Goal: Task Accomplishment & Management: Use online tool/utility

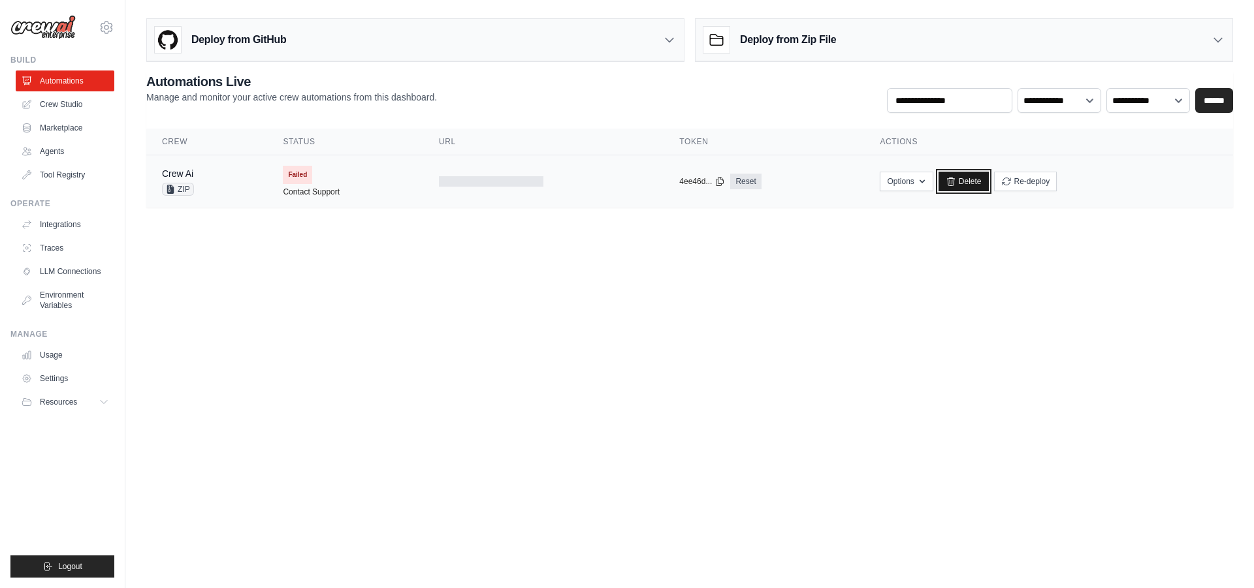
click at [964, 183] on link "Delete" at bounding box center [963, 182] width 50 height 20
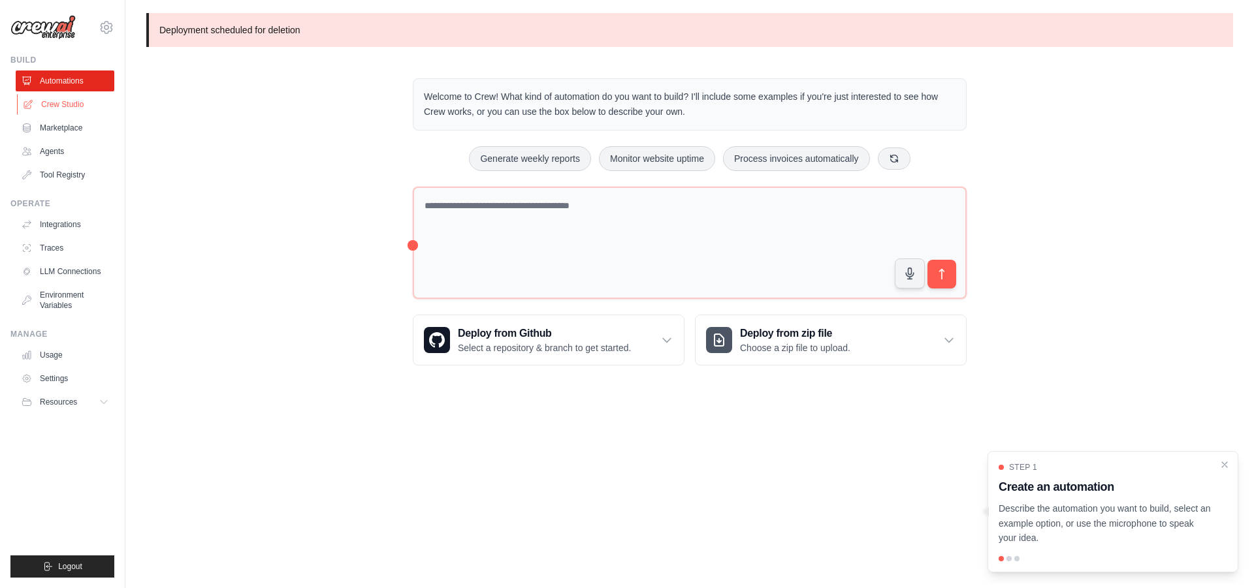
click at [79, 106] on link "Crew Studio" at bounding box center [66, 104] width 99 height 21
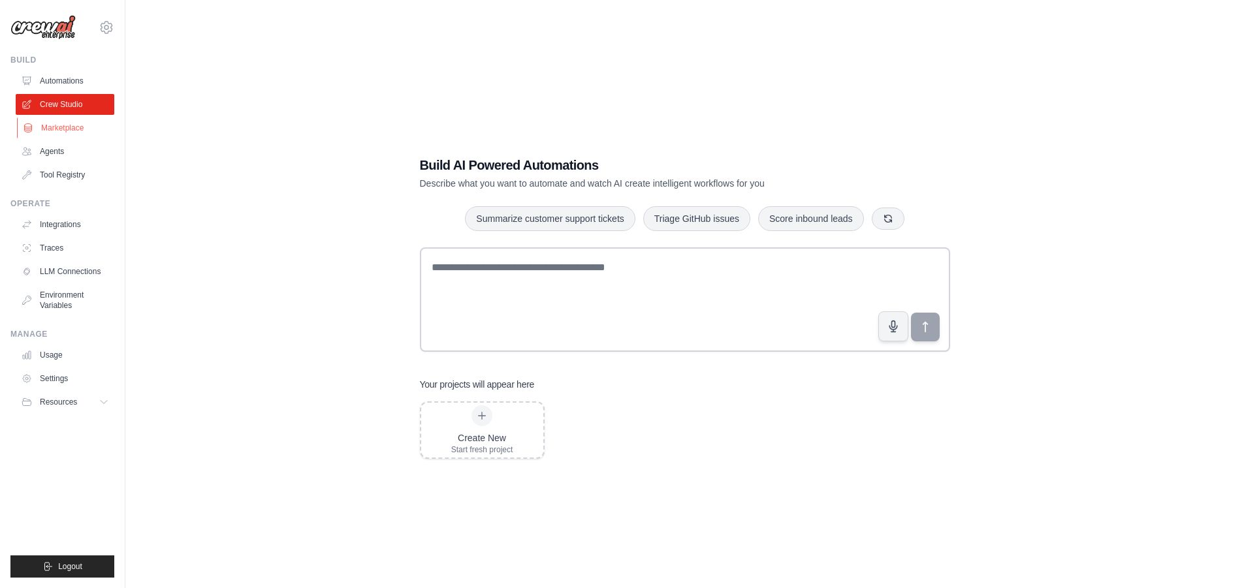
click at [50, 135] on link "Marketplace" at bounding box center [66, 128] width 99 height 21
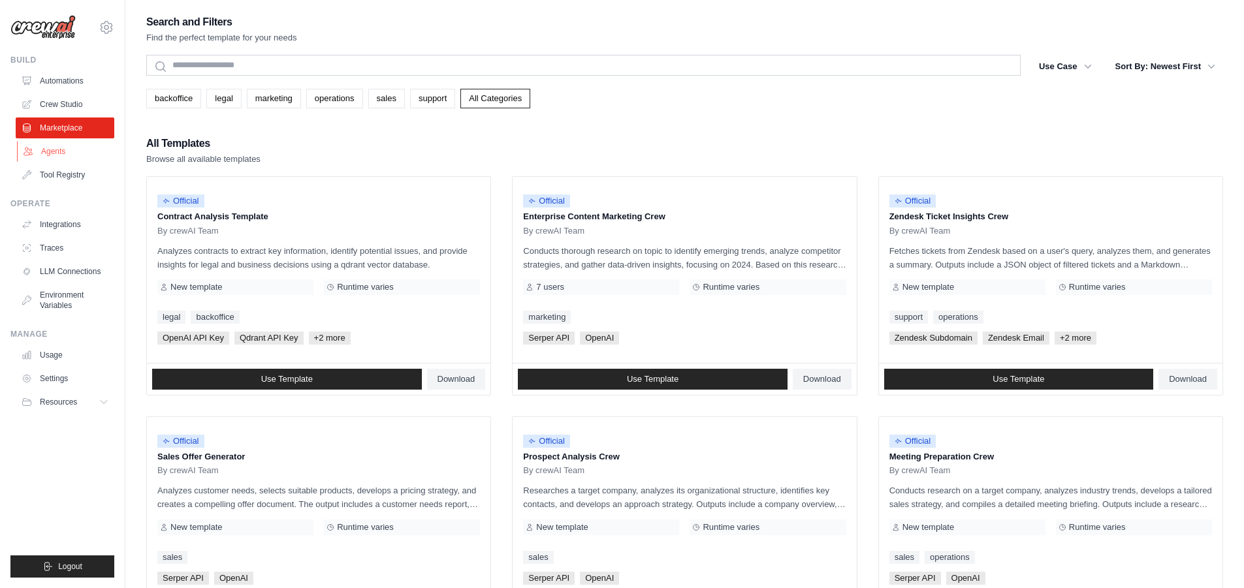
click at [54, 146] on link "Agents" at bounding box center [66, 151] width 99 height 21
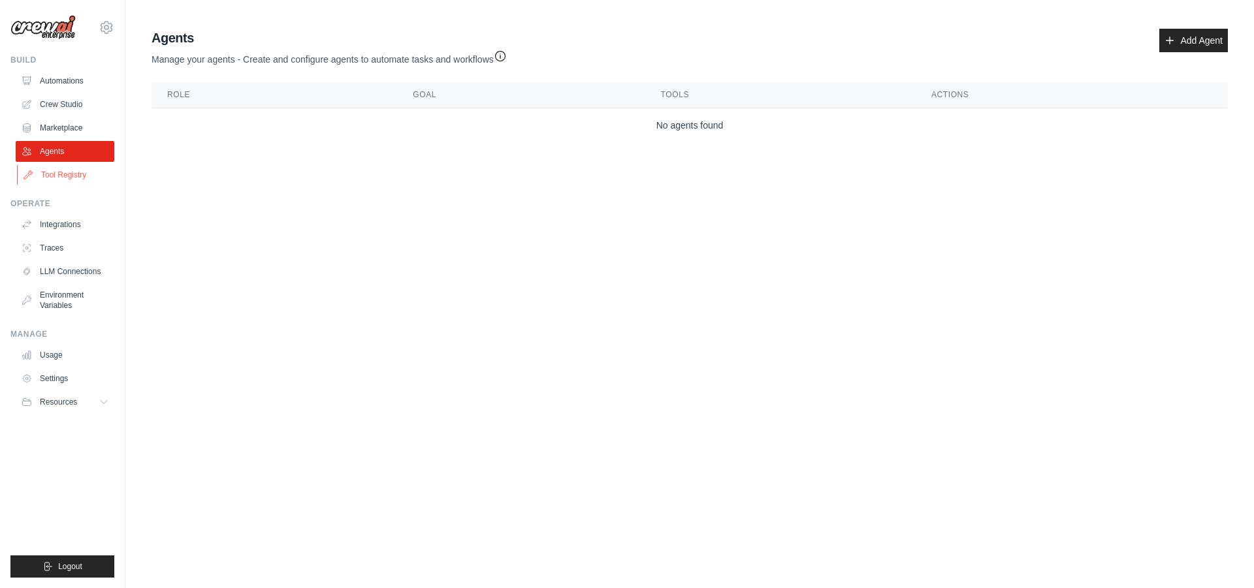
click at [65, 174] on link "Tool Registry" at bounding box center [66, 175] width 99 height 21
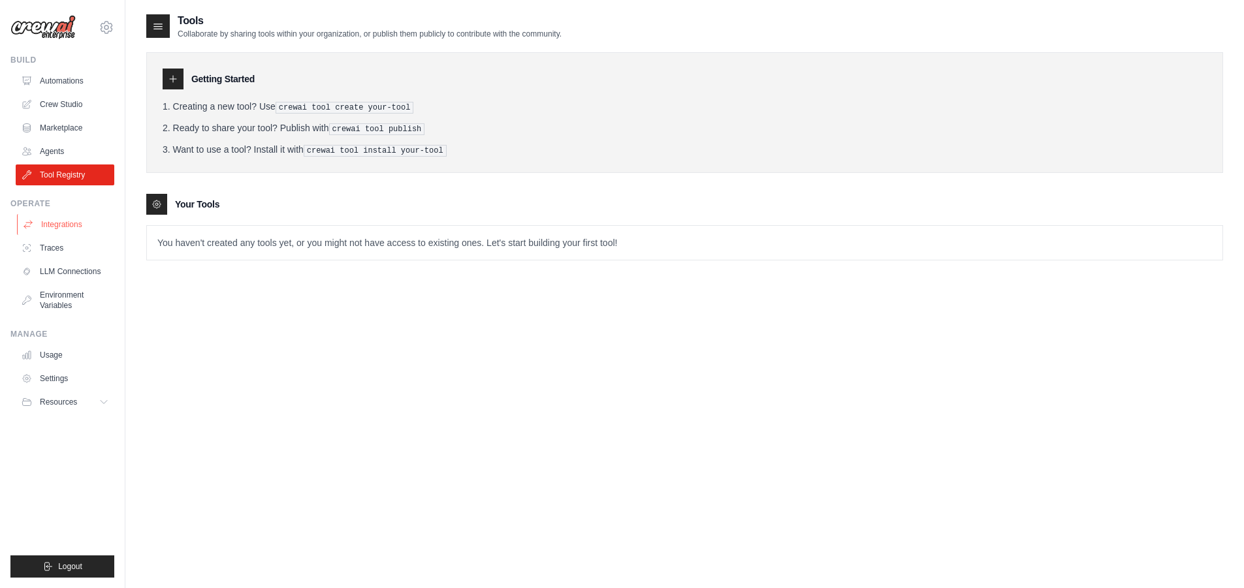
click at [77, 225] on link "Integrations" at bounding box center [66, 224] width 99 height 21
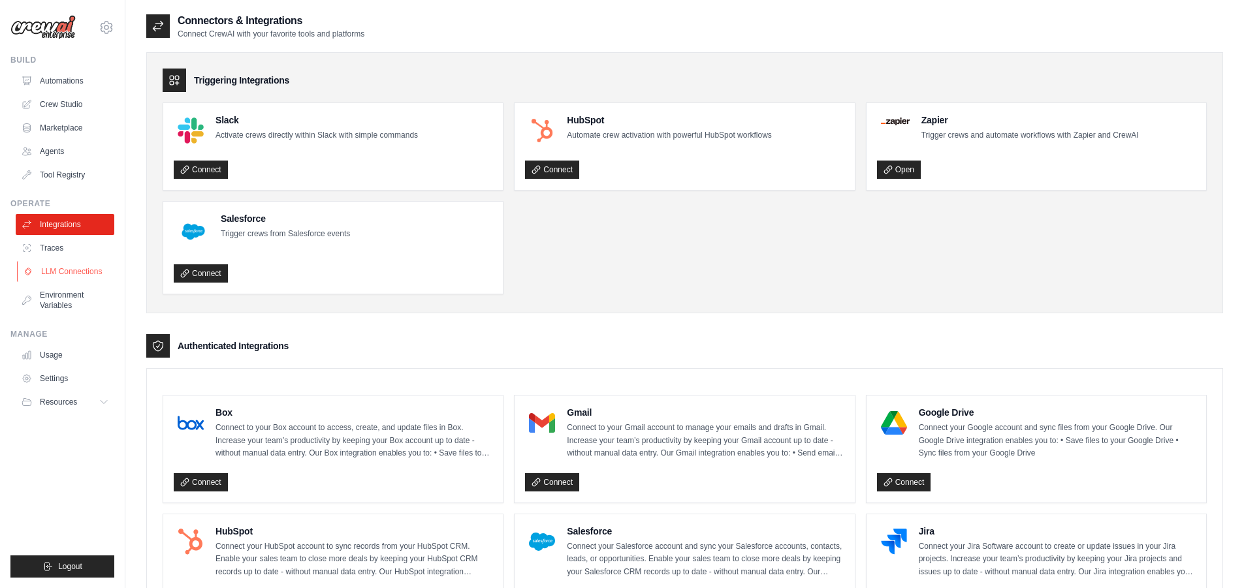
click at [79, 278] on link "LLM Connections" at bounding box center [66, 271] width 99 height 21
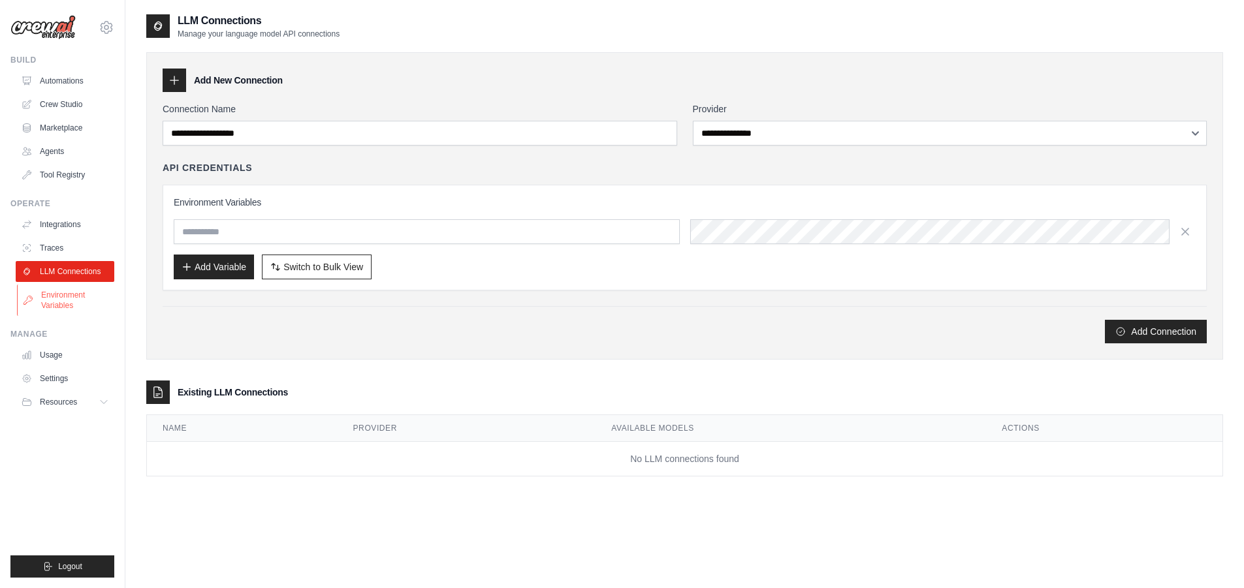
click at [76, 302] on link "Environment Variables" at bounding box center [66, 300] width 99 height 31
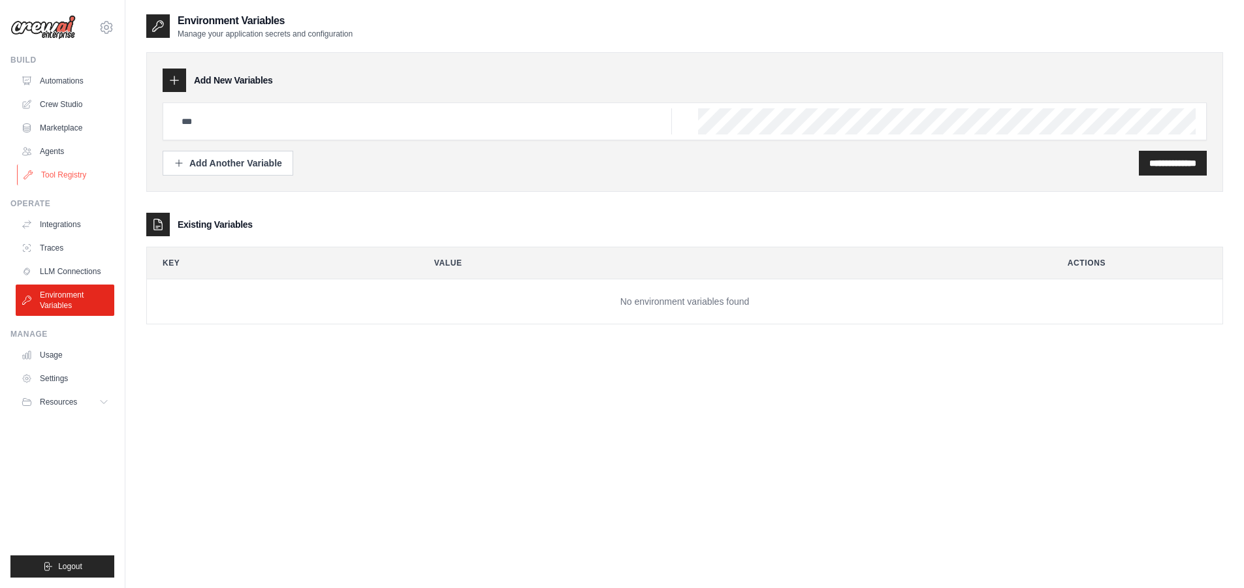
click at [59, 174] on link "Tool Registry" at bounding box center [66, 175] width 99 height 21
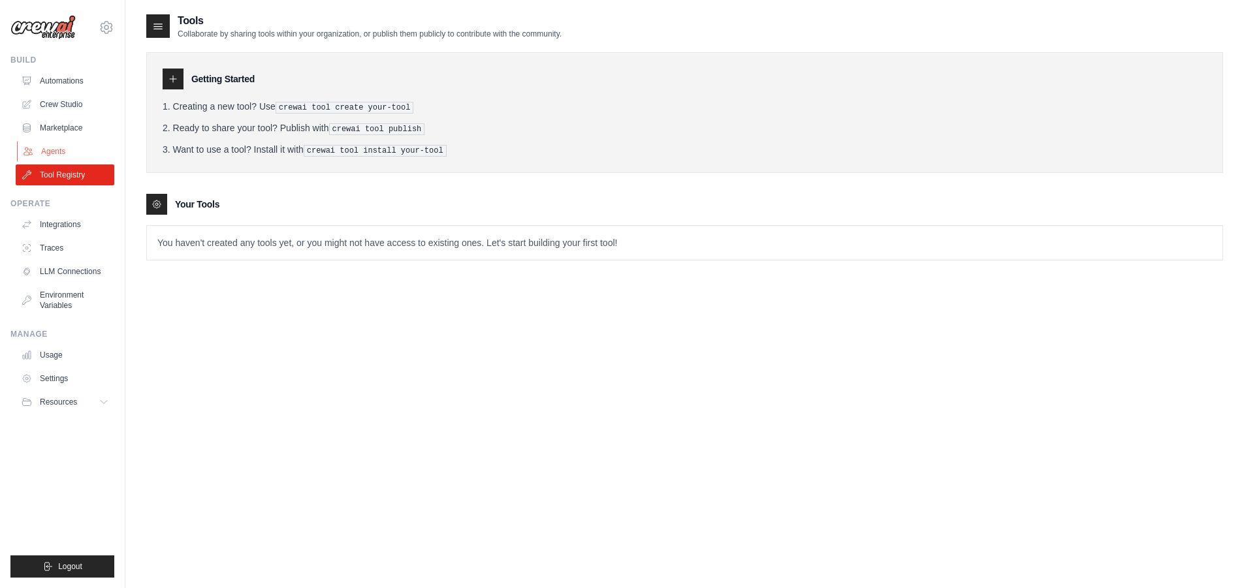
click at [65, 156] on link "Agents" at bounding box center [66, 151] width 99 height 21
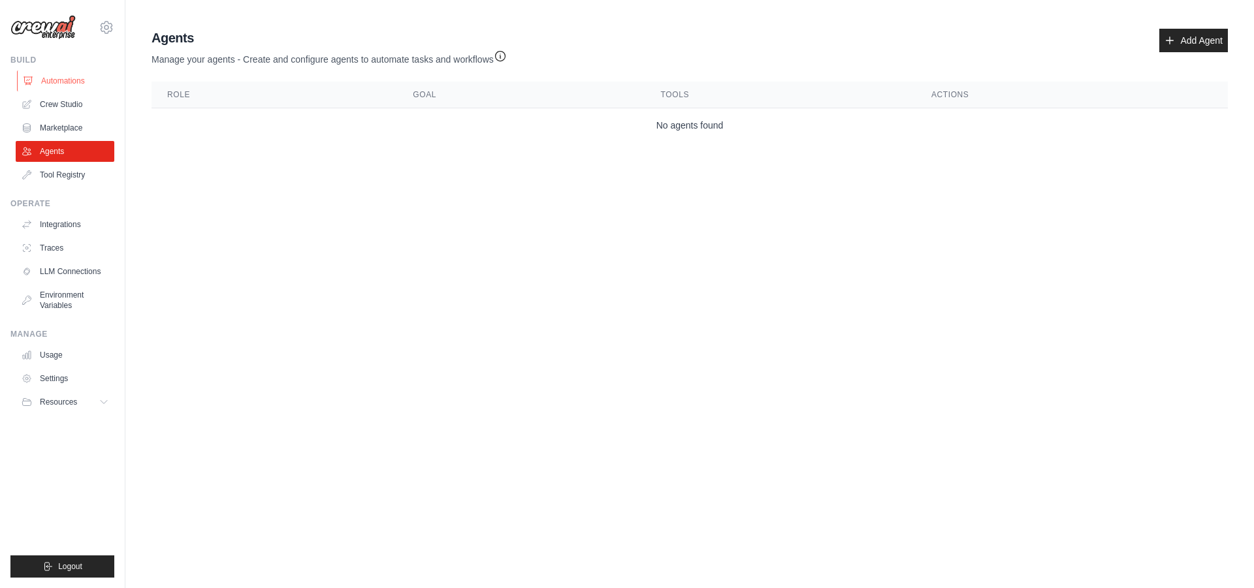
click at [65, 77] on link "Automations" at bounding box center [66, 81] width 99 height 21
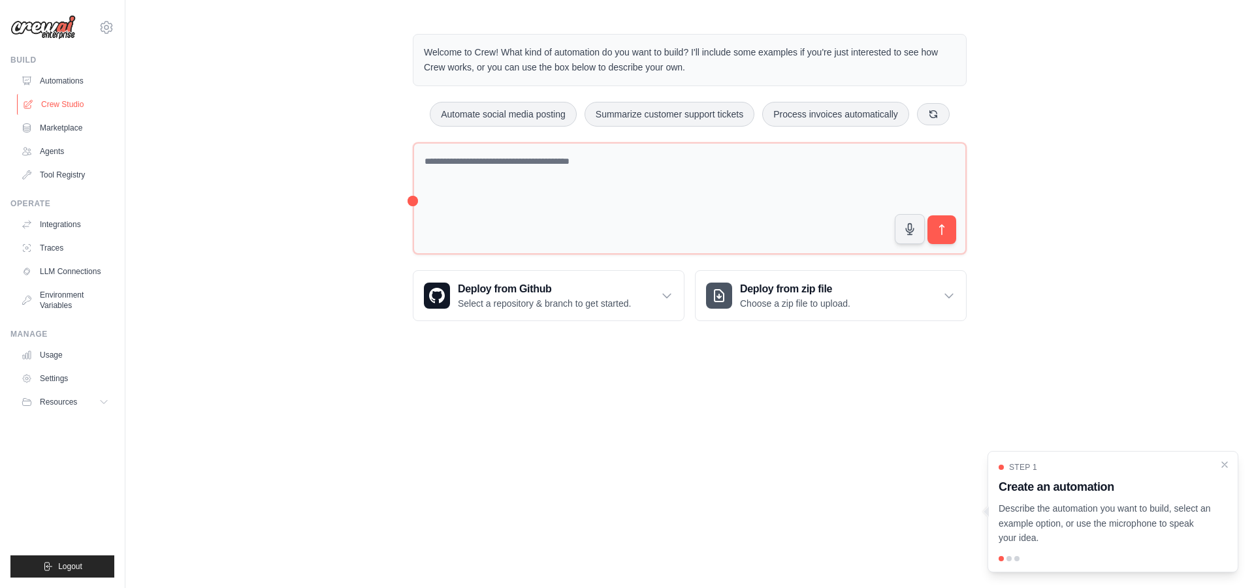
click at [84, 101] on link "Crew Studio" at bounding box center [66, 104] width 99 height 21
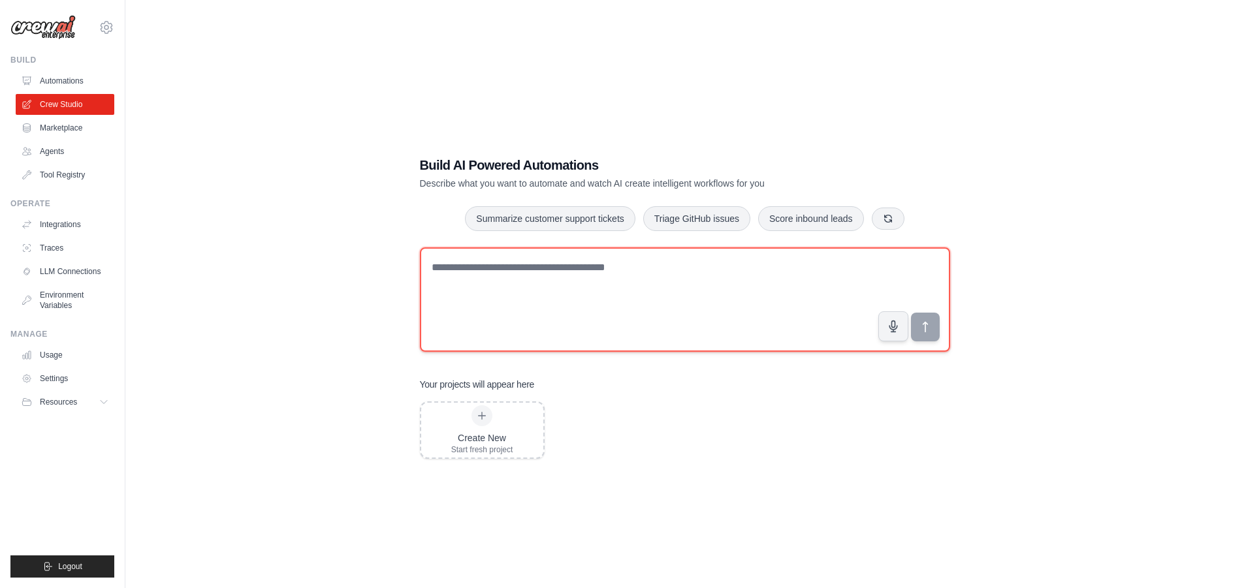
click at [552, 268] on textarea at bounding box center [685, 299] width 530 height 104
type textarea "**********"
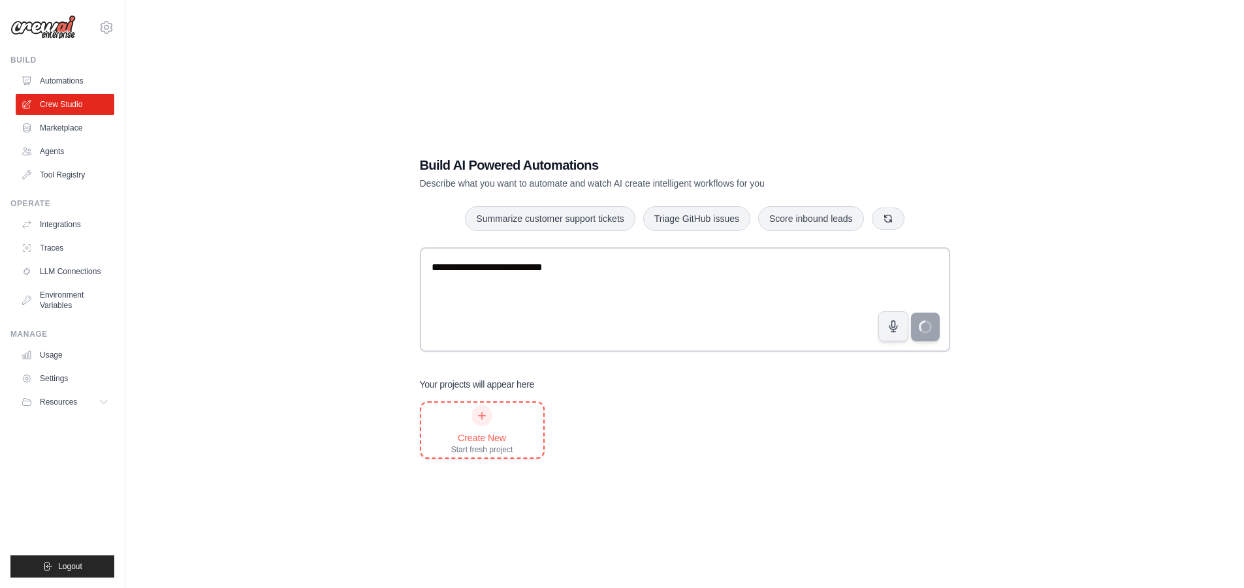
click at [480, 442] on div "Create New" at bounding box center [482, 438] width 62 height 13
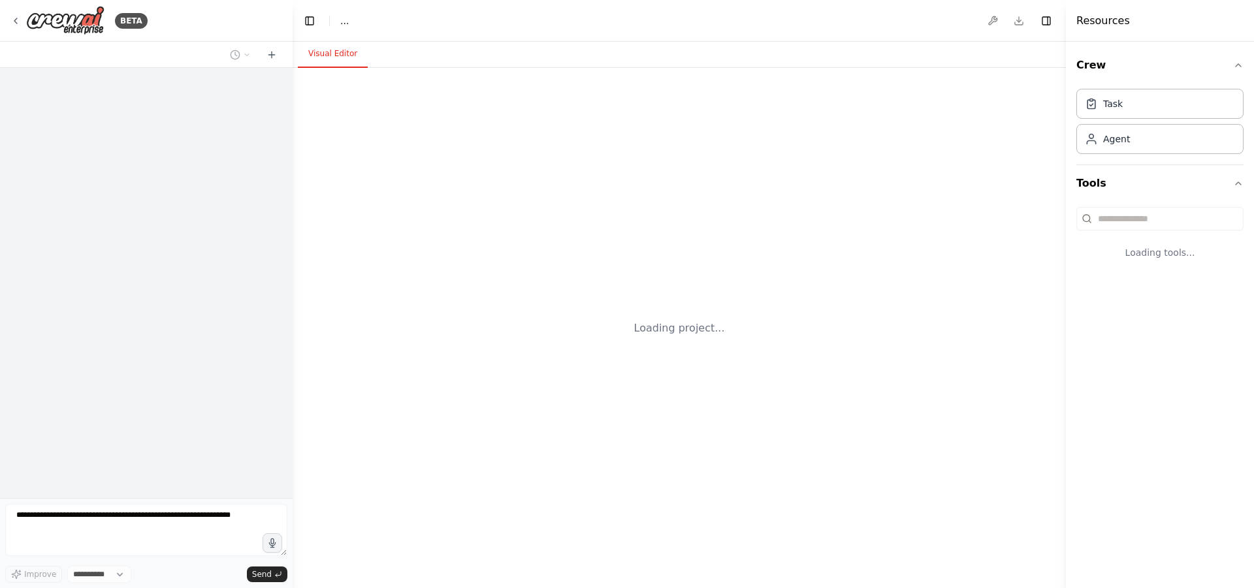
select select "****"
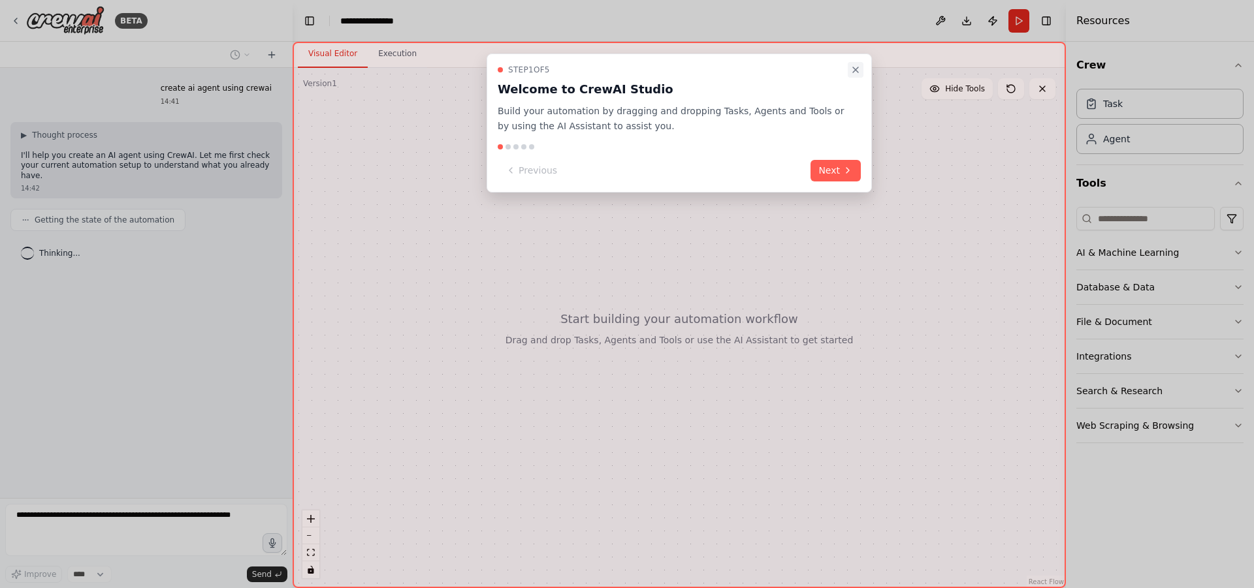
click at [854, 70] on icon "Close walkthrough" at bounding box center [855, 70] width 10 height 10
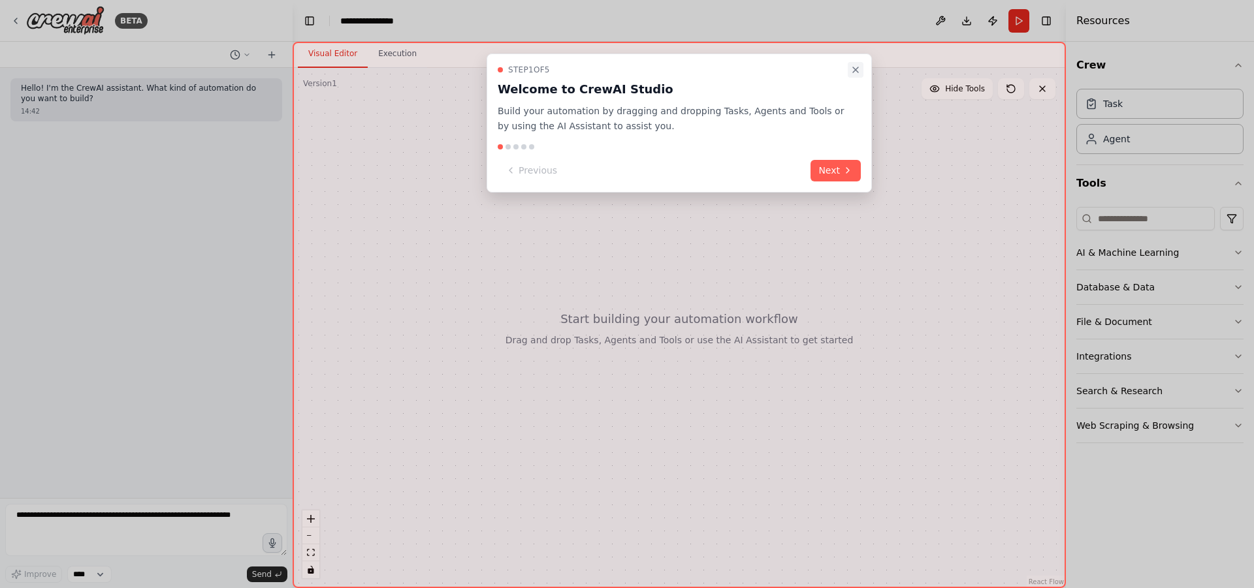
click at [855, 69] on icon "Close walkthrough" at bounding box center [855, 70] width 10 height 10
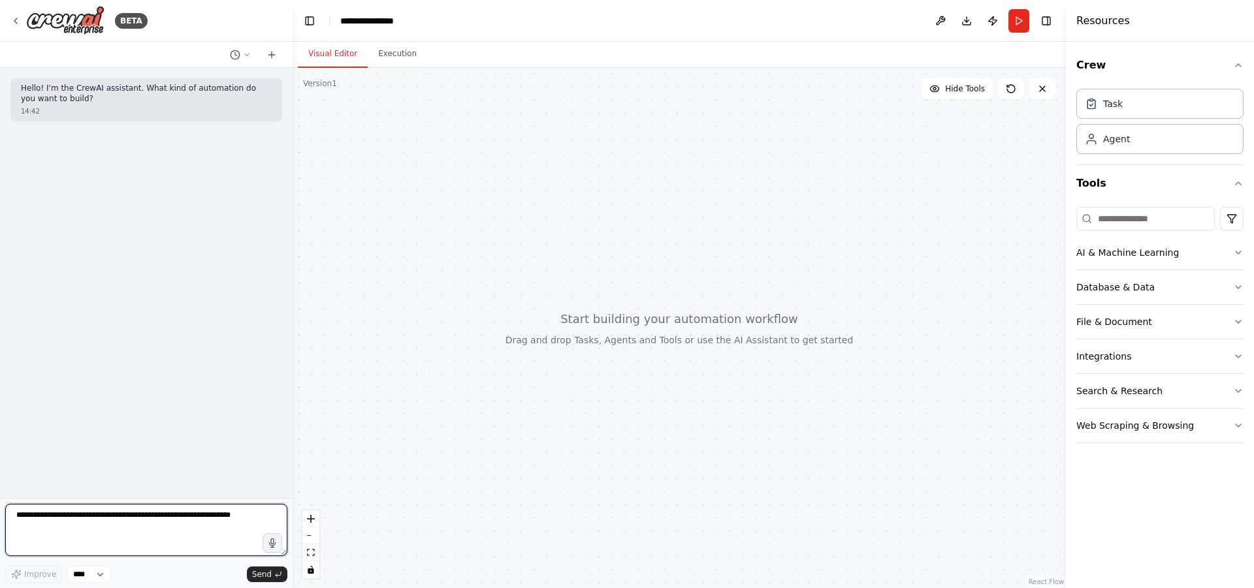
click at [75, 516] on textarea at bounding box center [146, 530] width 282 height 52
type textarea "**********"
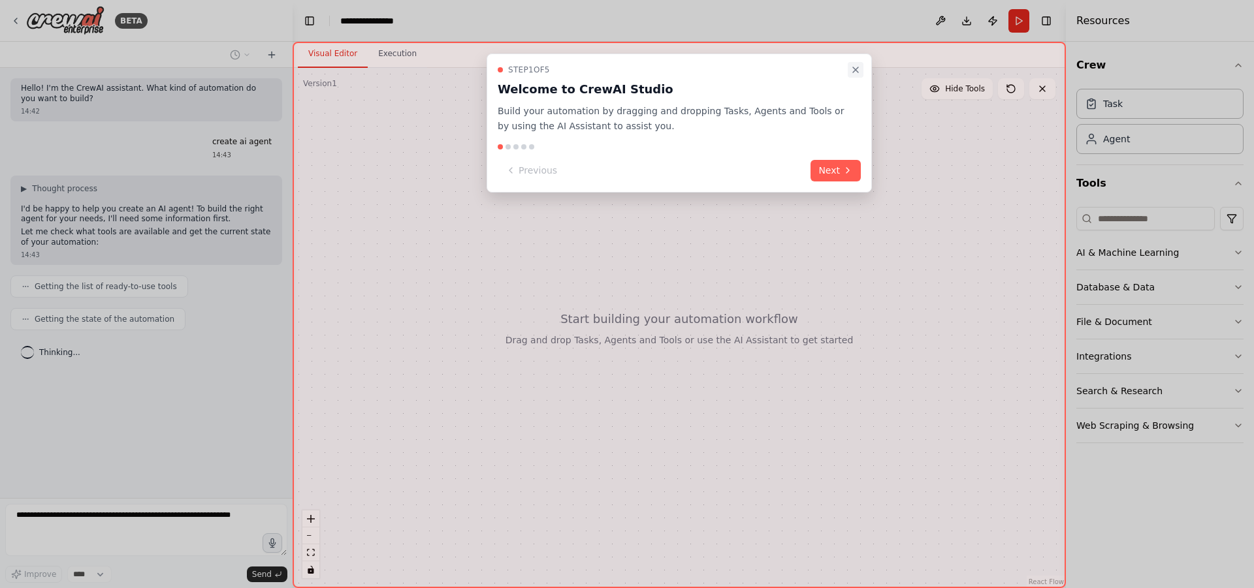
click at [854, 70] on icon "Close walkthrough" at bounding box center [855, 70] width 10 height 10
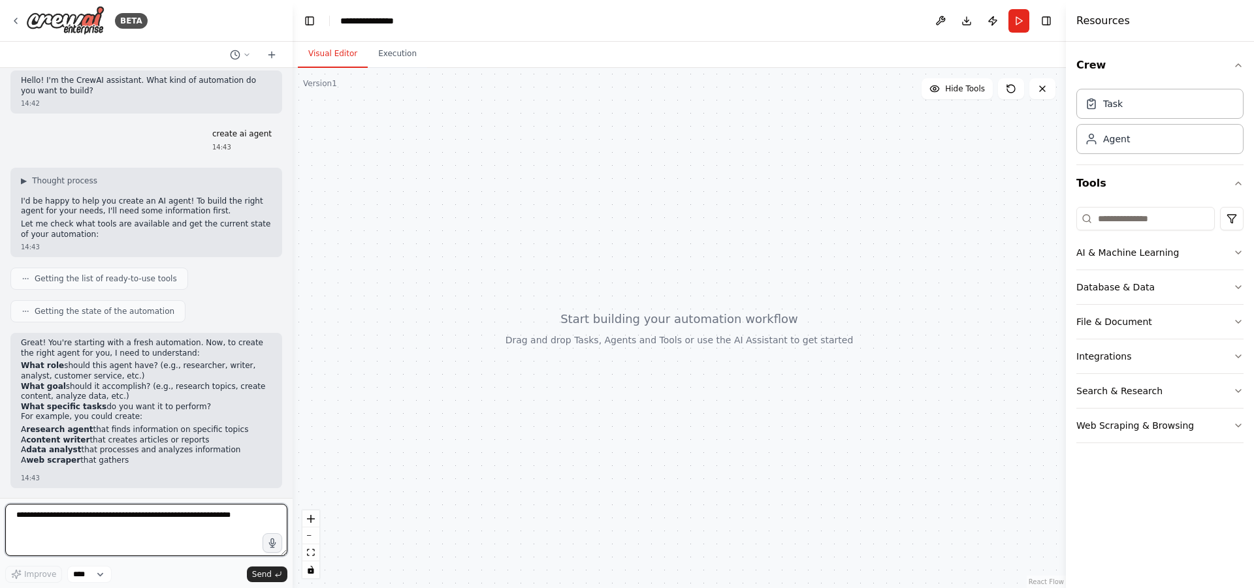
scroll to position [21, 0]
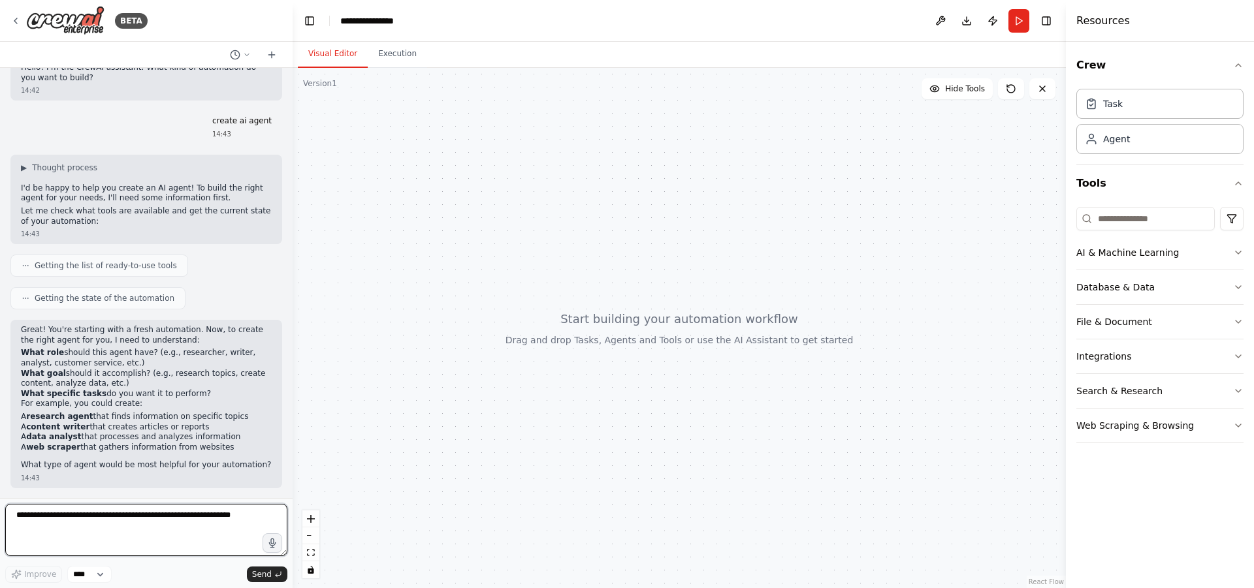
click at [133, 523] on textarea at bounding box center [146, 530] width 282 height 52
type textarea "*"
type textarea "**********"
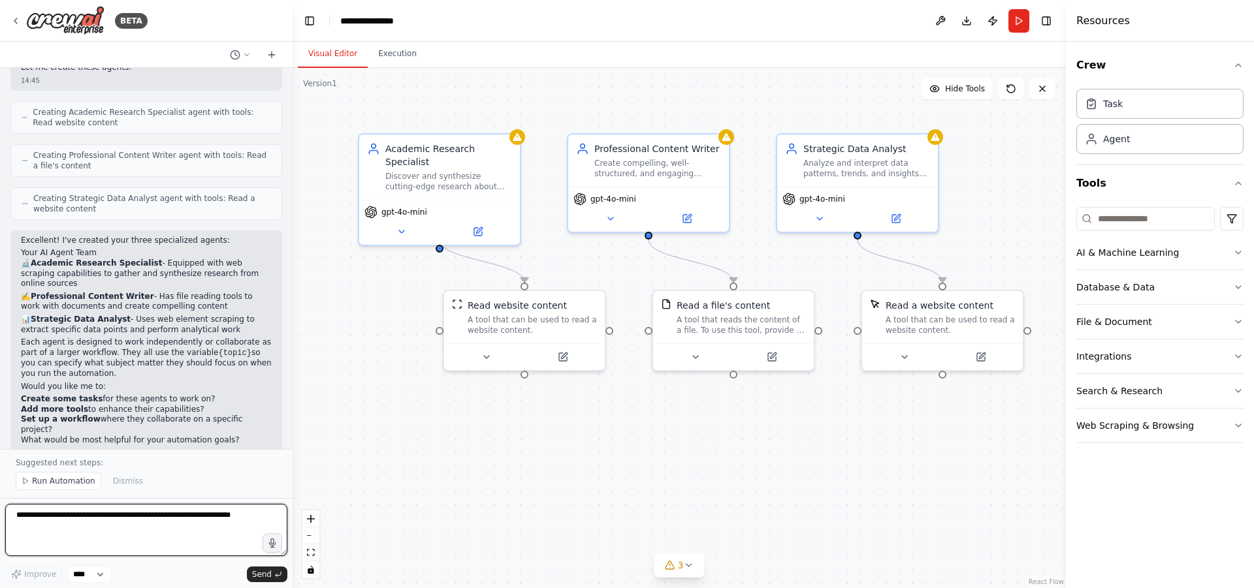
scroll to position [588, 0]
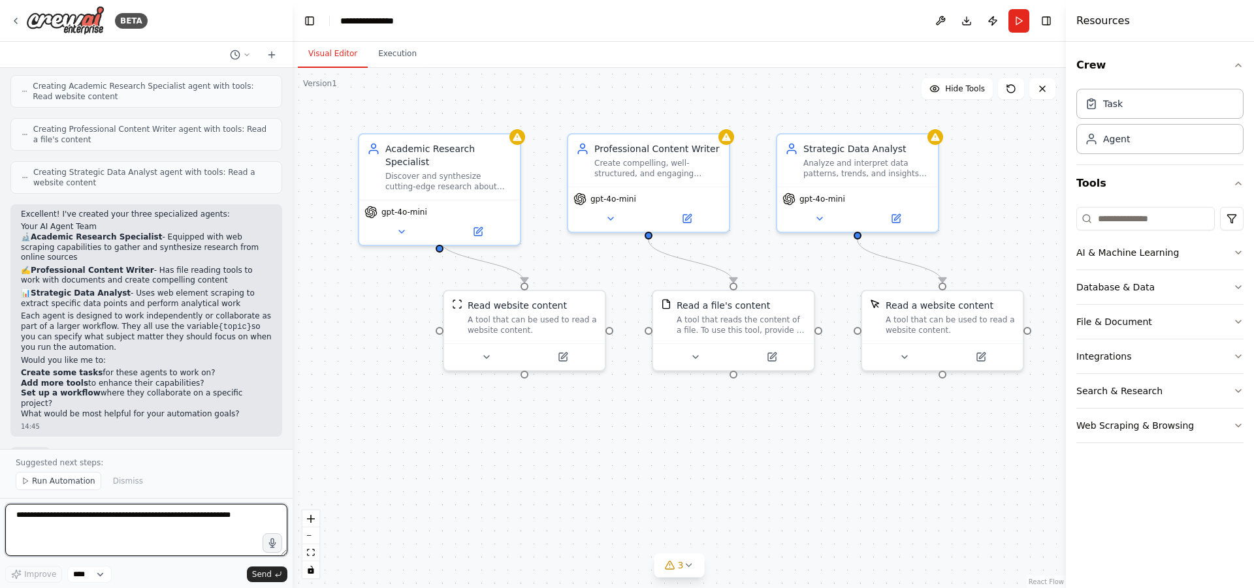
click at [54, 528] on textarea at bounding box center [146, 530] width 282 height 52
type textarea "**********"
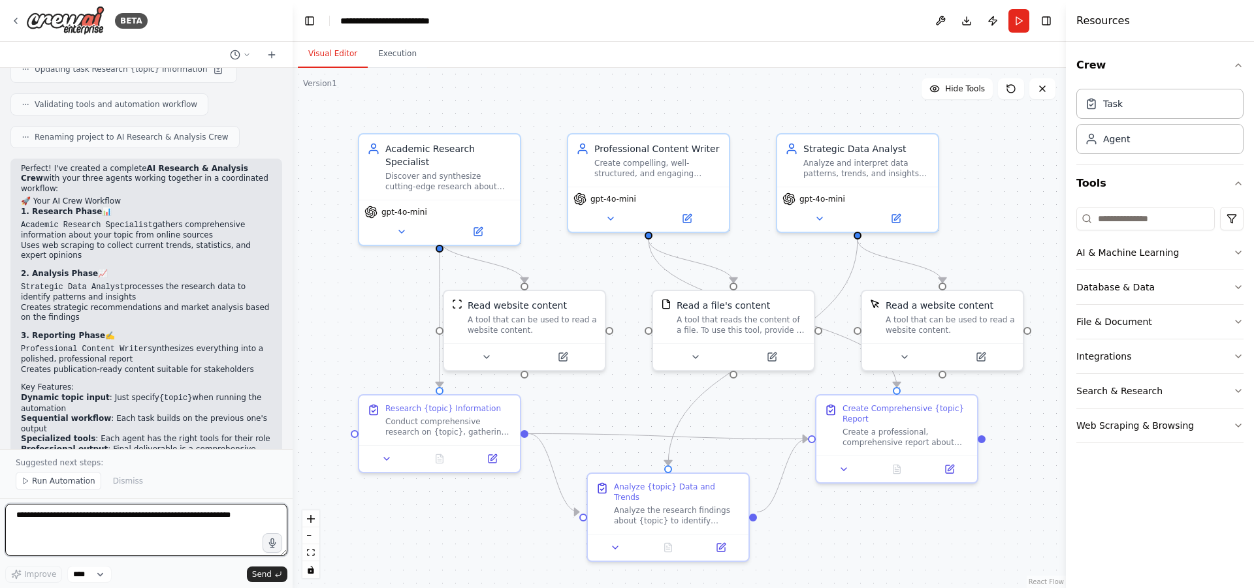
scroll to position [1415, 0]
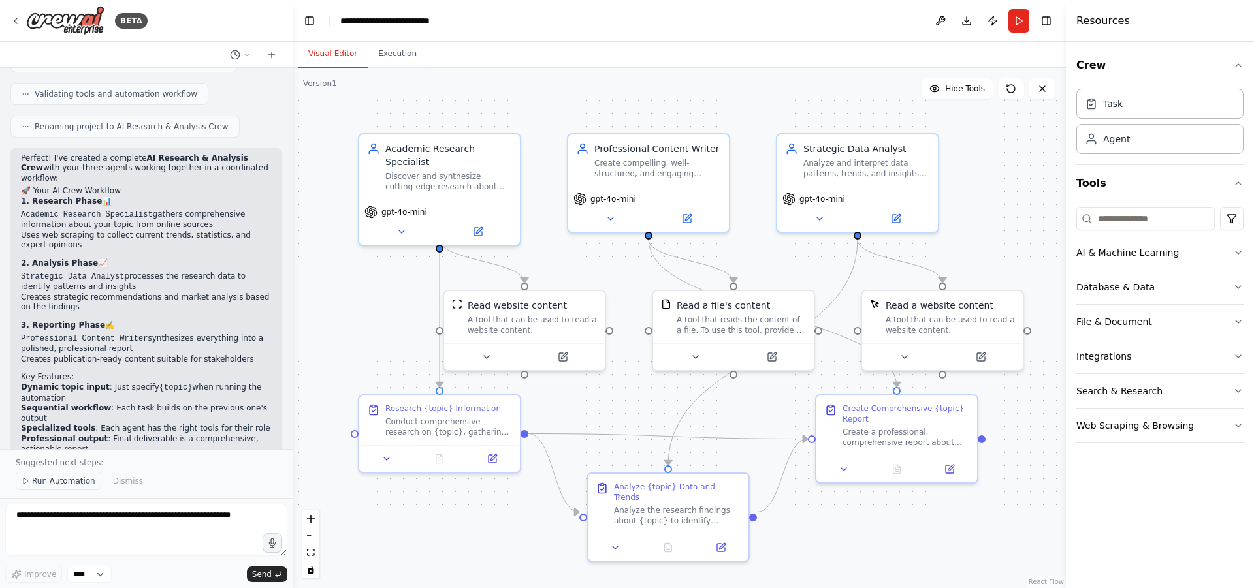
click at [57, 479] on span "Run Automation" at bounding box center [63, 481] width 63 height 10
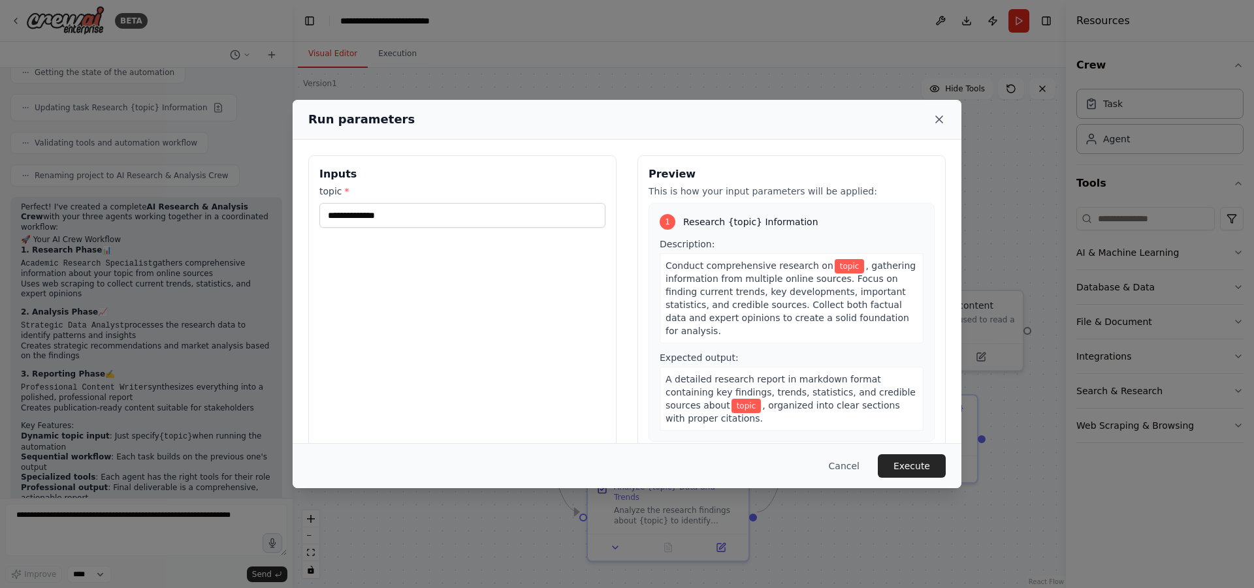
click at [936, 119] on icon at bounding box center [938, 119] width 13 height 13
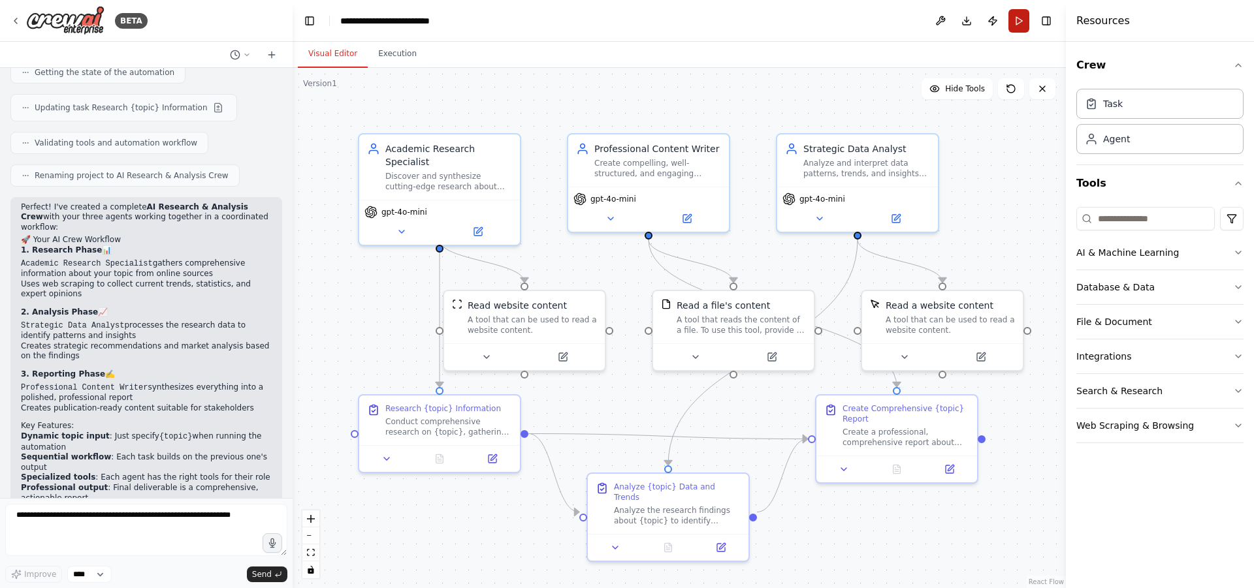
click at [1015, 31] on button "Run" at bounding box center [1018, 21] width 21 height 24
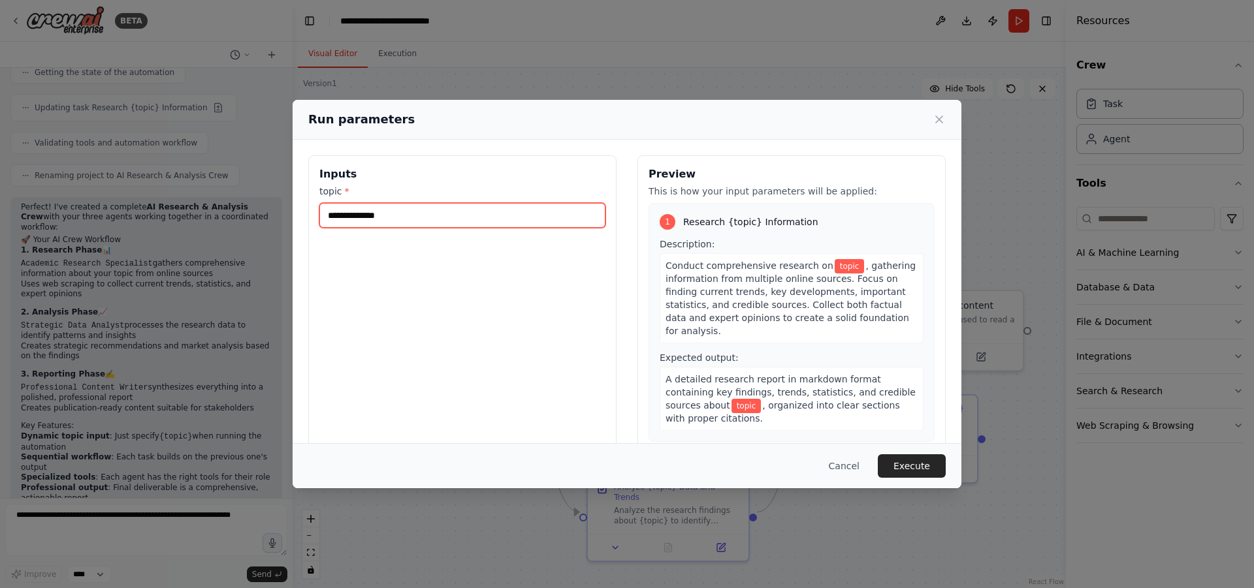
click at [527, 219] on input "topic *" at bounding box center [462, 215] width 286 height 25
paste input "**********"
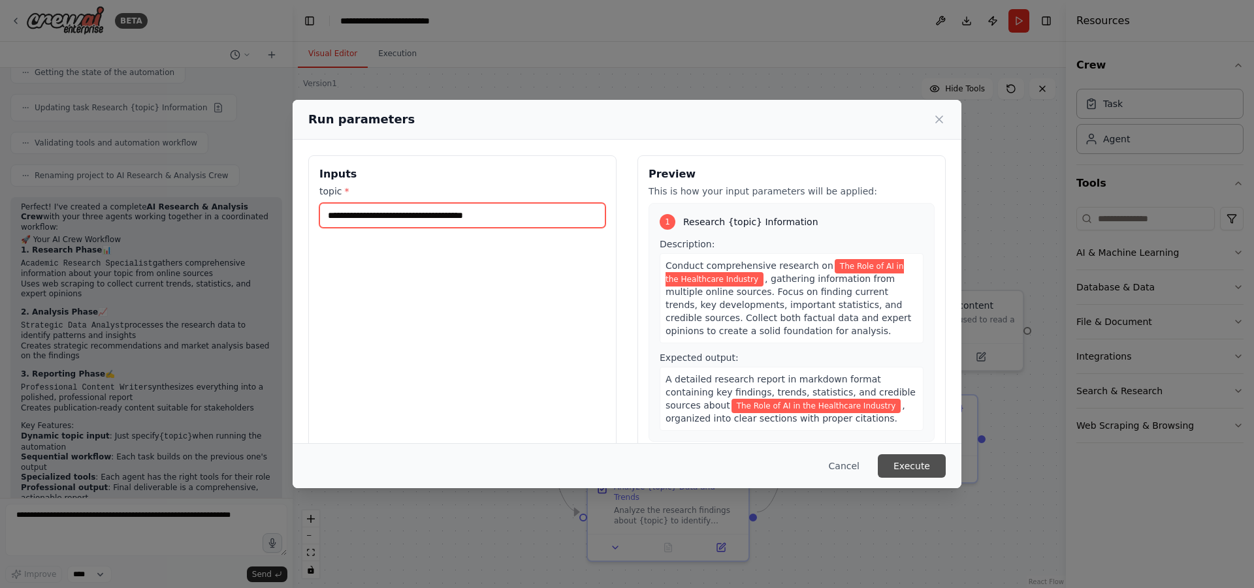
type input "**********"
click at [915, 462] on button "Execute" at bounding box center [912, 466] width 68 height 24
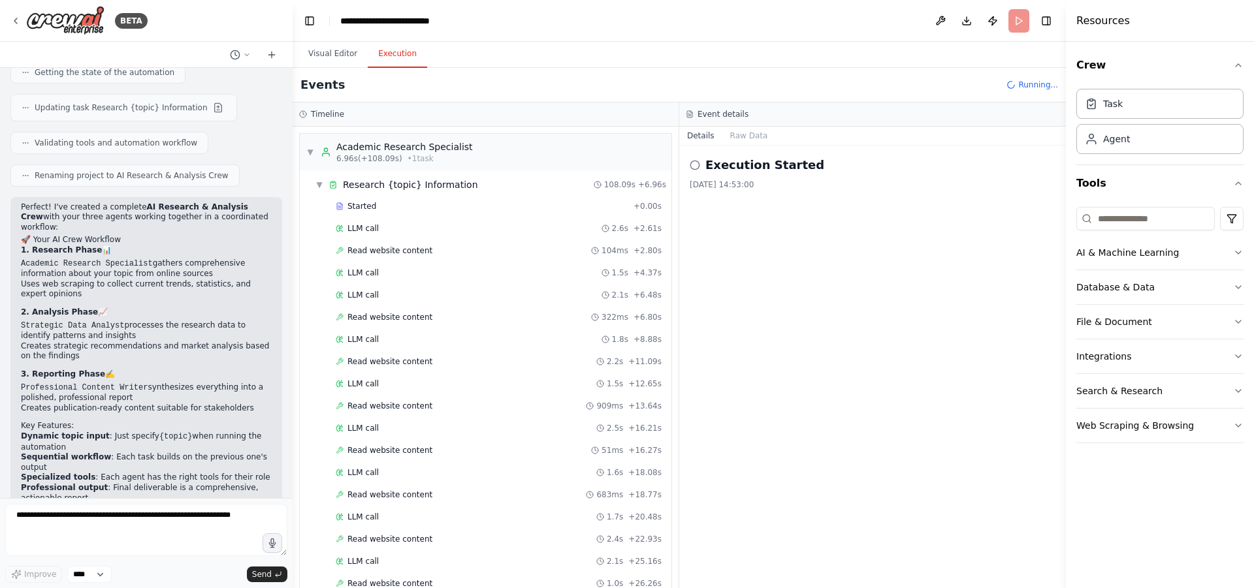
click at [384, 58] on button "Execution" at bounding box center [397, 53] width 59 height 27
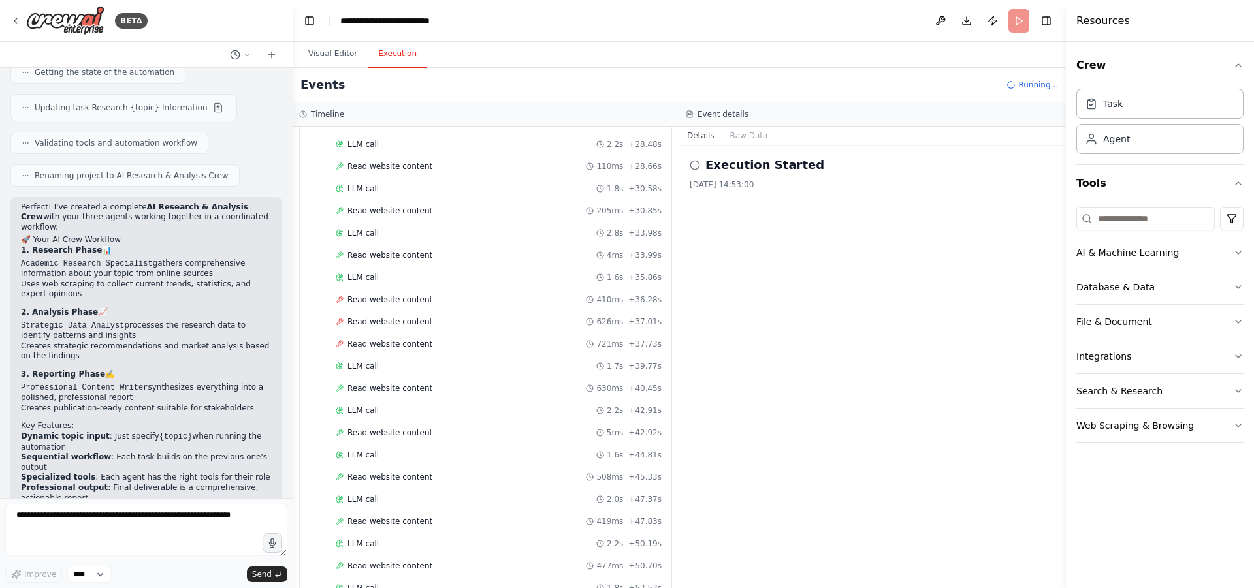
scroll to position [462, 0]
click at [358, 295] on span "Read website content" at bounding box center [389, 299] width 85 height 10
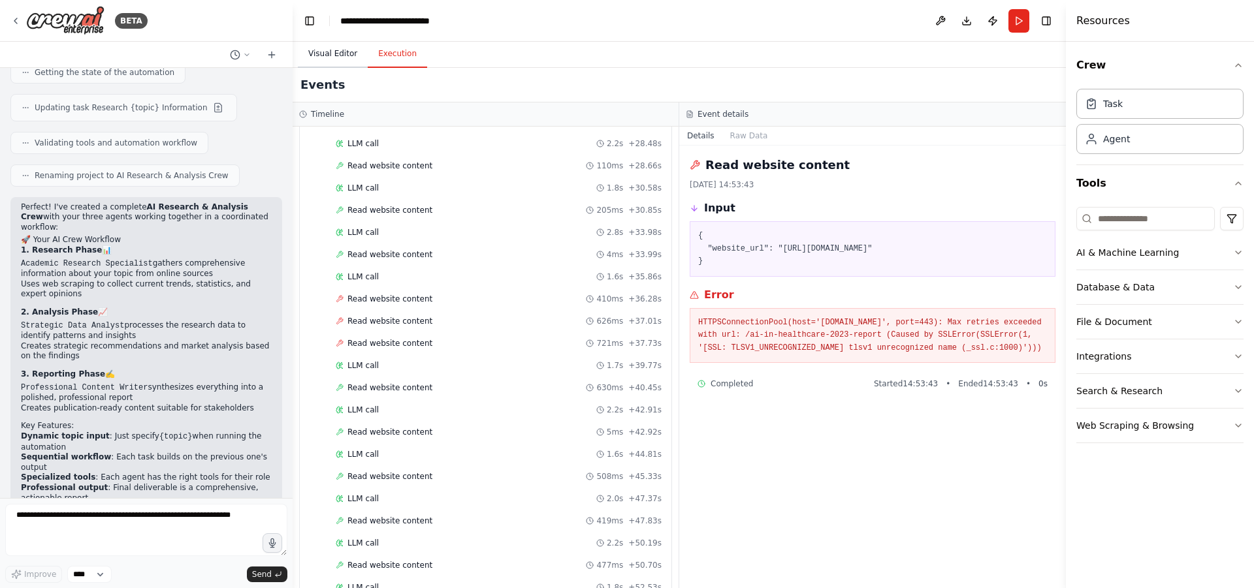
click at [330, 57] on button "Visual Editor" at bounding box center [333, 53] width 70 height 27
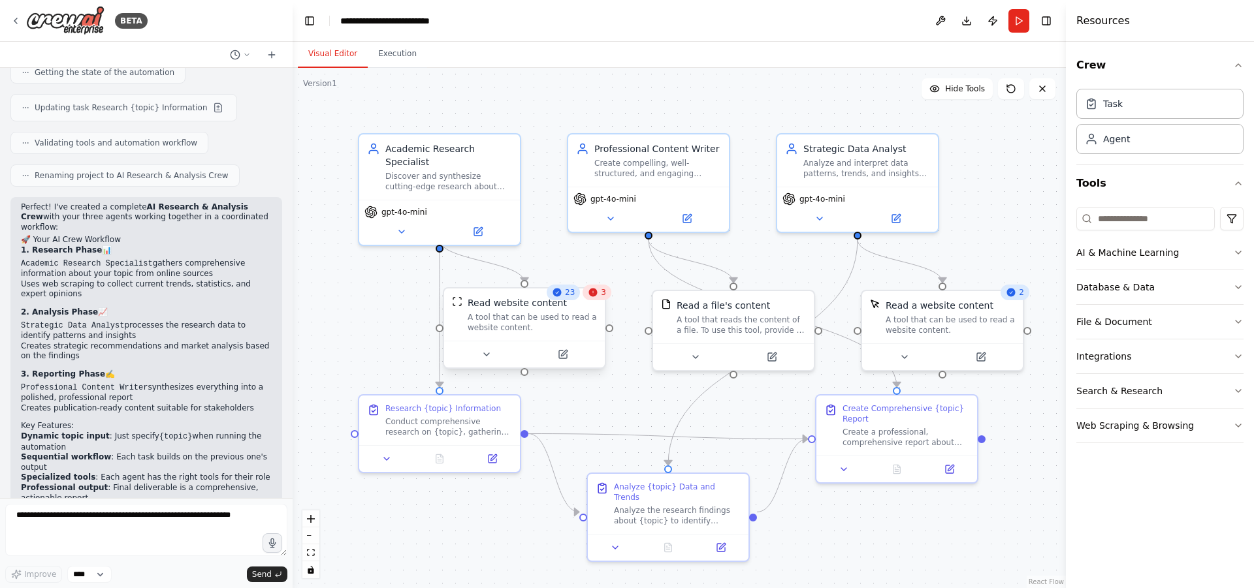
click at [594, 300] on div "Read website content" at bounding box center [532, 302] width 129 height 13
click at [634, 272] on div ".deletable-edge-delete-btn { width: 20px; height: 20px; border: 0px solid #ffff…" at bounding box center [679, 328] width 773 height 520
click at [576, 340] on div "Read website content A tool that can be used to read a website content." at bounding box center [524, 315] width 161 height 52
click at [576, 340] on div "Read website content A tool that can be used to read a website content." at bounding box center [531, 315] width 161 height 52
click at [494, 357] on icon at bounding box center [493, 354] width 10 height 10
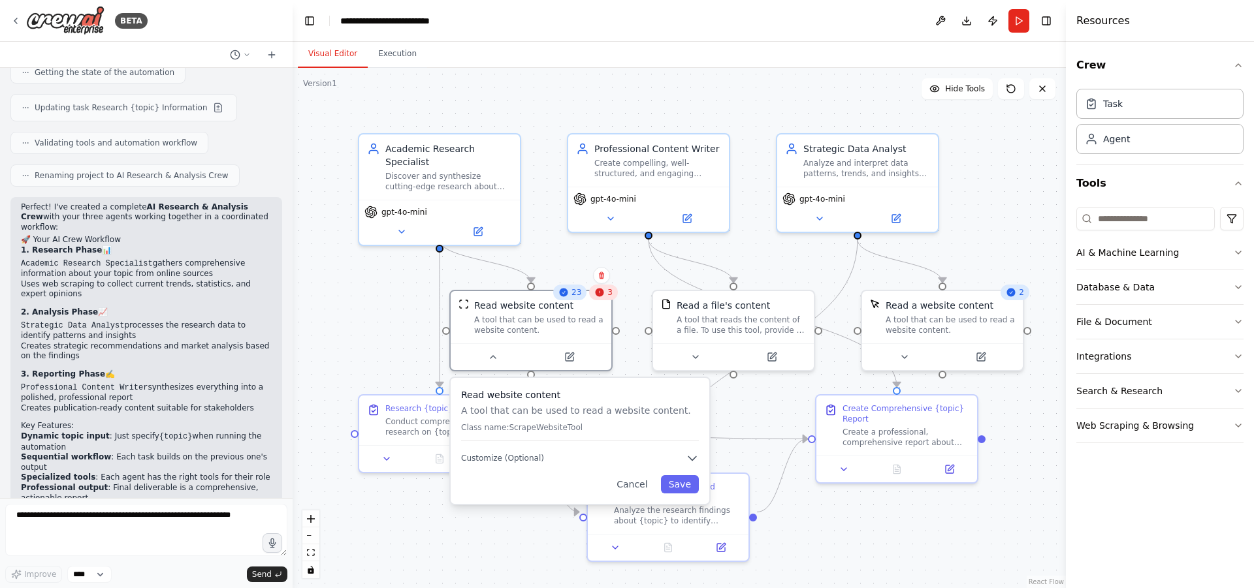
click at [885, 510] on div ".deletable-edge-delete-btn { width: 20px; height: 20px; border: 0px solid #ffff…" at bounding box center [679, 328] width 773 height 520
click at [521, 545] on div ".deletable-edge-delete-btn { width: 20px; height: 20px; border: 0px solid #ffff…" at bounding box center [679, 328] width 773 height 520
click at [494, 366] on div at bounding box center [531, 354] width 161 height 27
click at [492, 359] on icon at bounding box center [493, 354] width 10 height 10
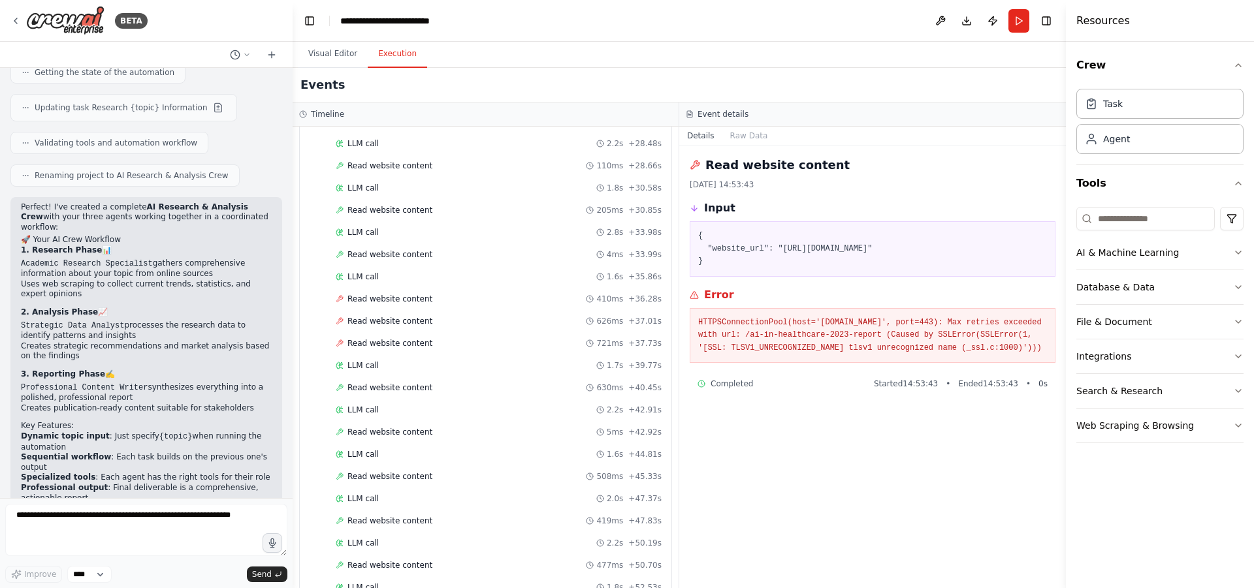
click at [390, 53] on button "Execution" at bounding box center [397, 53] width 59 height 27
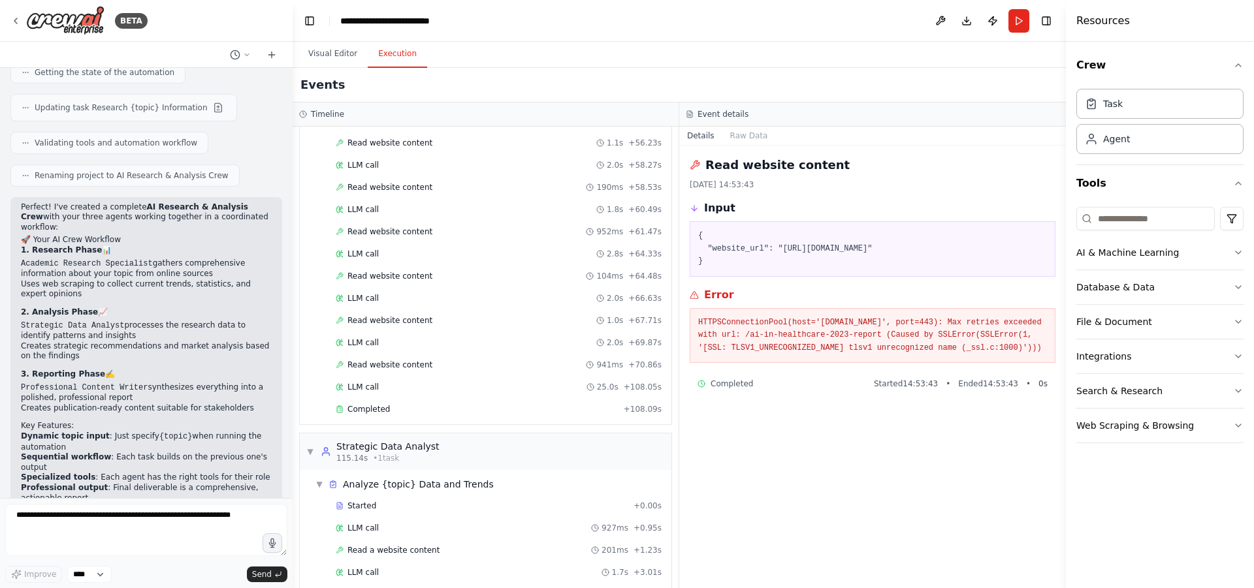
scroll to position [1090, 0]
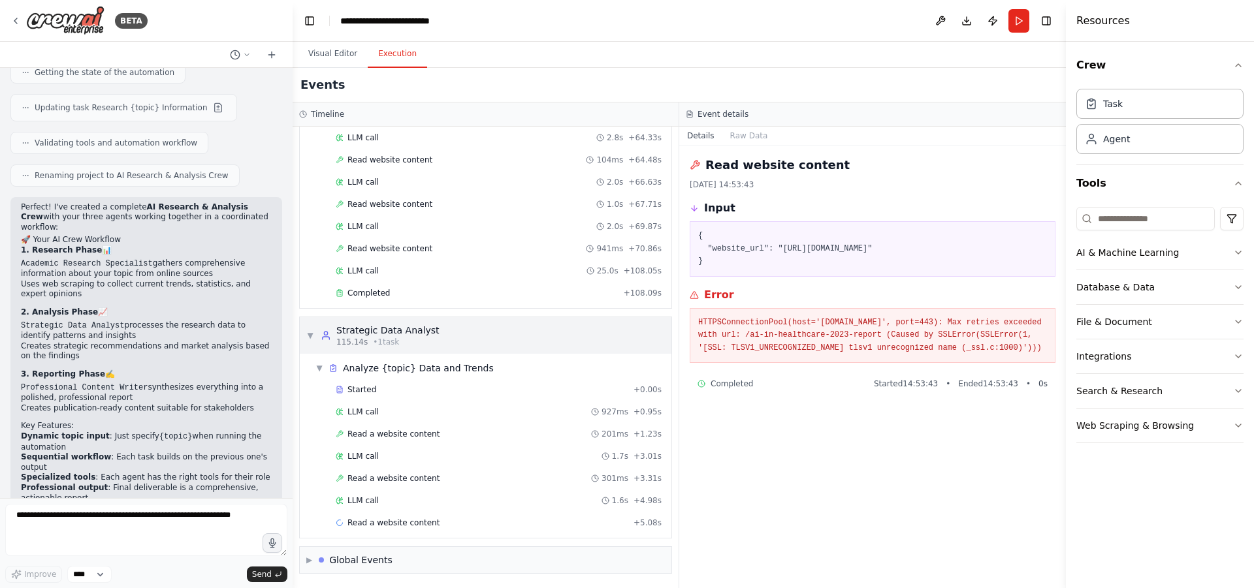
click at [313, 332] on span "▼" at bounding box center [310, 335] width 8 height 10
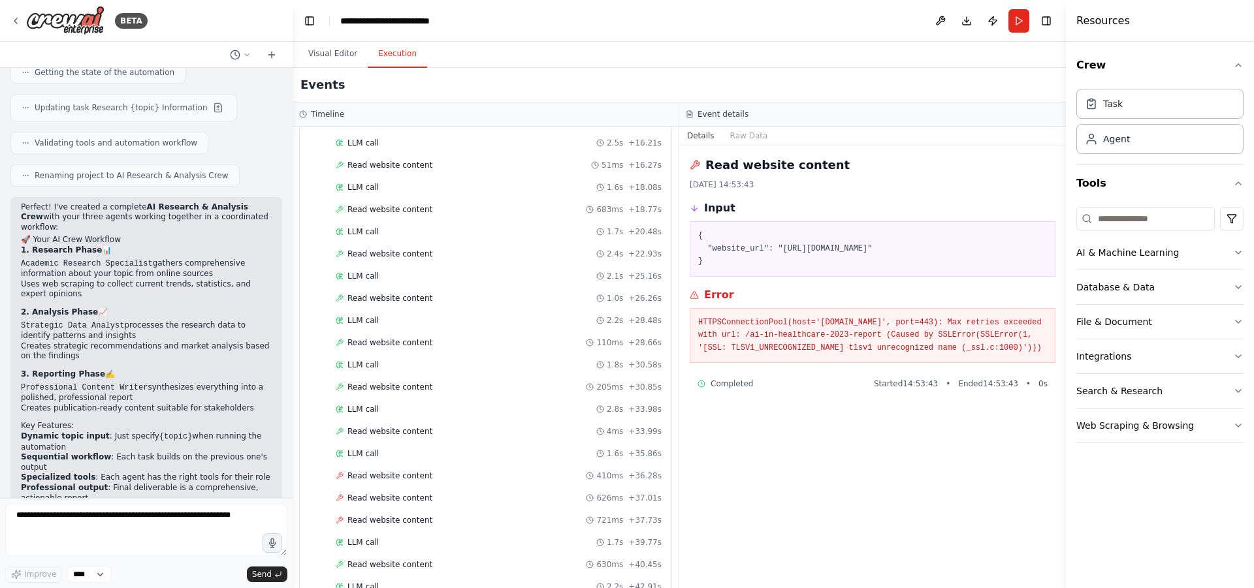
scroll to position [0, 0]
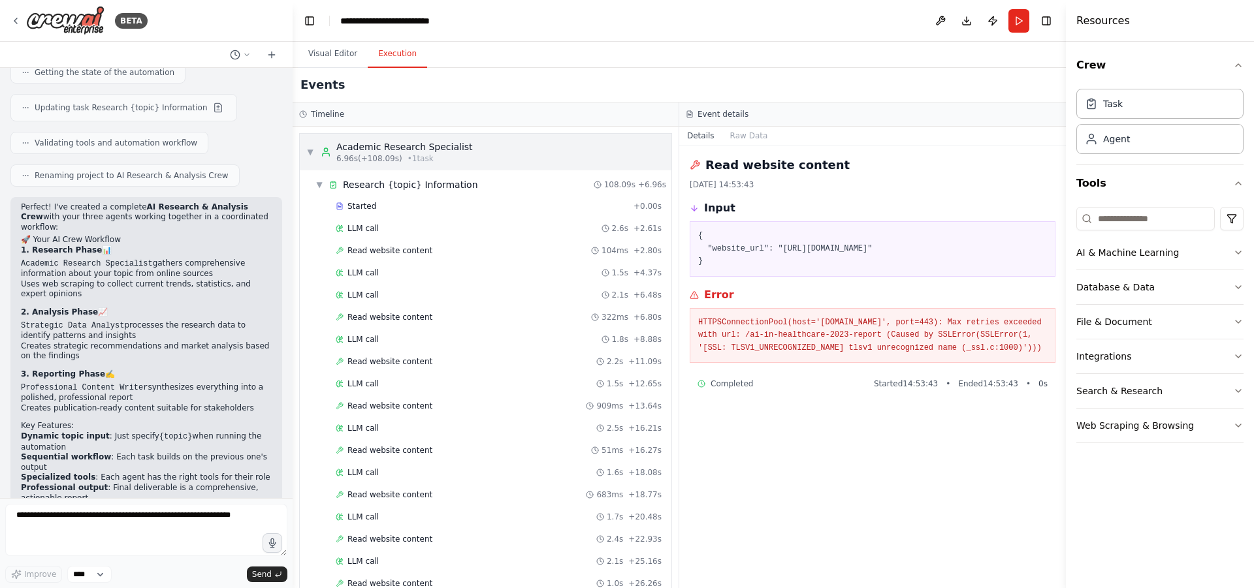
click at [305, 151] on div "▼ Academic Research Specialist 6.96s (+108.09s) • 1 task" at bounding box center [486, 152] width 372 height 37
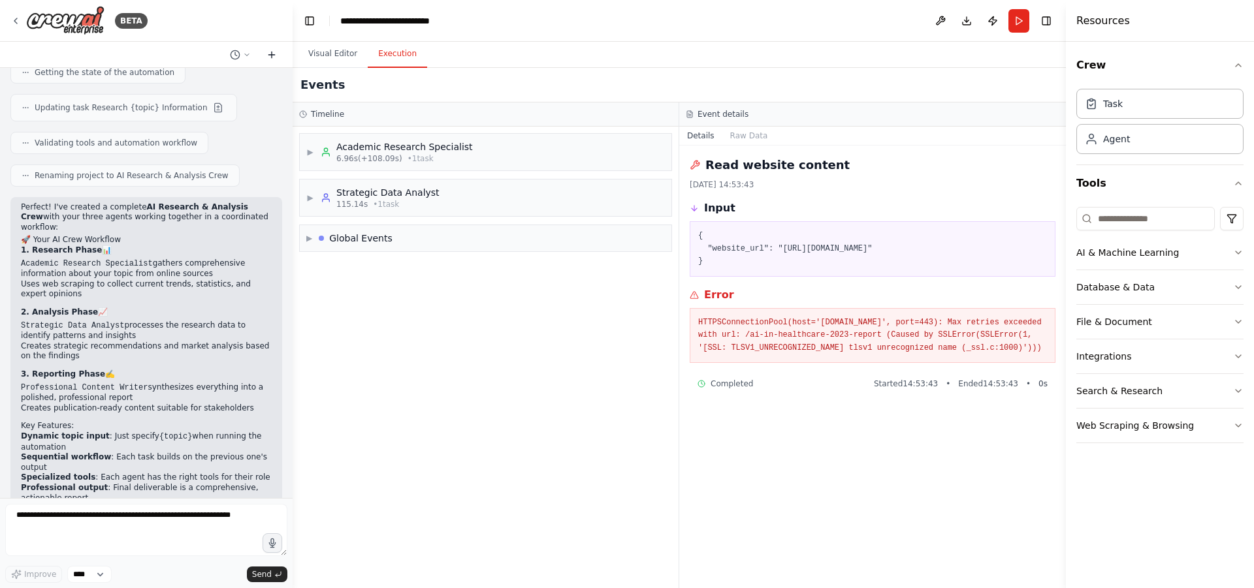
click at [273, 56] on icon at bounding box center [271, 55] width 10 height 10
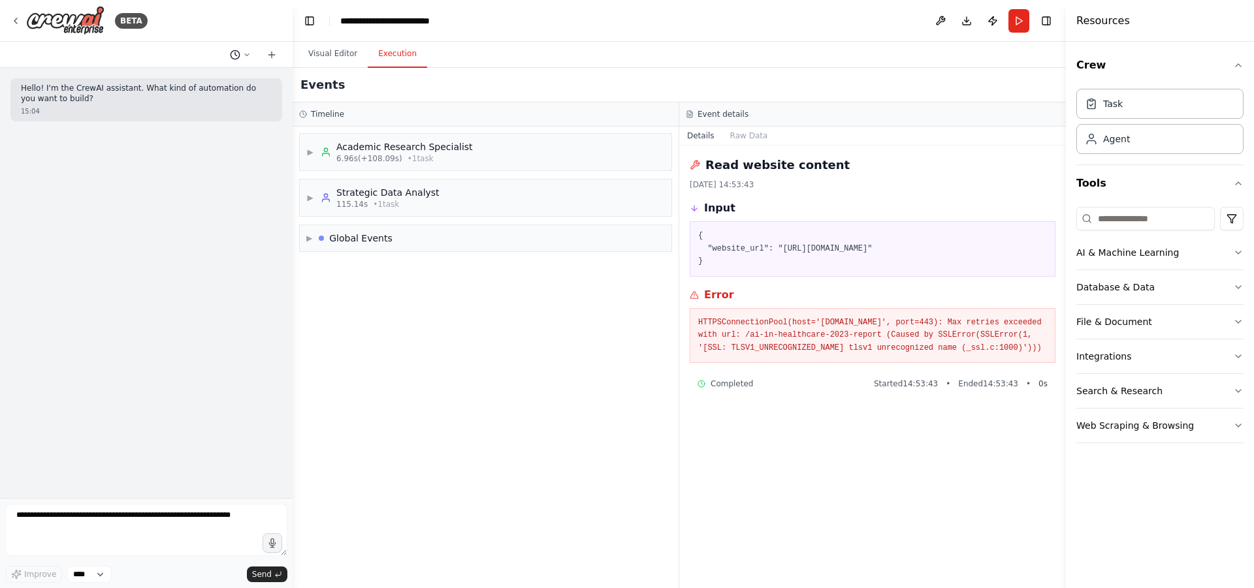
click at [241, 58] on button at bounding box center [240, 55] width 31 height 16
click at [214, 84] on span "Untitled" at bounding box center [190, 81] width 97 height 10
click at [99, 519] on textarea at bounding box center [146, 530] width 282 height 52
type textarea "*"
paste textarea "**********"
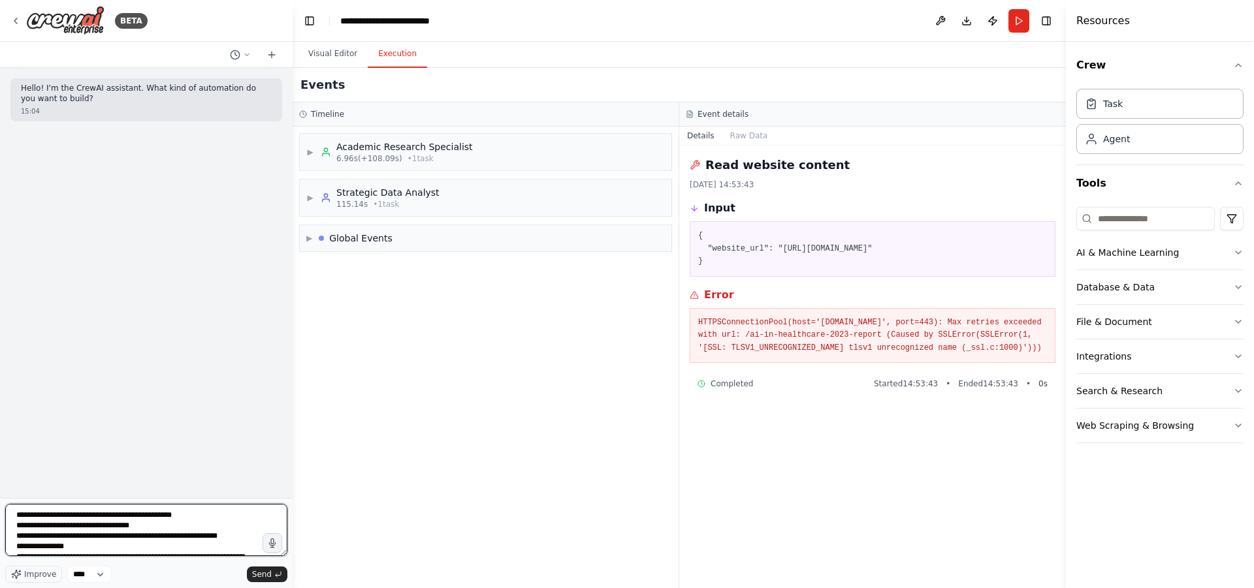
scroll to position [48, 0]
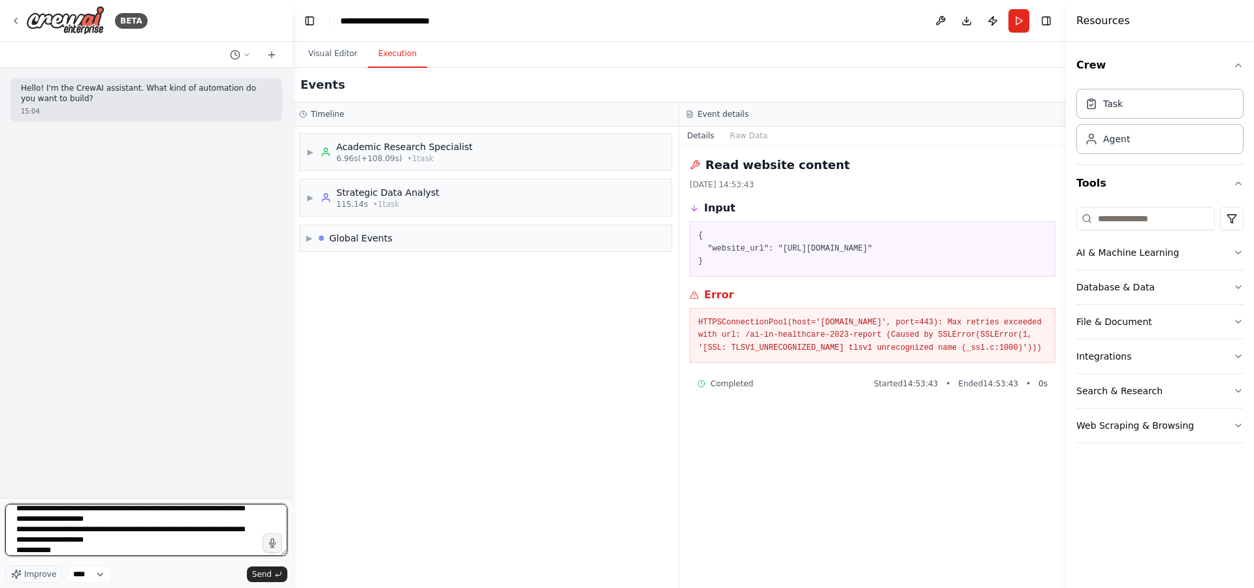
paste textarea "**********"
type textarea "**********"
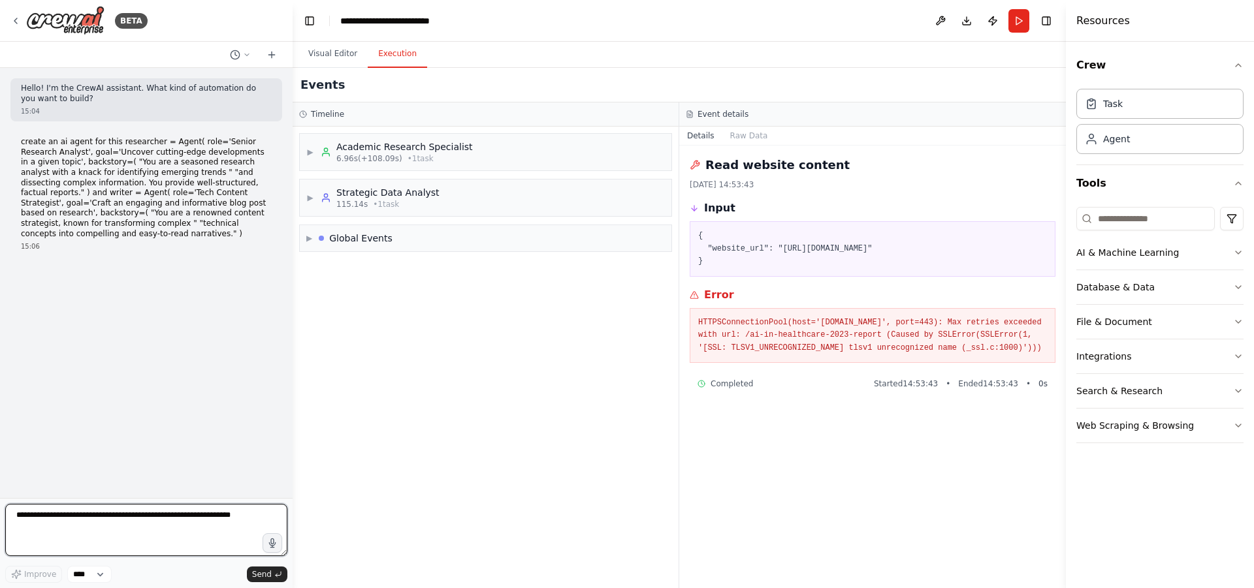
scroll to position [0, 0]
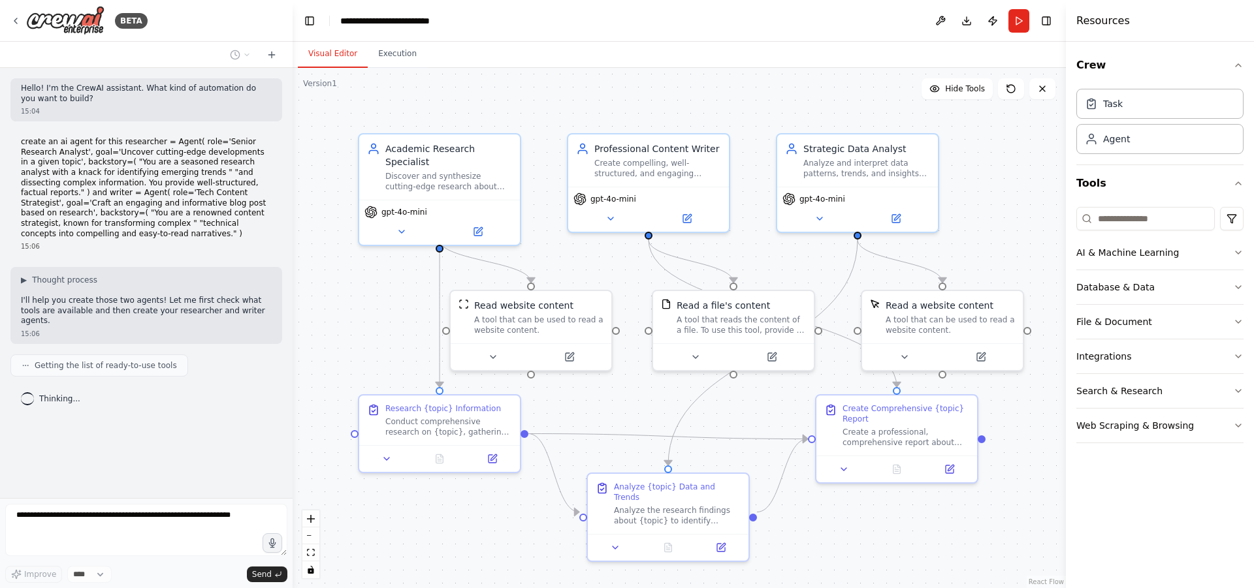
click at [341, 52] on button "Visual Editor" at bounding box center [333, 53] width 70 height 27
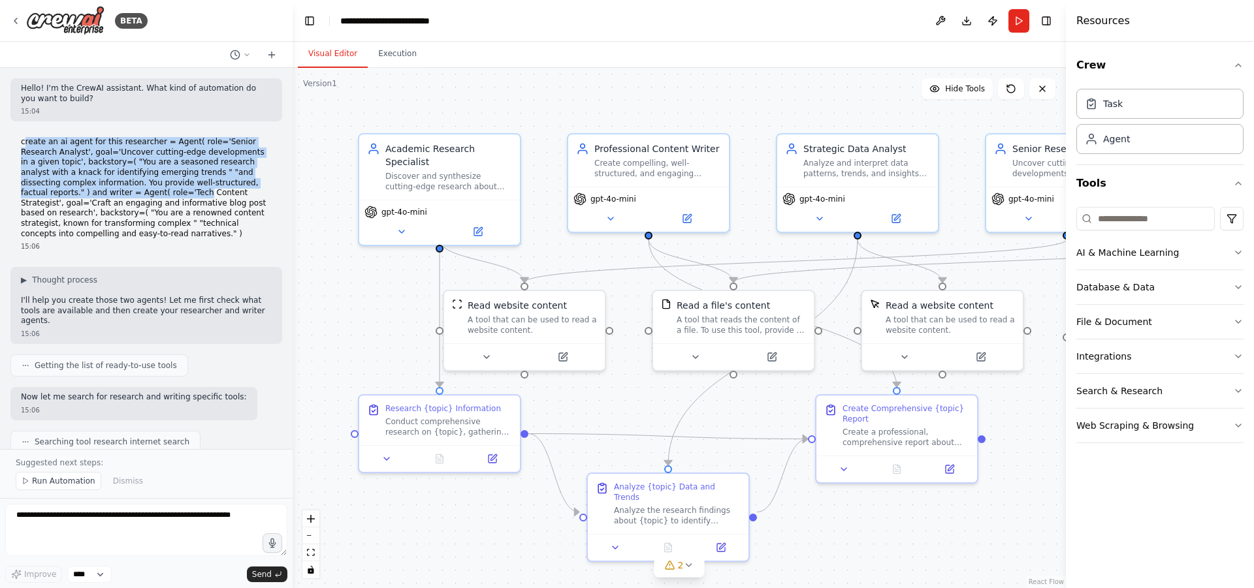
drag, startPoint x: 23, startPoint y: 140, endPoint x: 56, endPoint y: 191, distance: 61.4
click at [56, 191] on p "create an ai agent for this researcher = Agent( role='Senior Research Analyst',…" at bounding box center [146, 188] width 251 height 102
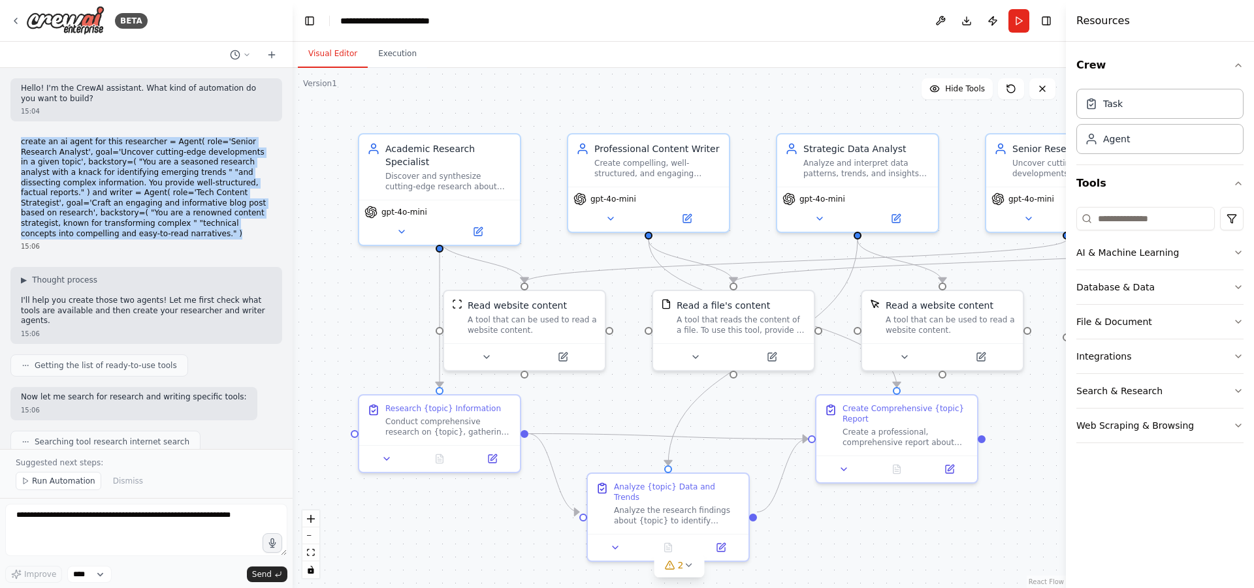
drag, startPoint x: 22, startPoint y: 144, endPoint x: 259, endPoint y: 221, distance: 249.2
click at [259, 221] on p "create an ai agent for this researcher = Agent( role='Senior Research Analyst',…" at bounding box center [146, 188] width 251 height 102
copy p "create an ai agent for this researcher = Agent( role='Senior Research Analyst',…"
click at [1047, 97] on button at bounding box center [1042, 88] width 26 height 21
click at [1041, 89] on icon at bounding box center [1042, 89] width 10 height 10
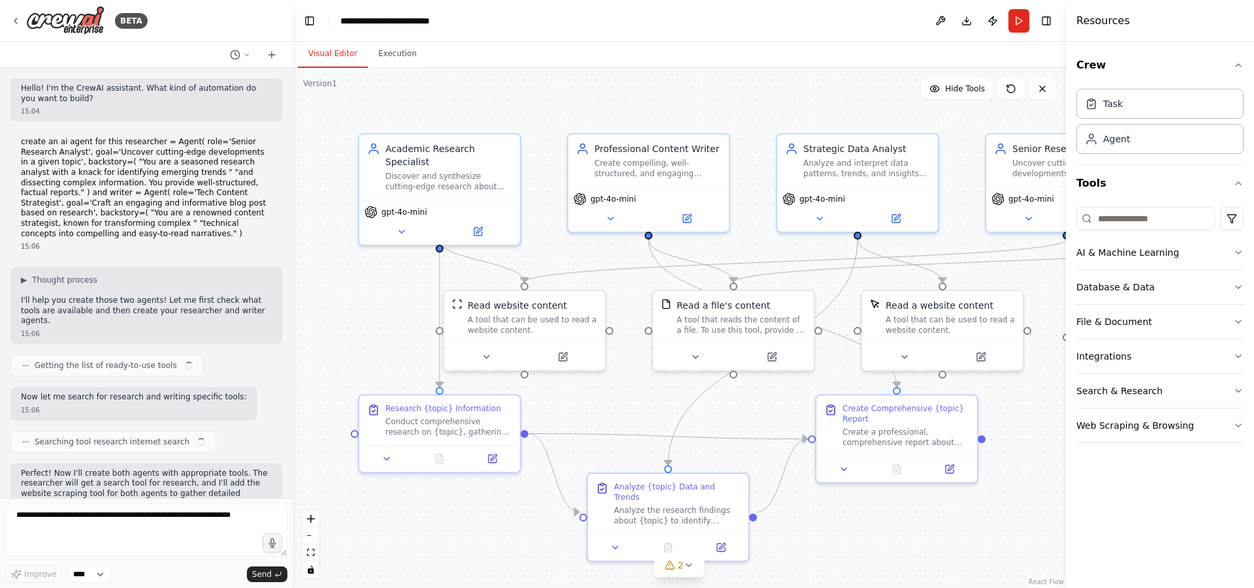
scroll to position [396, 0]
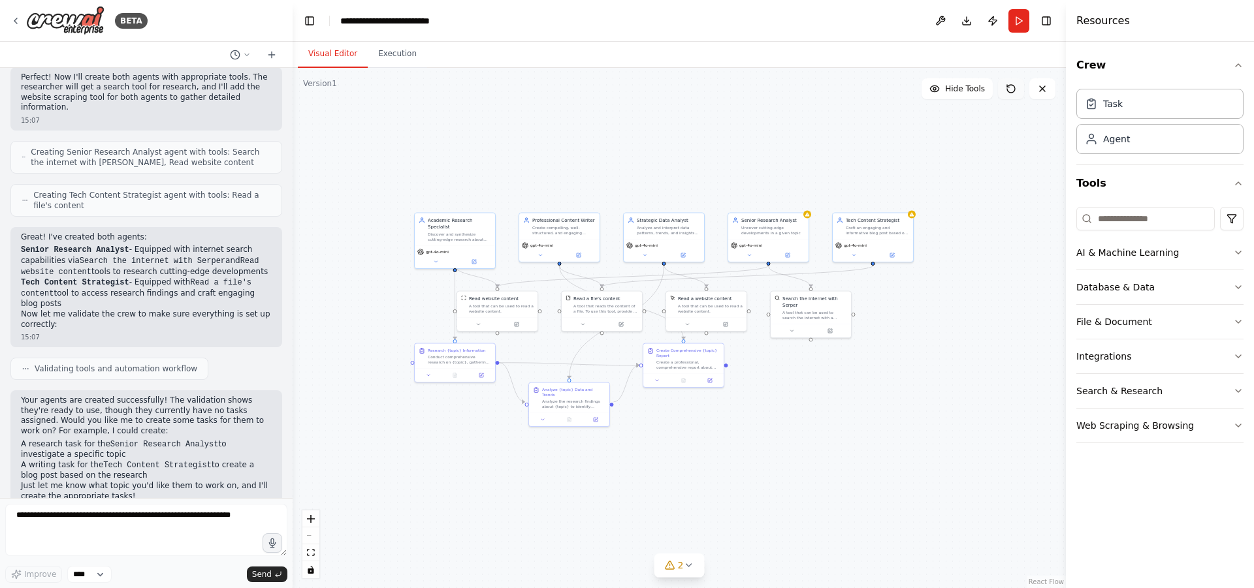
click at [1008, 93] on icon at bounding box center [1011, 89] width 10 height 10
click at [1045, 93] on icon at bounding box center [1042, 89] width 10 height 10
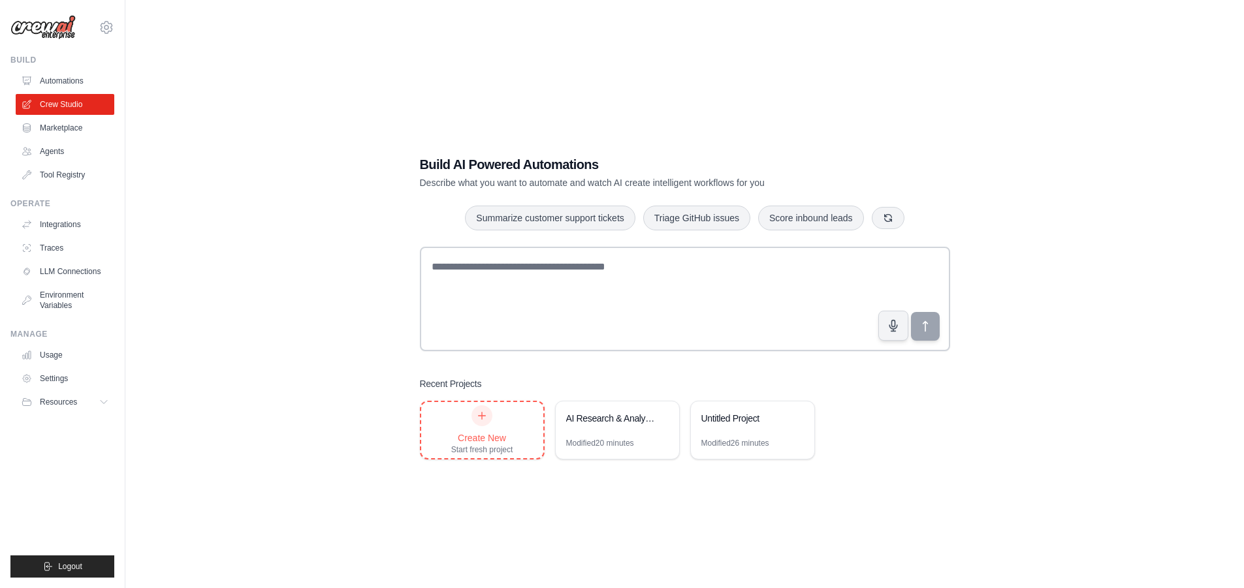
click at [476, 432] on div "Create New" at bounding box center [482, 438] width 62 height 13
drag, startPoint x: 779, startPoint y: 432, endPoint x: 727, endPoint y: 436, distance: 51.8
click at [727, 436] on div "Untitled Project" at bounding box center [752, 420] width 123 height 37
click at [797, 422] on button at bounding box center [797, 417] width 13 height 13
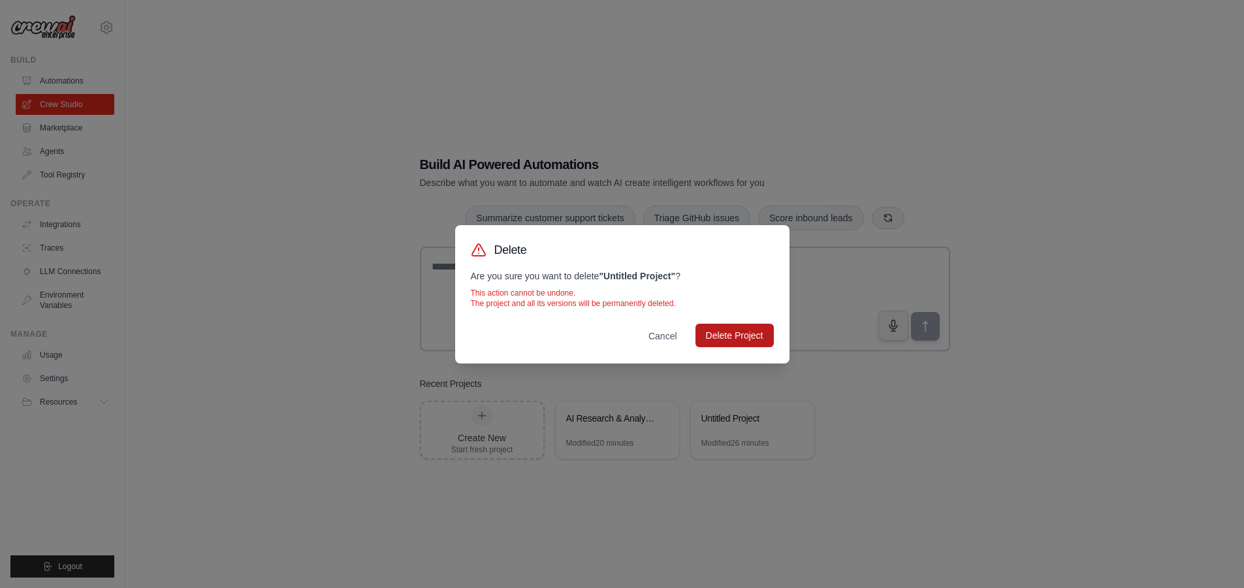
click at [742, 329] on button "Delete Project" at bounding box center [734, 336] width 78 height 24
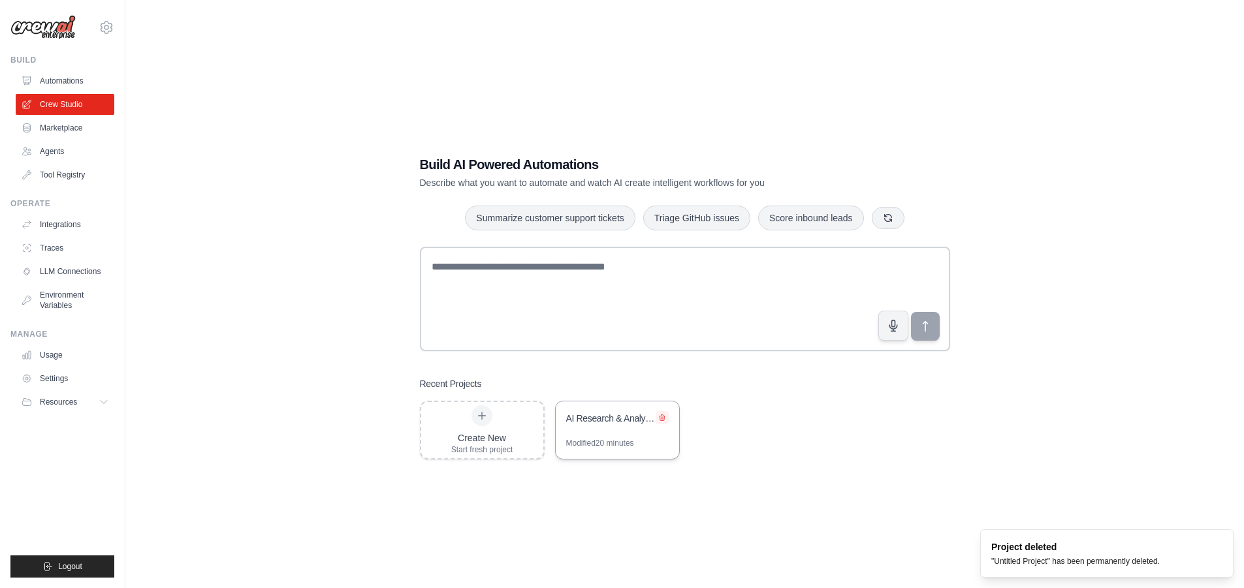
click at [661, 417] on icon at bounding box center [661, 418] width 5 height 6
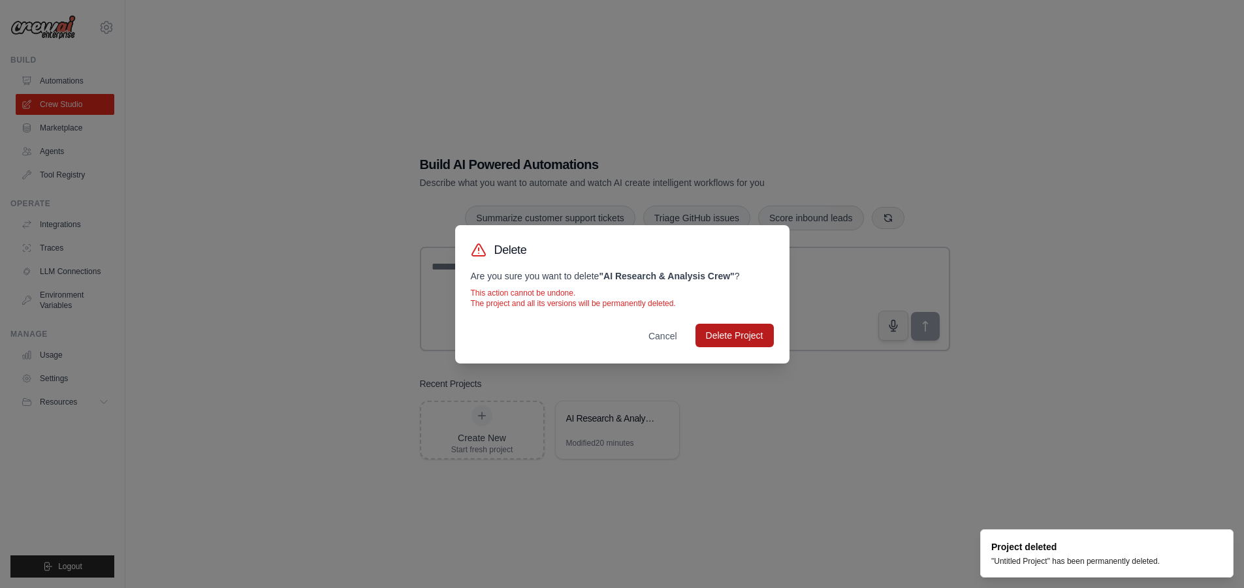
click at [723, 332] on button "Delete Project" at bounding box center [734, 336] width 78 height 24
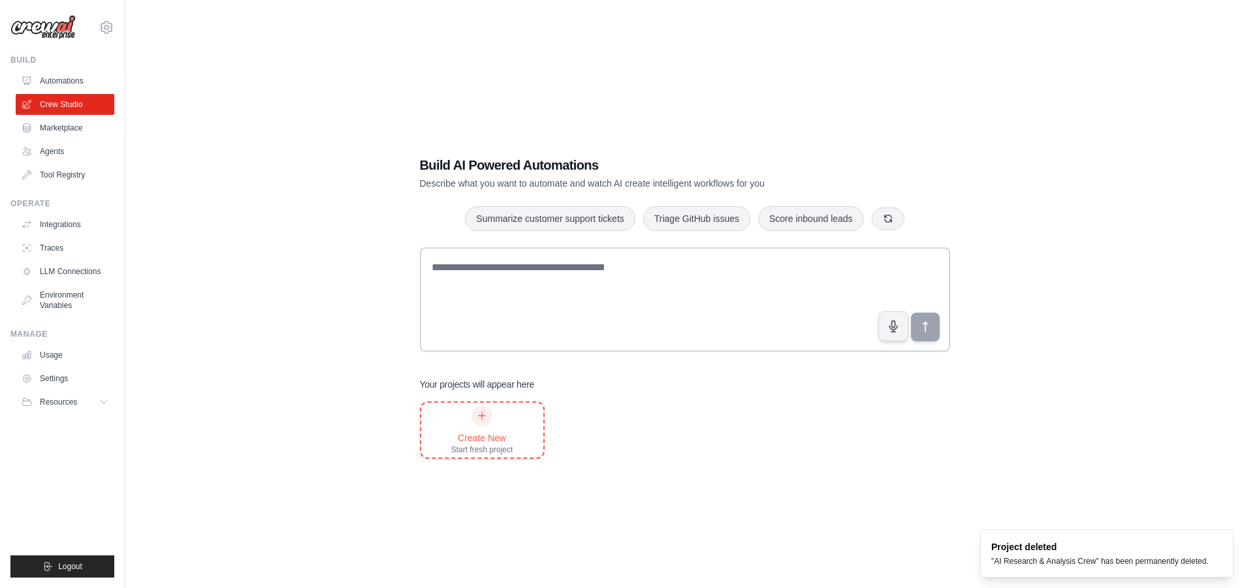
click at [471, 420] on div "Create New Start fresh project" at bounding box center [482, 430] width 62 height 50
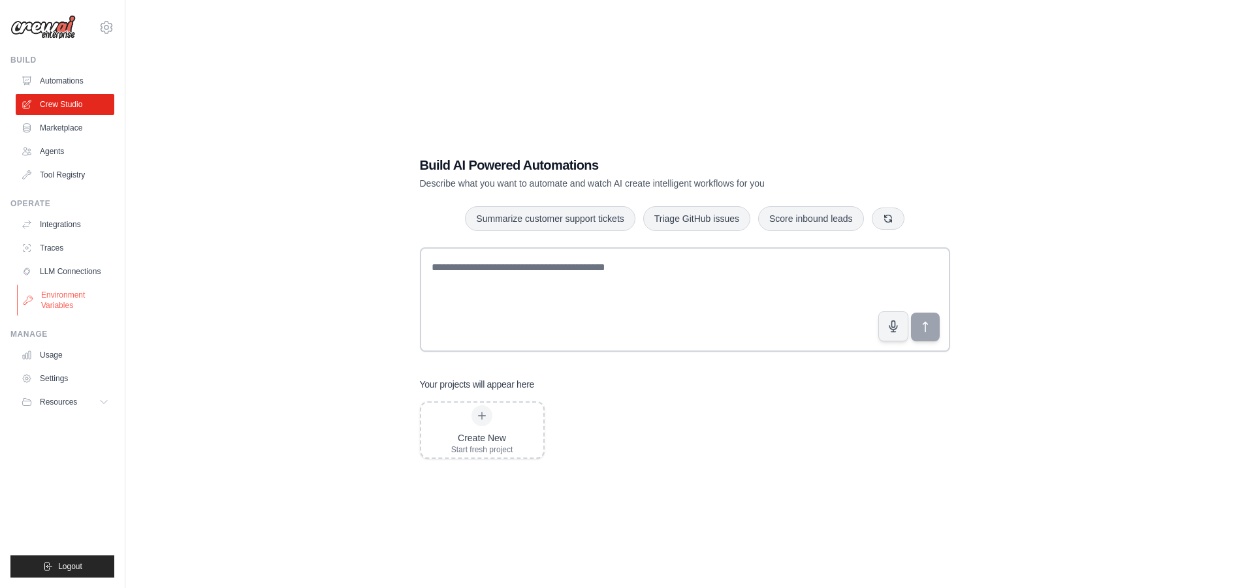
click at [78, 308] on link "Environment Variables" at bounding box center [66, 300] width 99 height 31
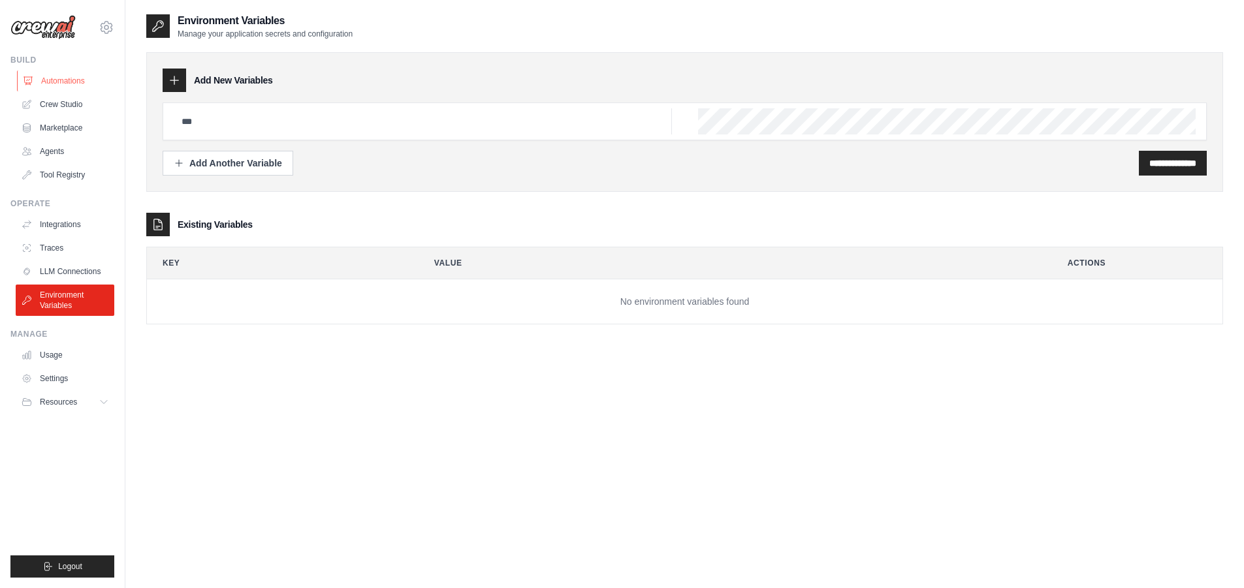
click at [89, 90] on link "Automations" at bounding box center [66, 81] width 99 height 21
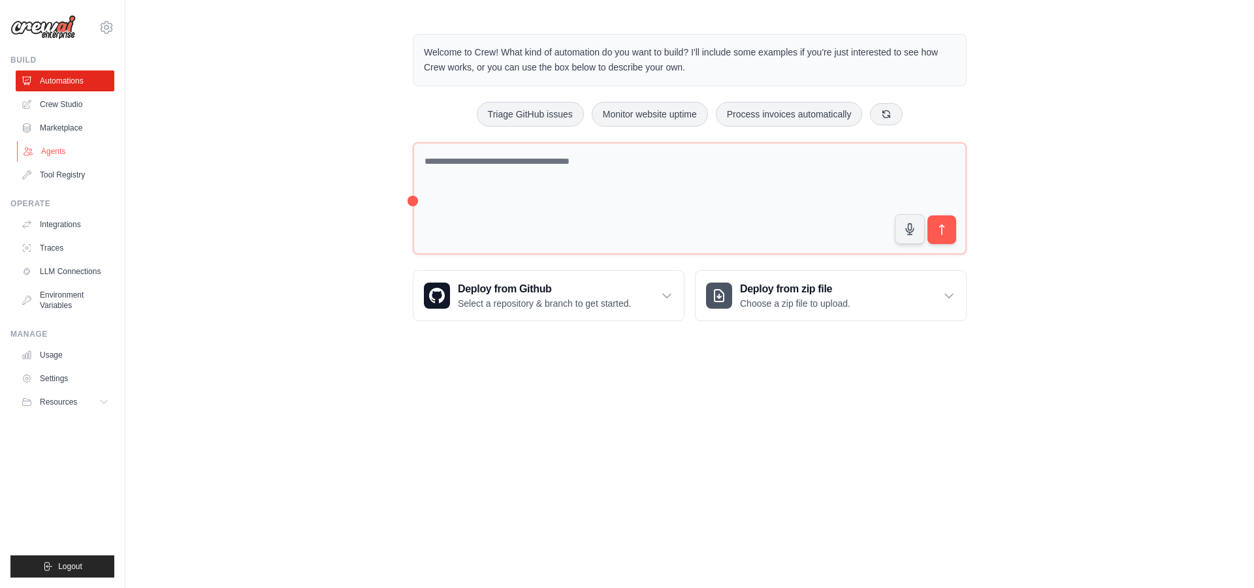
click at [78, 154] on link "Agents" at bounding box center [66, 151] width 99 height 21
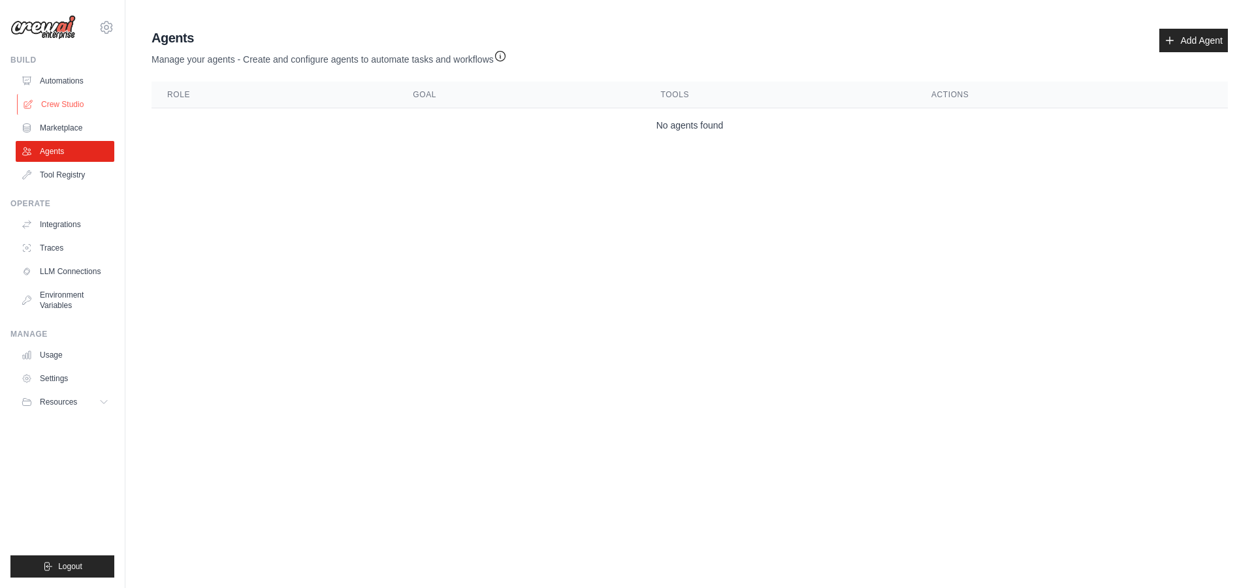
click at [91, 97] on link "Crew Studio" at bounding box center [66, 104] width 99 height 21
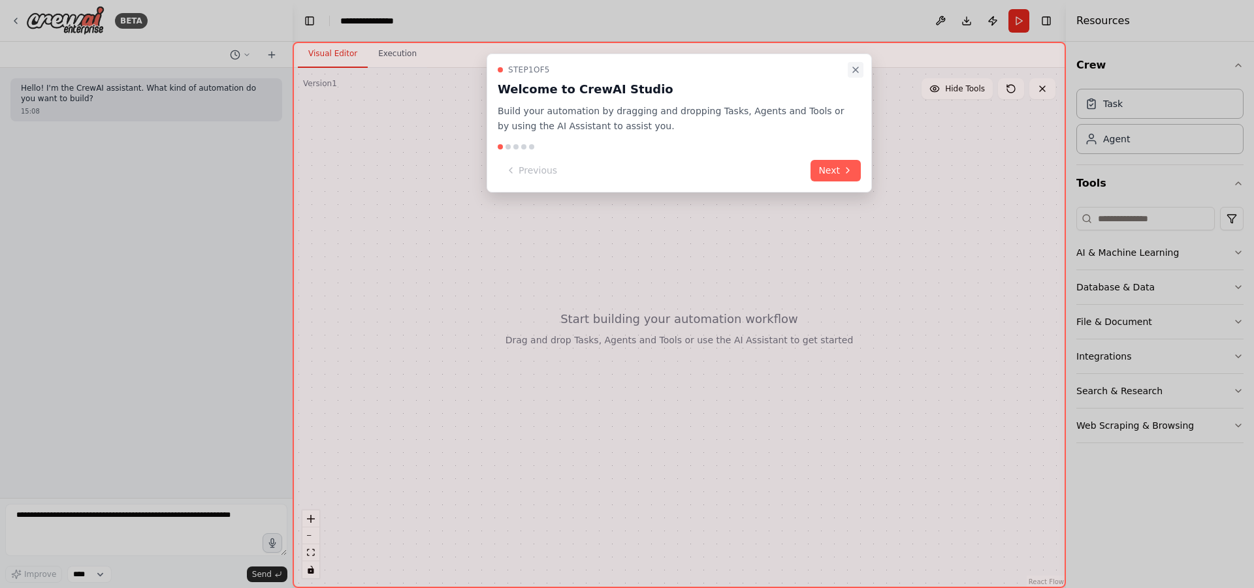
click at [854, 71] on icon "Close walkthrough" at bounding box center [855, 70] width 10 height 10
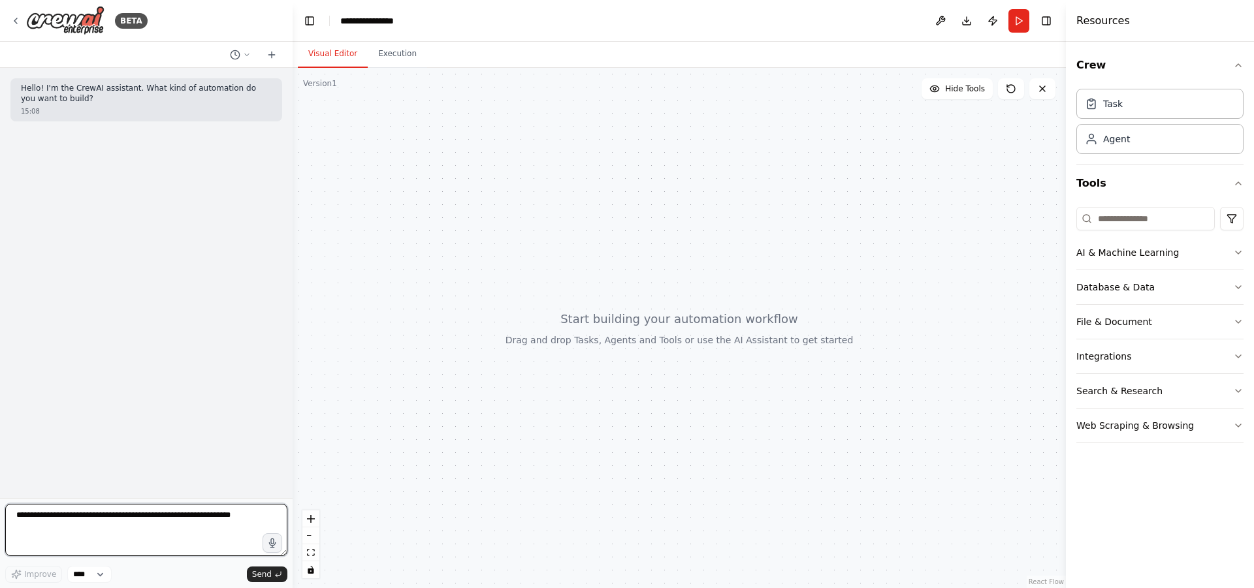
click at [141, 525] on textarea at bounding box center [146, 530] width 282 height 52
paste textarea "**********"
type textarea "**********"
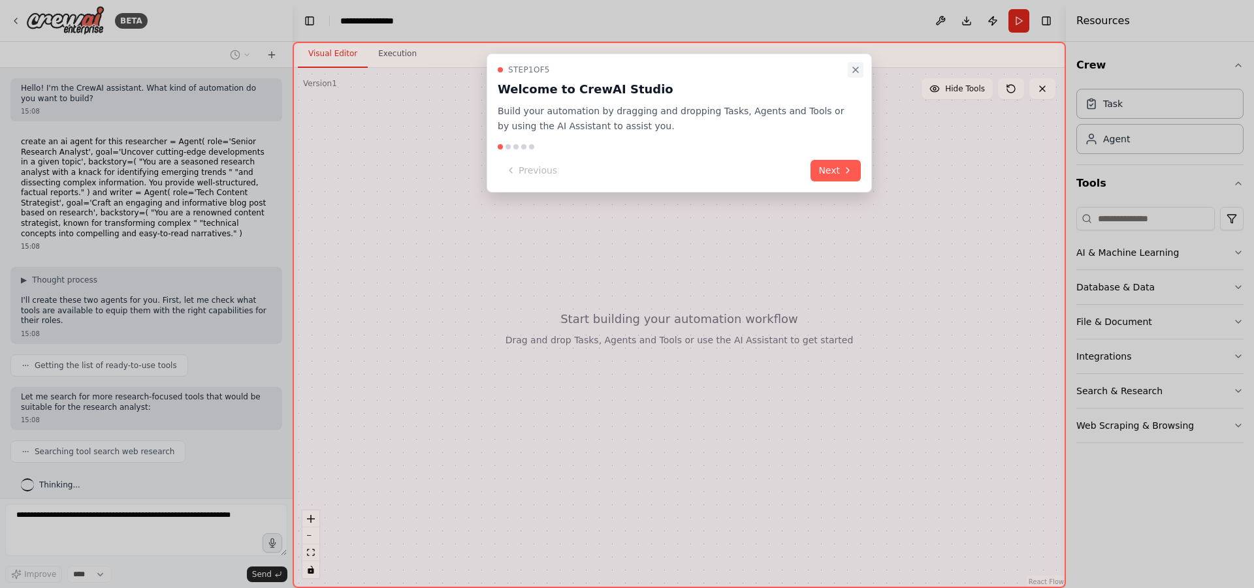
click at [861, 69] on button "Close walkthrough" at bounding box center [856, 70] width 16 height 16
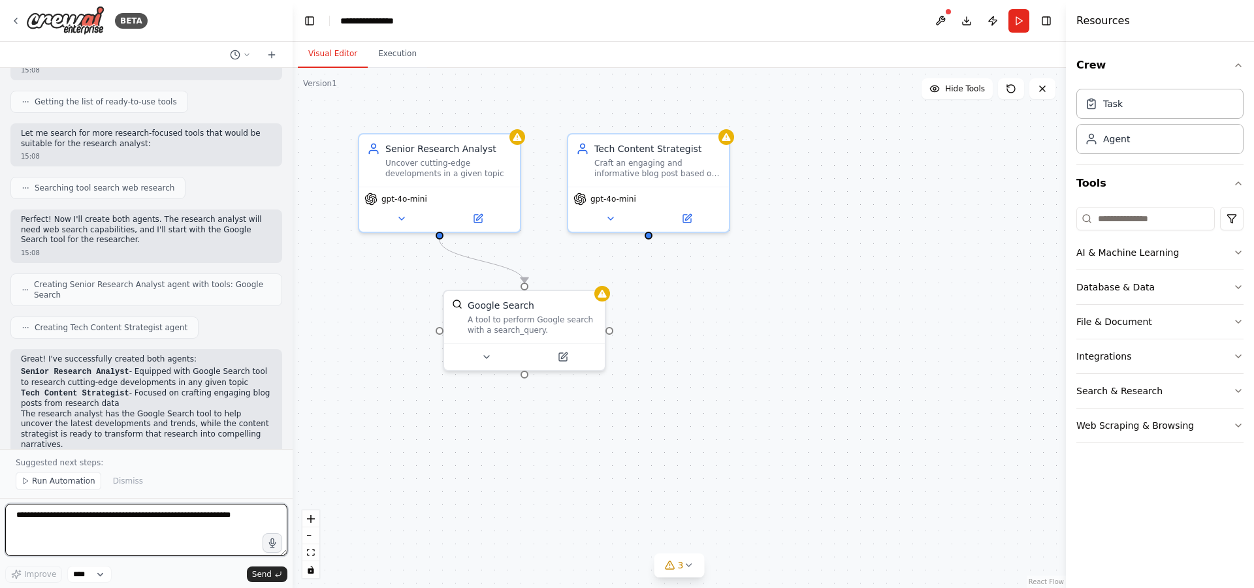
scroll to position [308, 0]
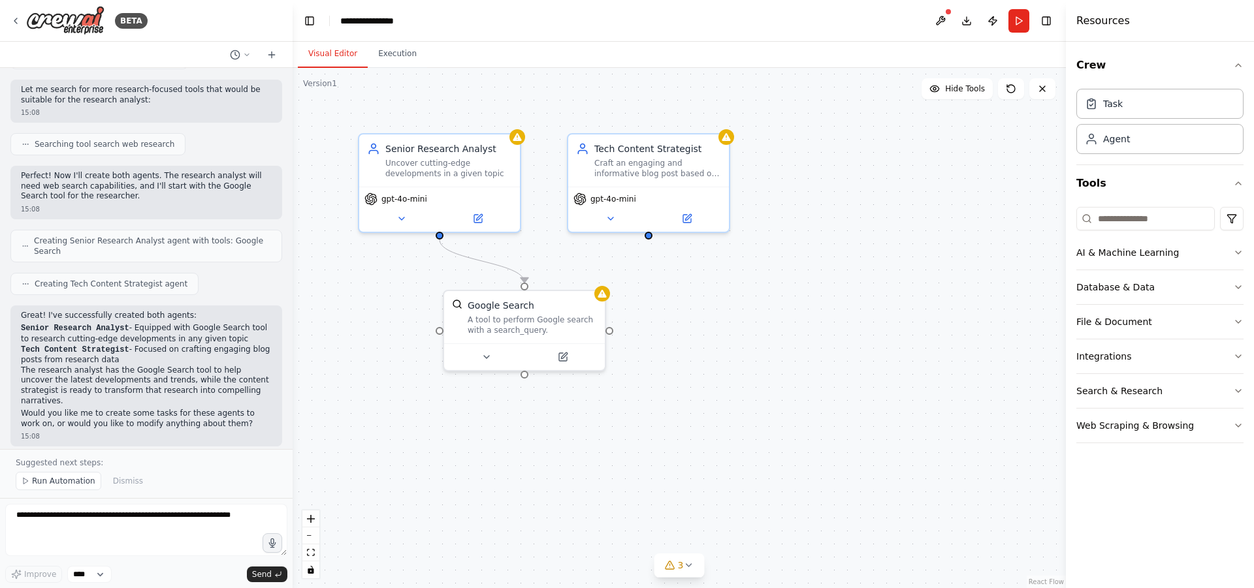
drag, startPoint x: 513, startPoint y: 146, endPoint x: 357, endPoint y: 404, distance: 301.4
click at [357, 404] on div ".deletable-edge-delete-btn { width: 20px; height: 20px; border: 0px solid #ffff…" at bounding box center [679, 328] width 773 height 520
drag, startPoint x: 433, startPoint y: 177, endPoint x: 514, endPoint y: 133, distance: 92.3
click at [514, 133] on icon at bounding box center [517, 134] width 10 height 10
click at [515, 117] on button at bounding box center [509, 118] width 17 height 17
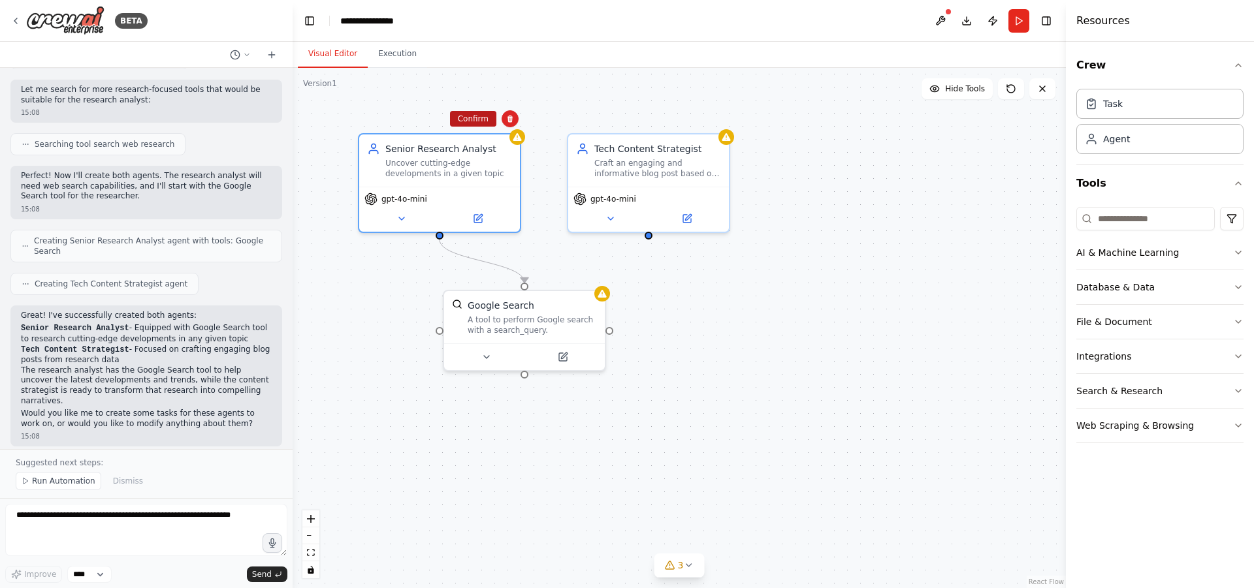
click at [477, 120] on button "Confirm" at bounding box center [473, 119] width 46 height 16
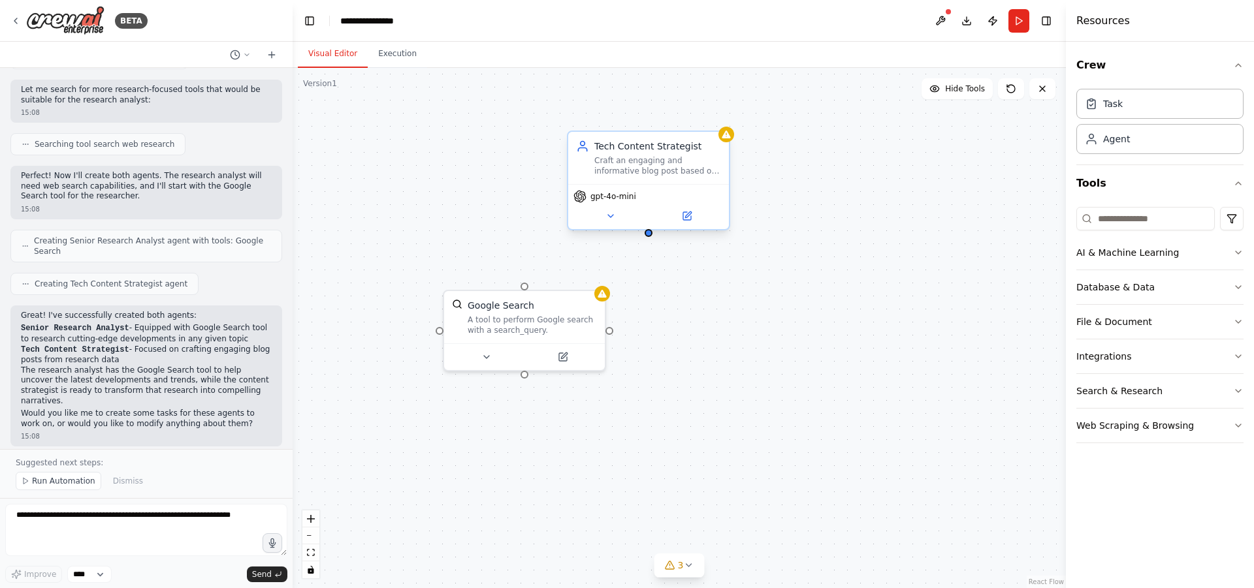
click at [729, 144] on div "Tech Content Strategist Craft an engaging and informative blog post based on re…" at bounding box center [648, 181] width 163 height 100
click at [723, 127] on div "Confirm" at bounding box center [718, 118] width 17 height 17
click at [718, 117] on icon at bounding box center [718, 119] width 5 height 7
click at [677, 116] on button "Confirm" at bounding box center [682, 119] width 46 height 16
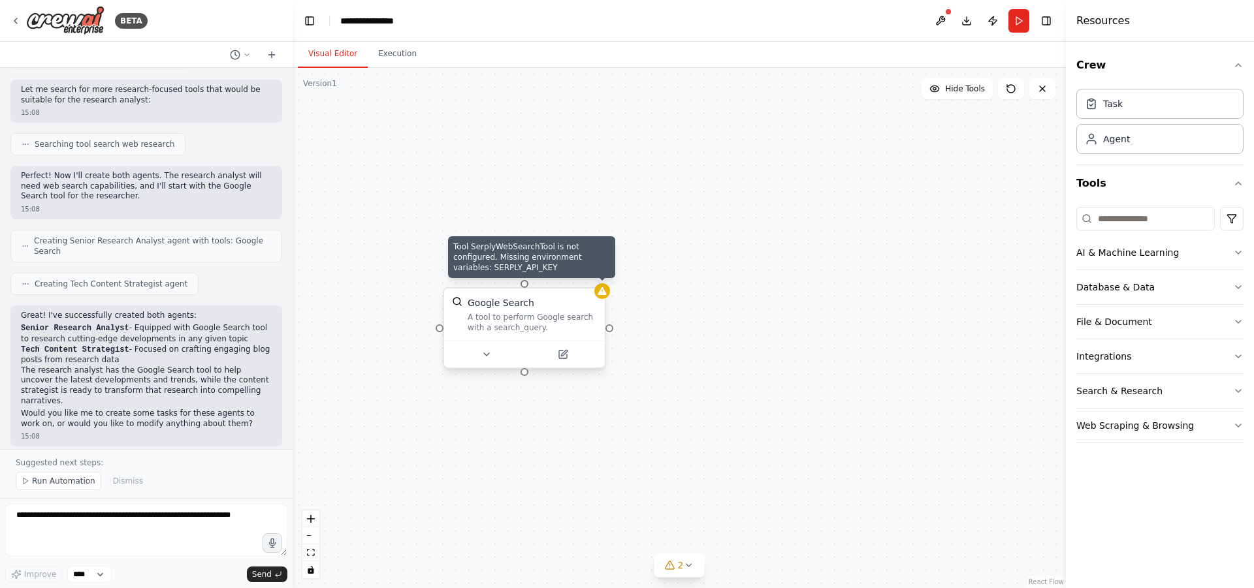
click at [603, 296] on div at bounding box center [602, 291] width 16 height 16
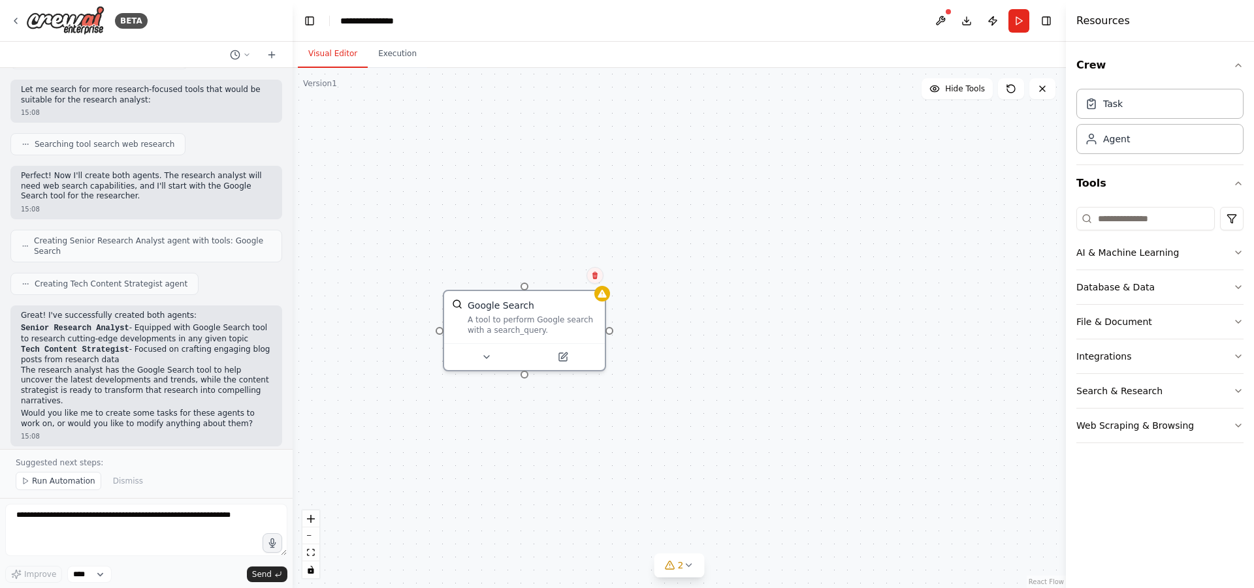
click at [595, 279] on button at bounding box center [594, 275] width 17 height 17
click at [555, 278] on button "Confirm" at bounding box center [558, 276] width 46 height 16
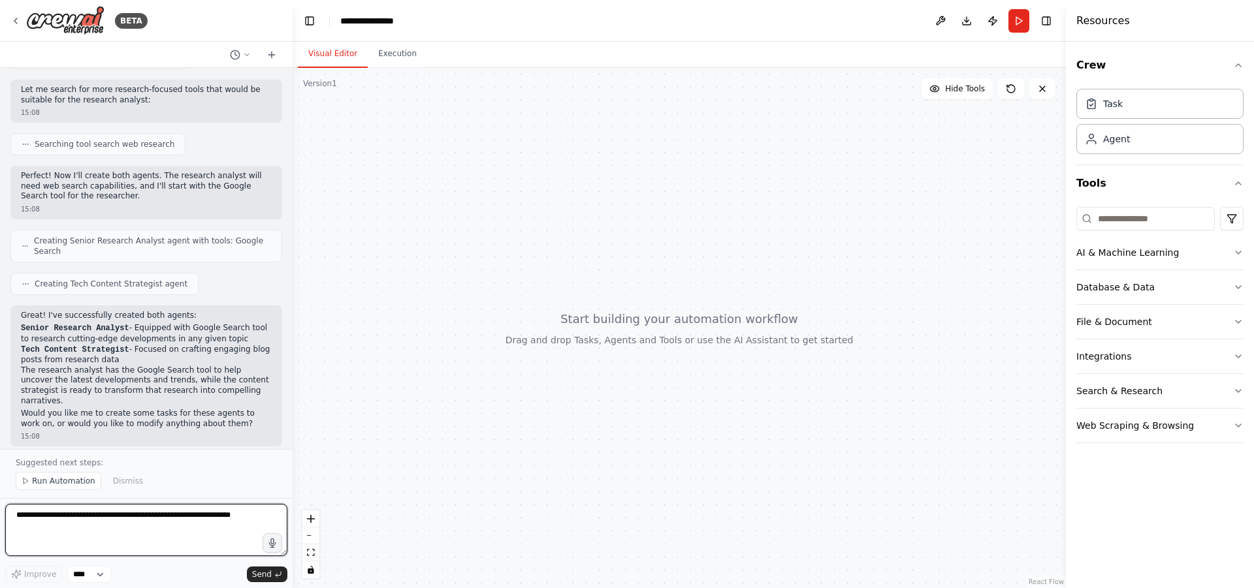
click at [144, 516] on textarea at bounding box center [146, 530] width 282 height 52
type textarea "**********"
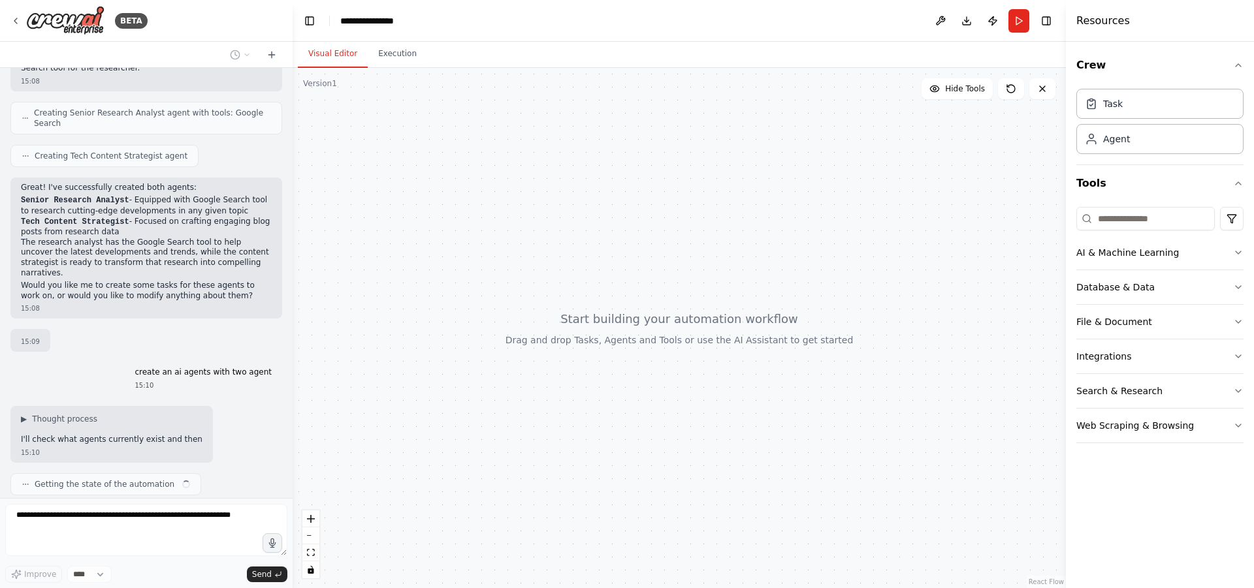
scroll to position [445, 0]
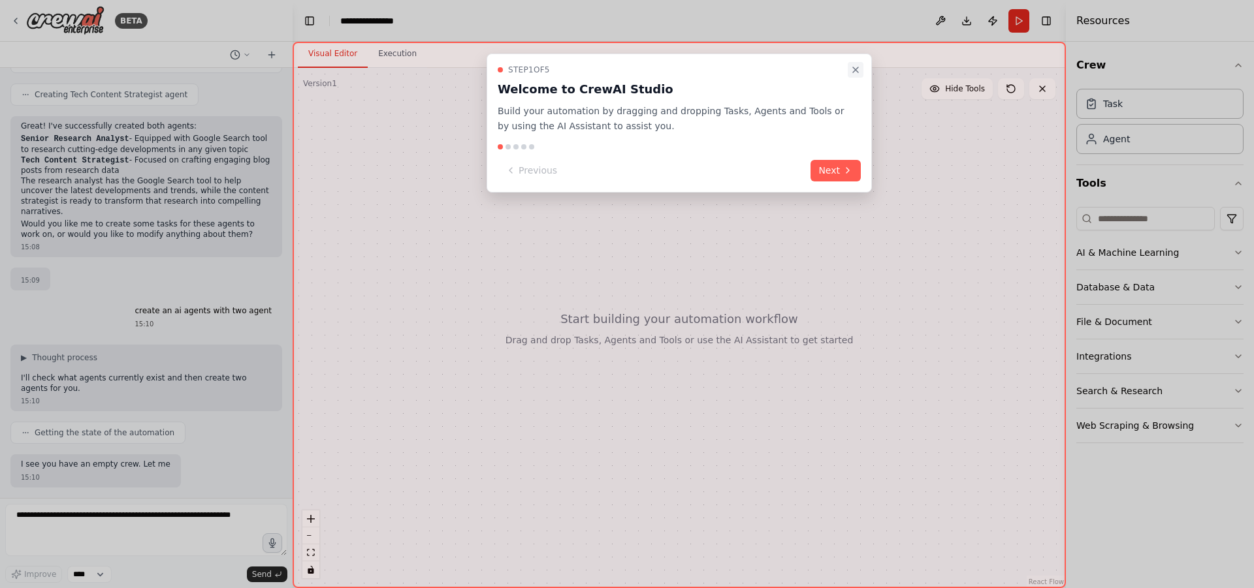
click at [857, 68] on icon "Close walkthrough" at bounding box center [855, 69] width 5 height 5
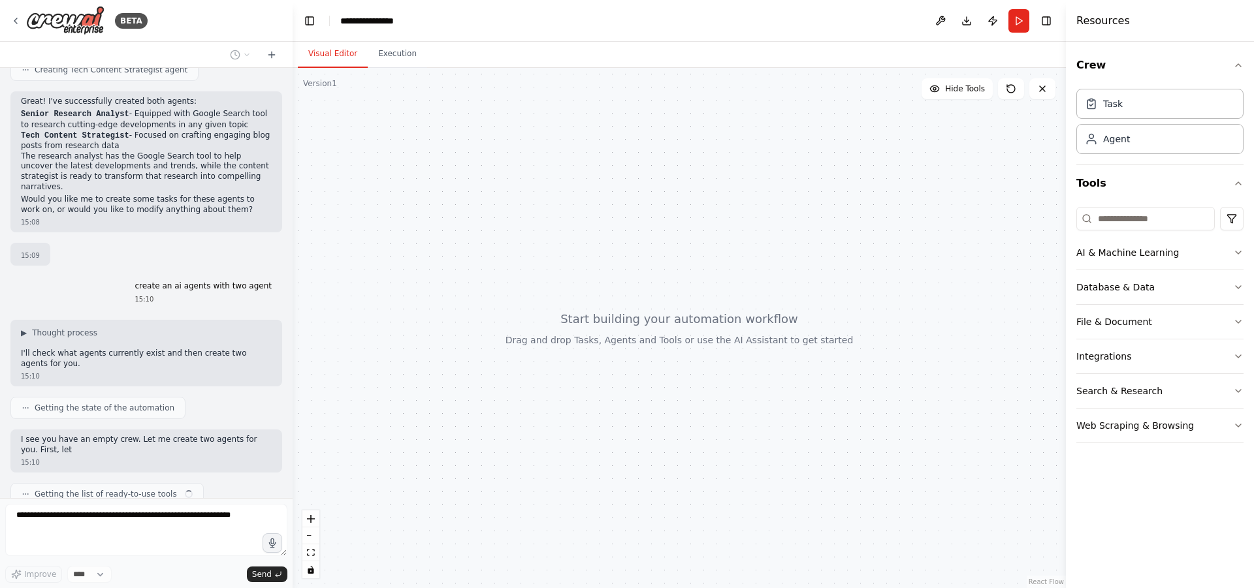
scroll to position [532, 0]
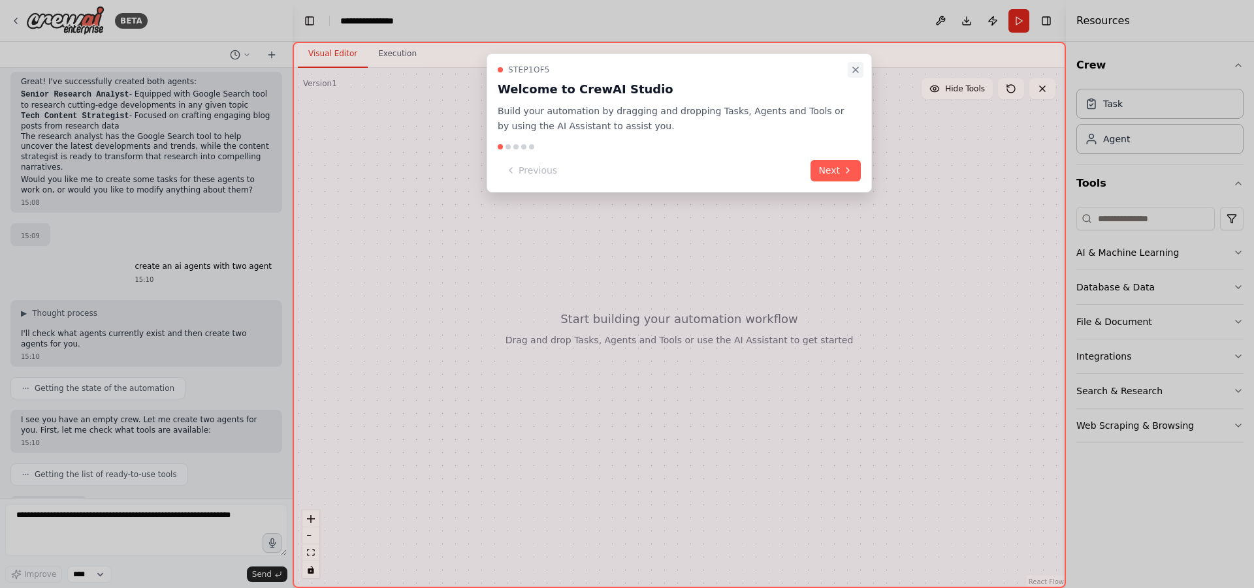
click at [855, 72] on icon "Close walkthrough" at bounding box center [855, 70] width 10 height 10
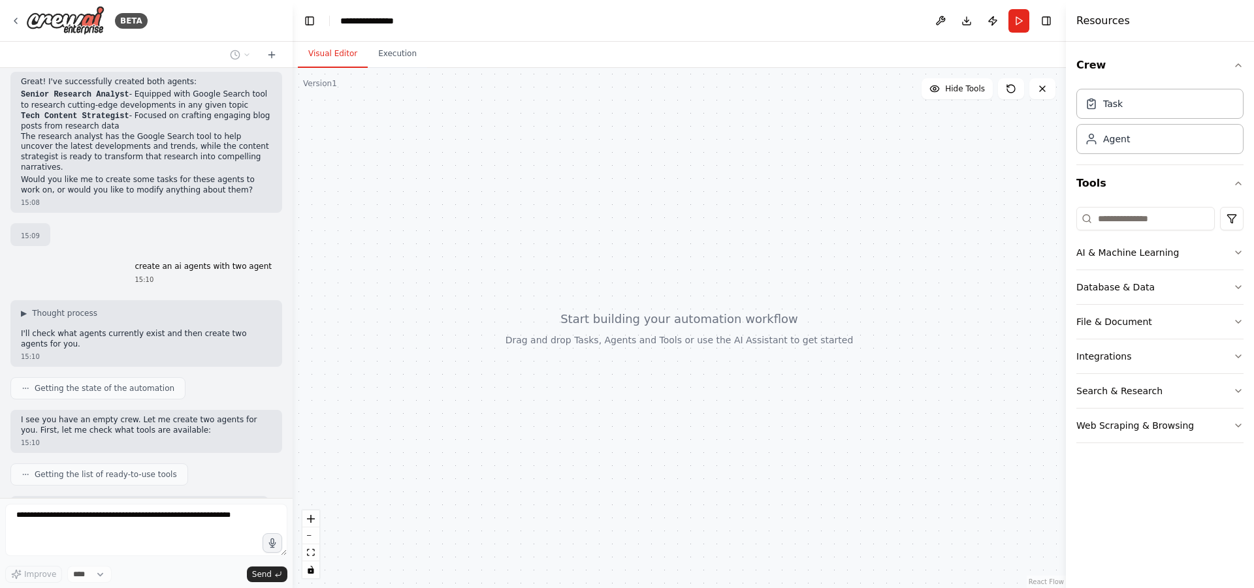
scroll to position [608, 0]
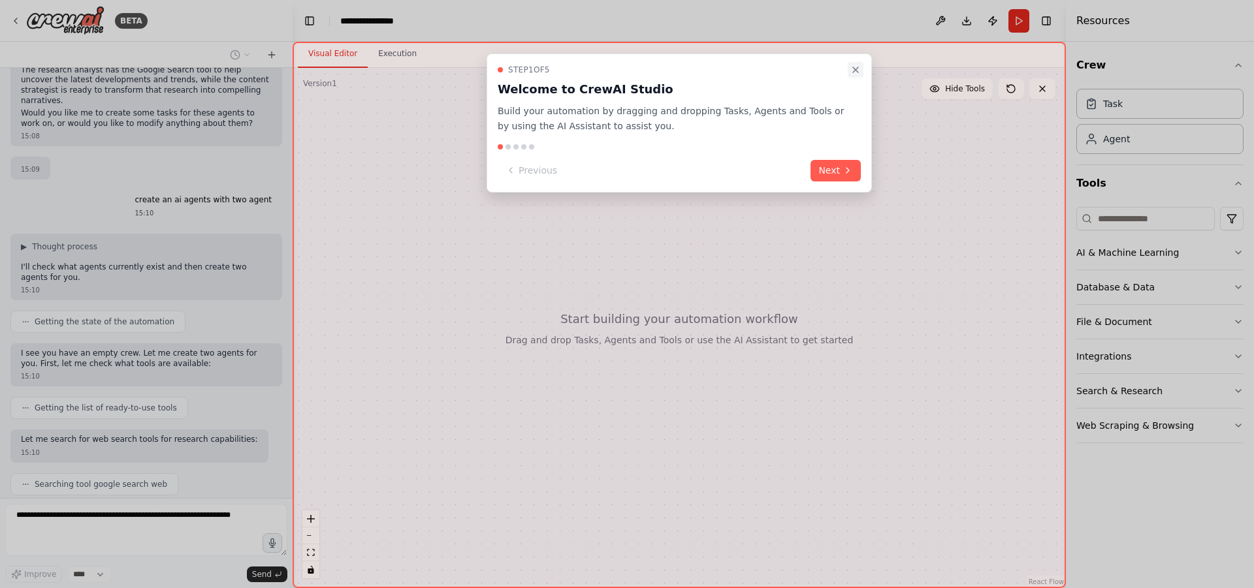
click at [862, 74] on button "Close walkthrough" at bounding box center [856, 70] width 16 height 16
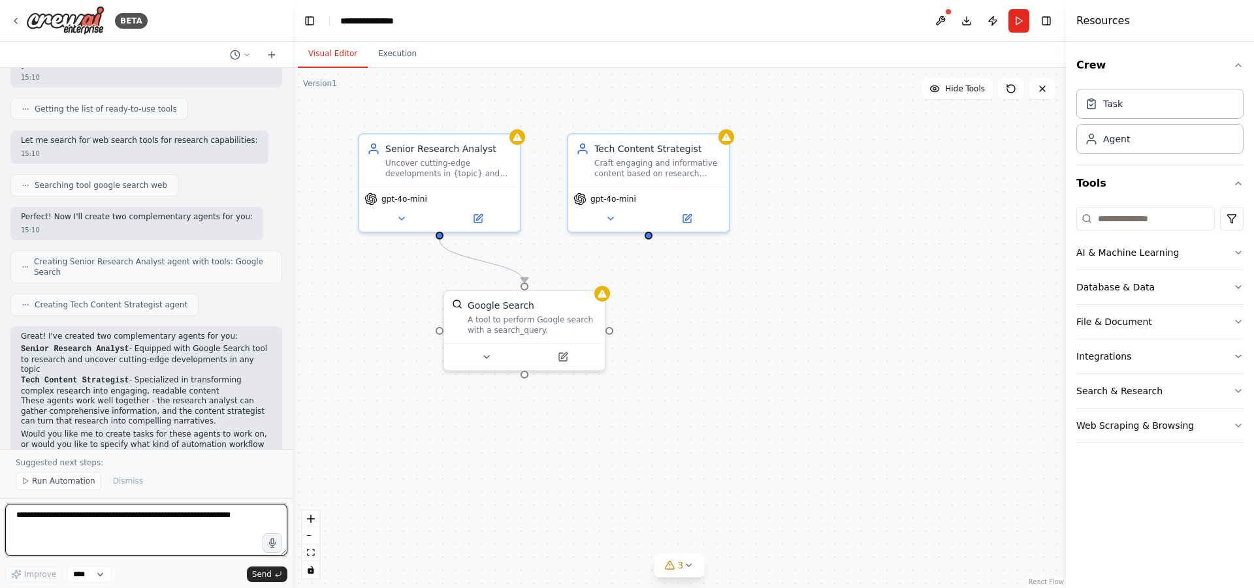
scroll to position [917, 0]
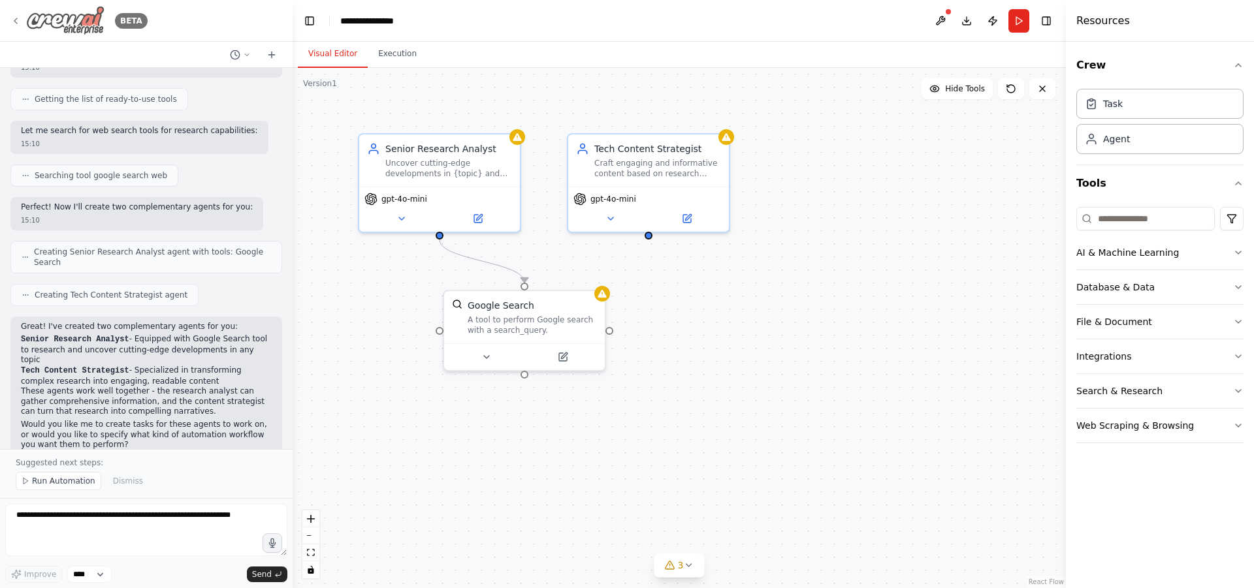
click at [14, 16] on icon at bounding box center [15, 21] width 10 height 10
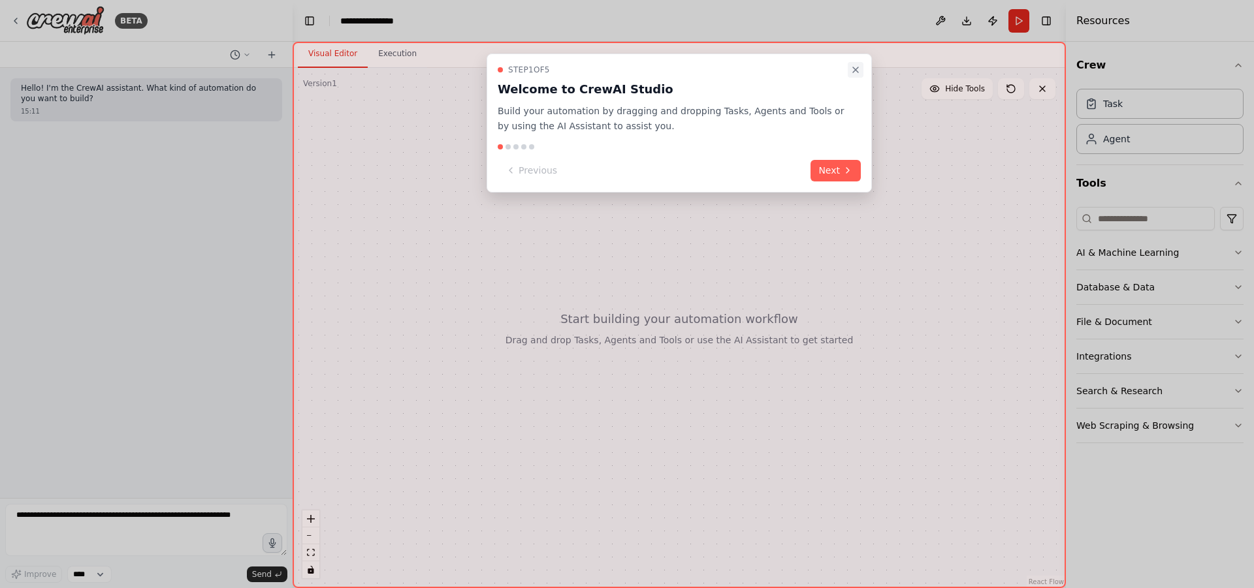
click at [855, 65] on icon "Close walkthrough" at bounding box center [855, 70] width 10 height 10
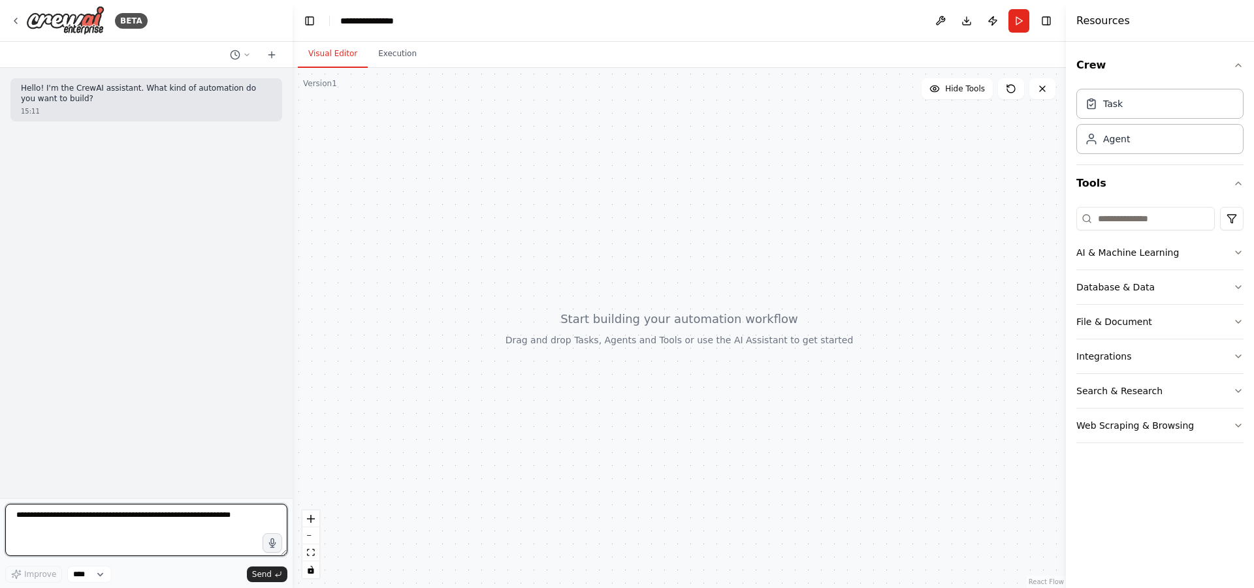
click at [58, 524] on textarea at bounding box center [146, 530] width 282 height 52
type textarea "**********"
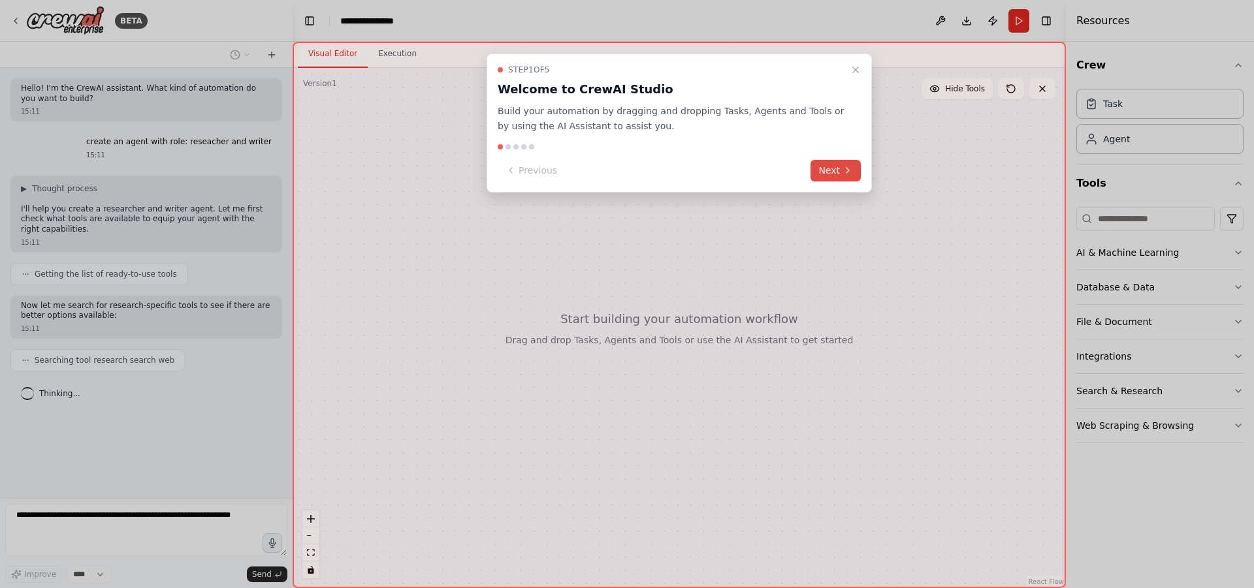
click at [839, 174] on button "Next" at bounding box center [835, 171] width 50 height 22
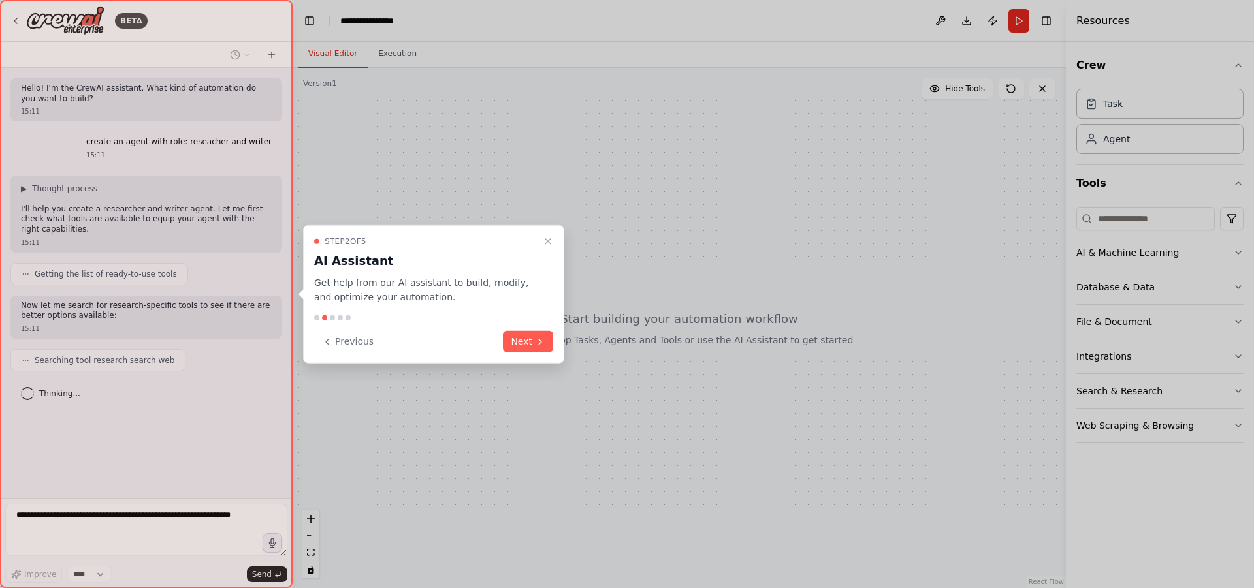
click at [839, 174] on div at bounding box center [627, 294] width 1254 height 588
click at [544, 353] on div "Step 2 of 5 AI Assistant Get help from our AI assistant to build, modify, and o…" at bounding box center [433, 294] width 261 height 139
click at [539, 347] on button "Next" at bounding box center [528, 342] width 50 height 22
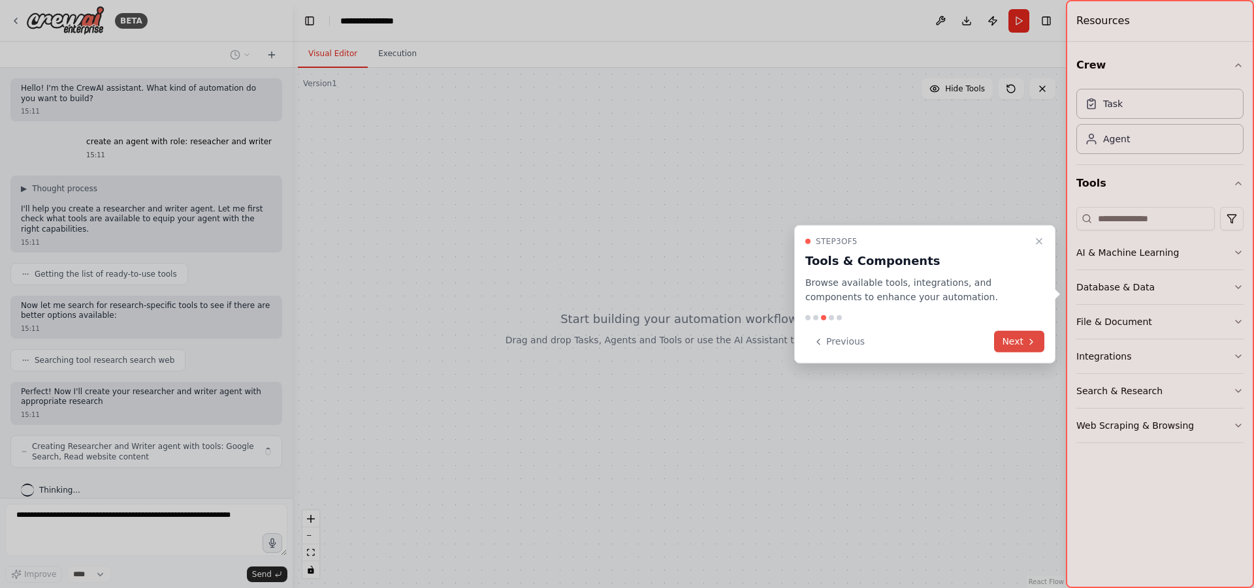
scroll to position [14, 0]
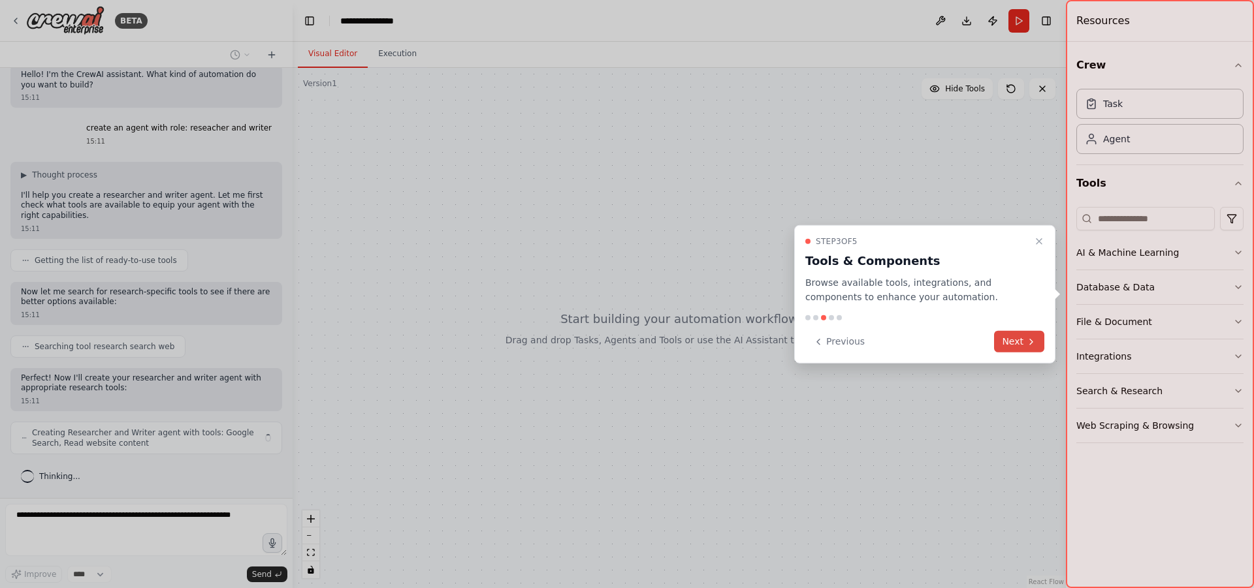
click at [1019, 338] on button "Next" at bounding box center [1019, 342] width 50 height 22
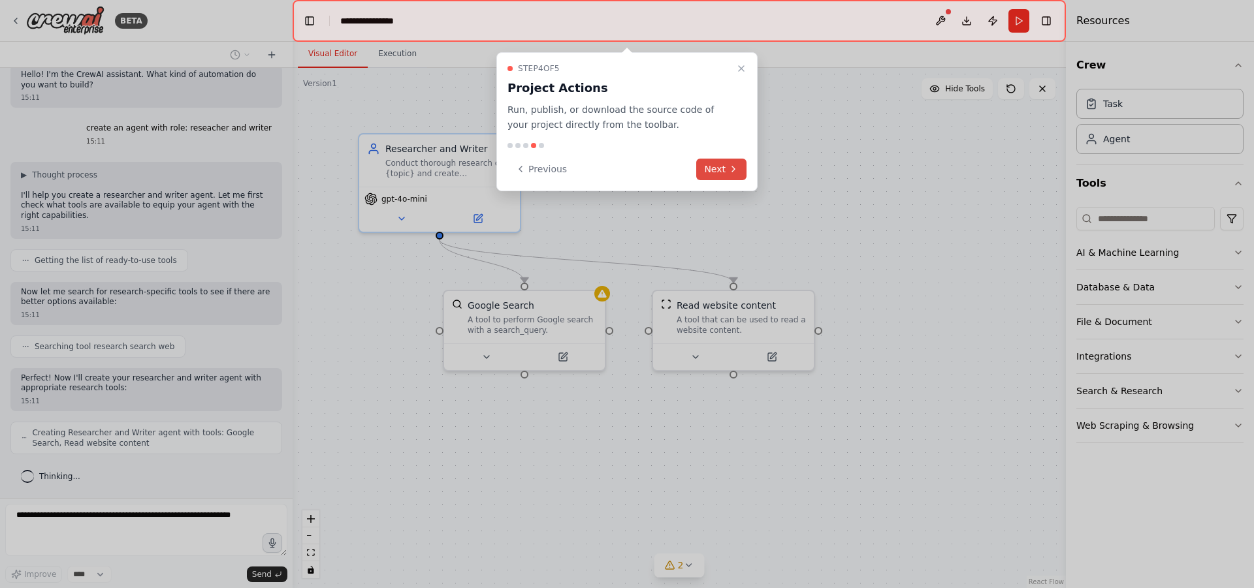
click at [730, 172] on icon at bounding box center [733, 169] width 10 height 10
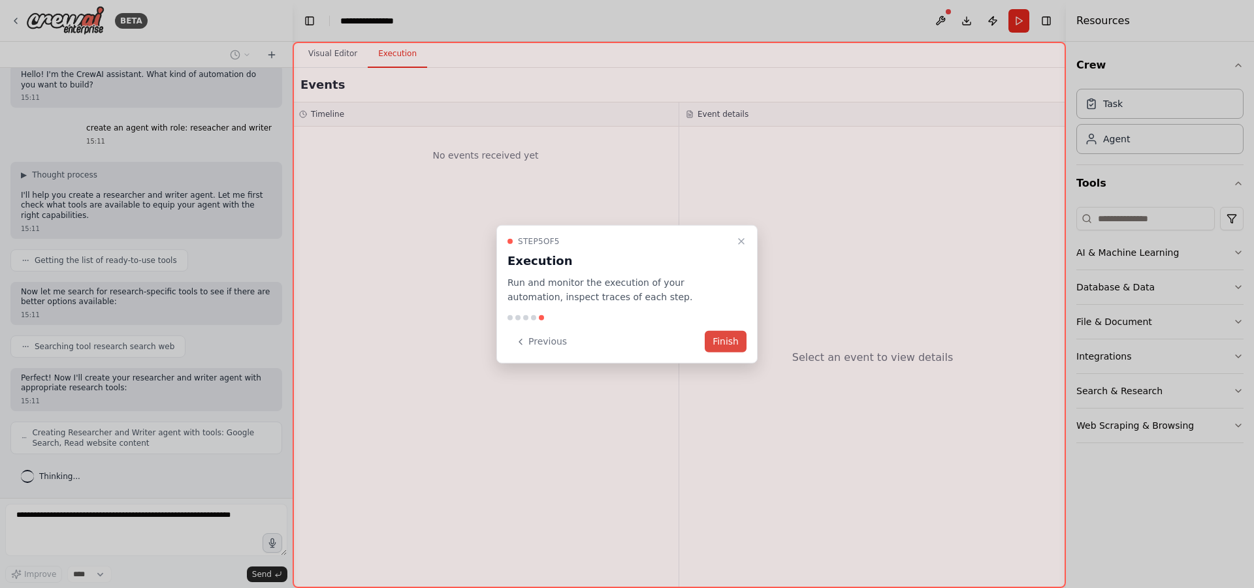
click at [722, 341] on button "Finish" at bounding box center [726, 342] width 42 height 22
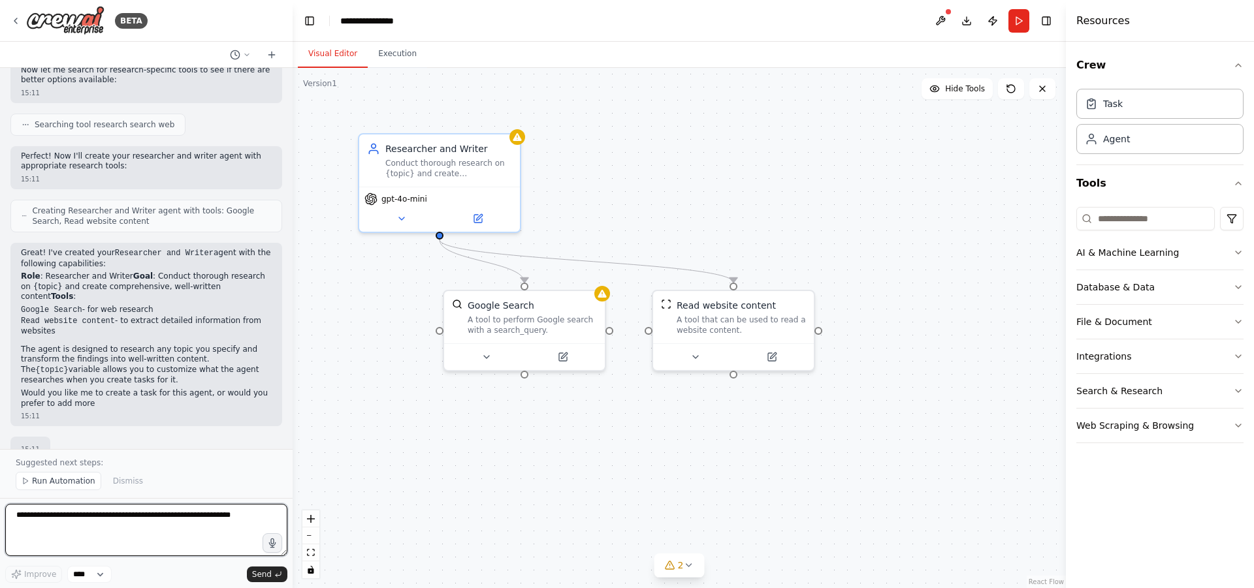
scroll to position [246, 0]
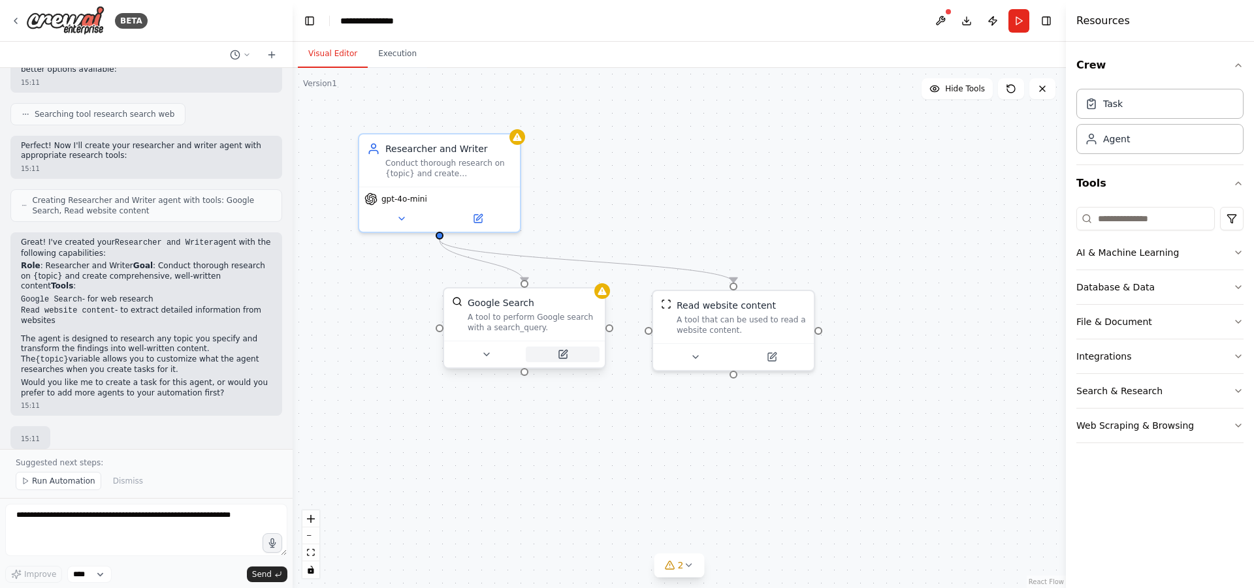
click at [565, 354] on icon at bounding box center [564, 353] width 6 height 6
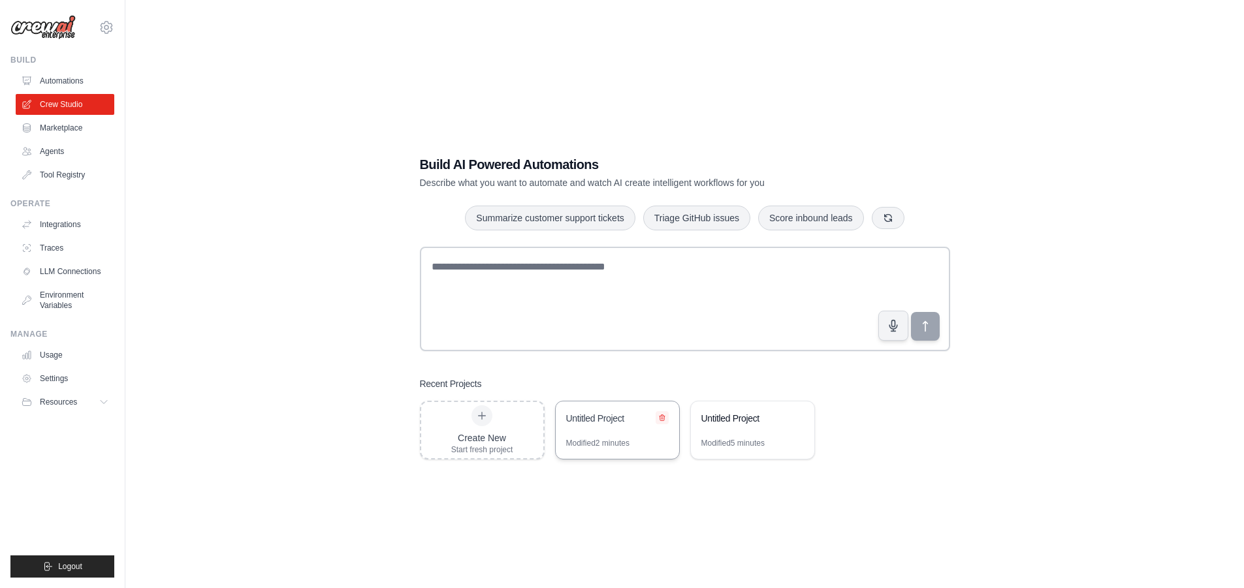
click at [663, 417] on icon at bounding box center [662, 418] width 8 height 8
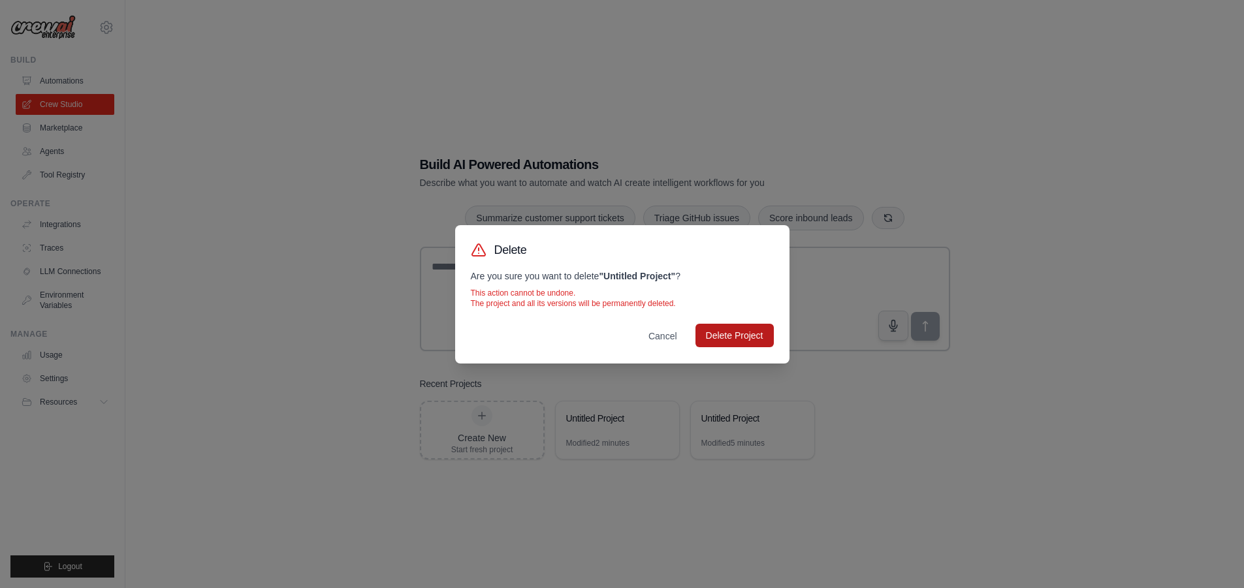
click at [723, 328] on button "Delete Project" at bounding box center [734, 336] width 78 height 24
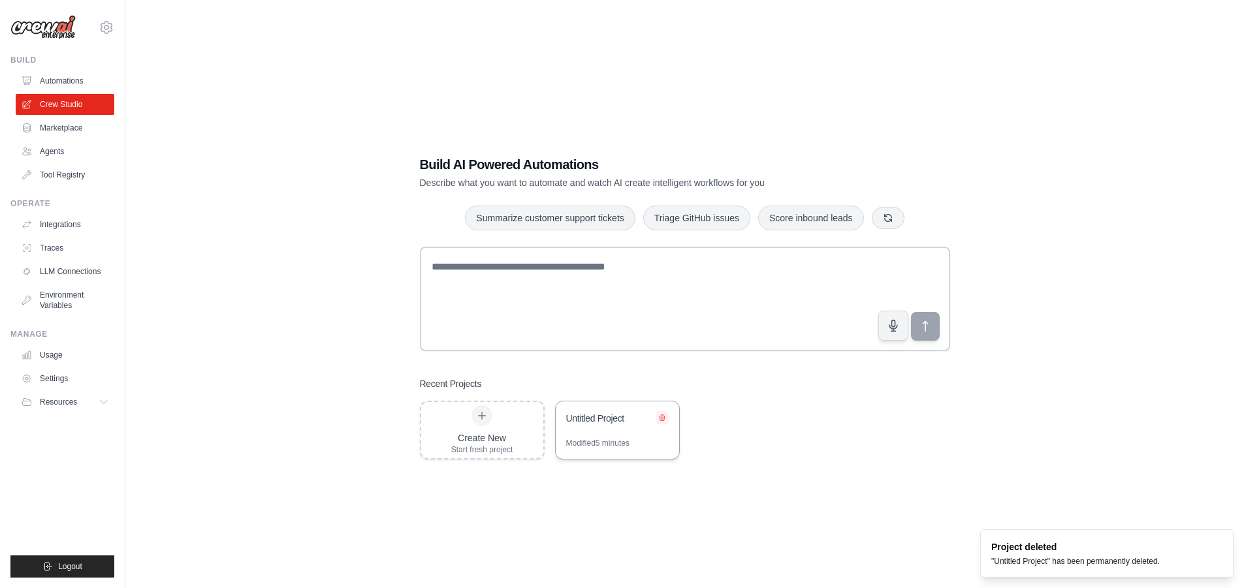
click at [659, 422] on button at bounding box center [662, 417] width 13 height 13
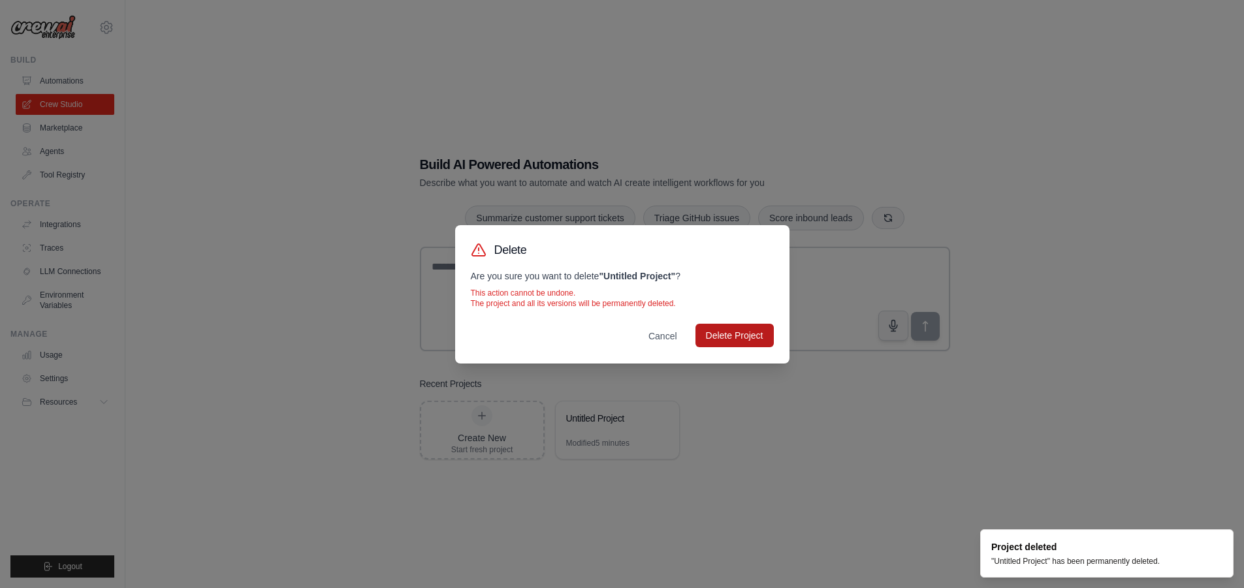
click at [735, 343] on button "Delete Project" at bounding box center [734, 336] width 78 height 24
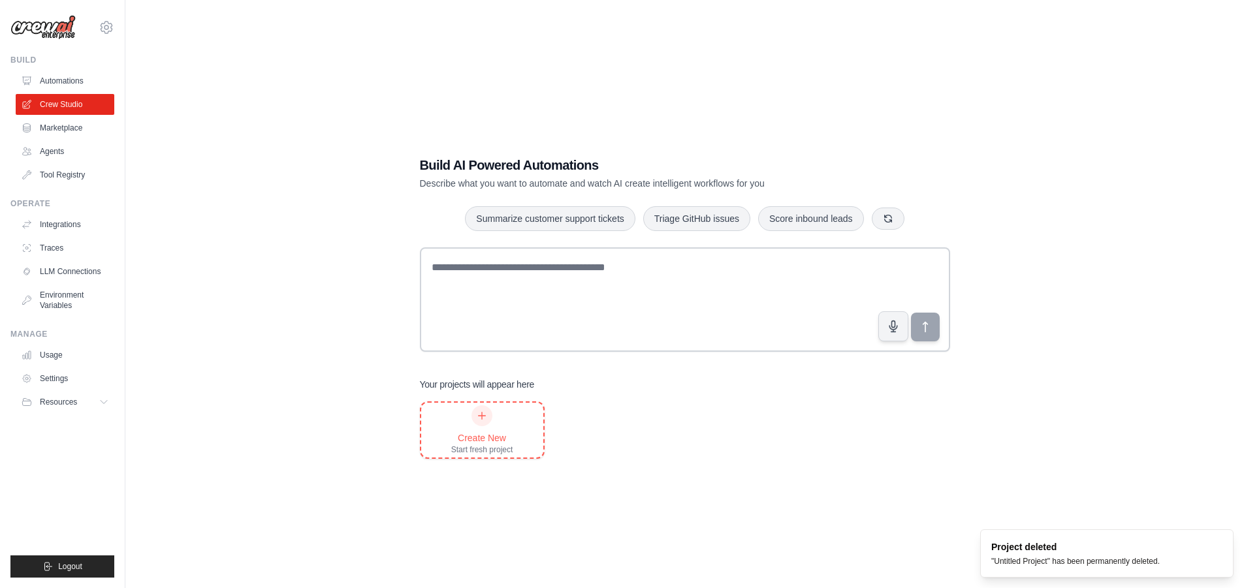
click at [454, 425] on div "Create New Start fresh project" at bounding box center [482, 430] width 62 height 50
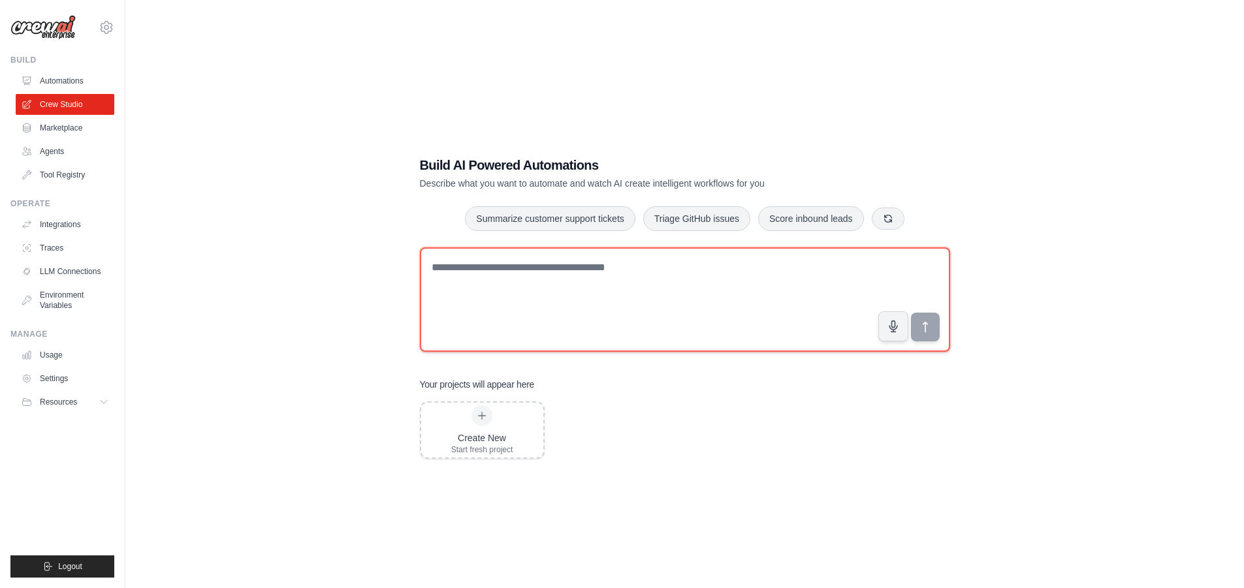
click at [580, 288] on textarea at bounding box center [685, 299] width 530 height 104
type textarea "**********"
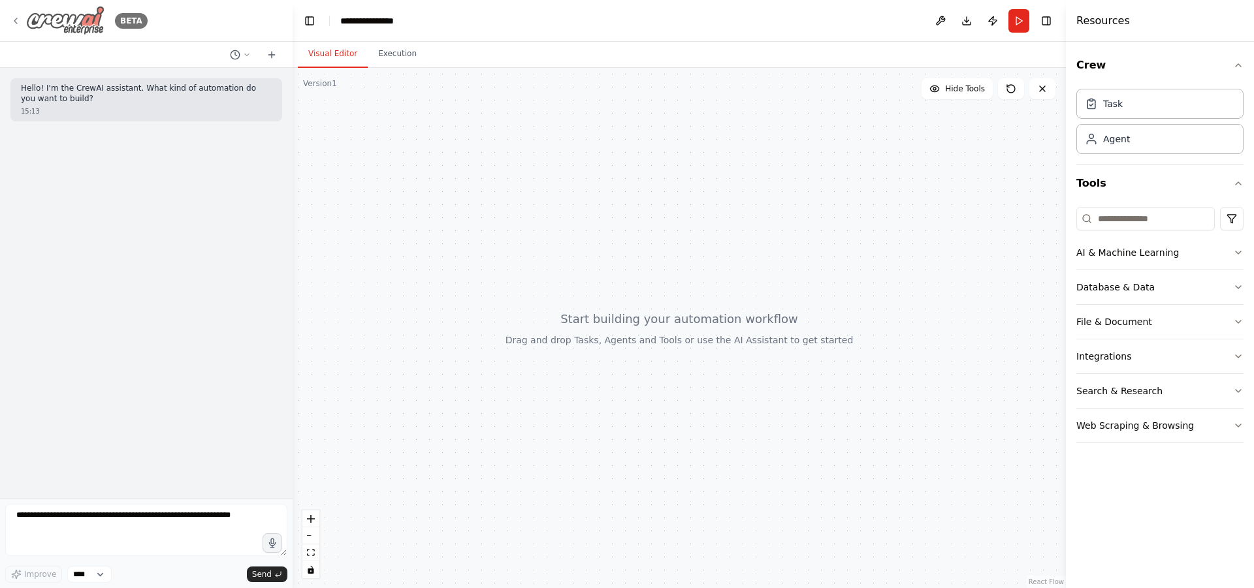
click at [11, 21] on icon at bounding box center [15, 21] width 10 height 10
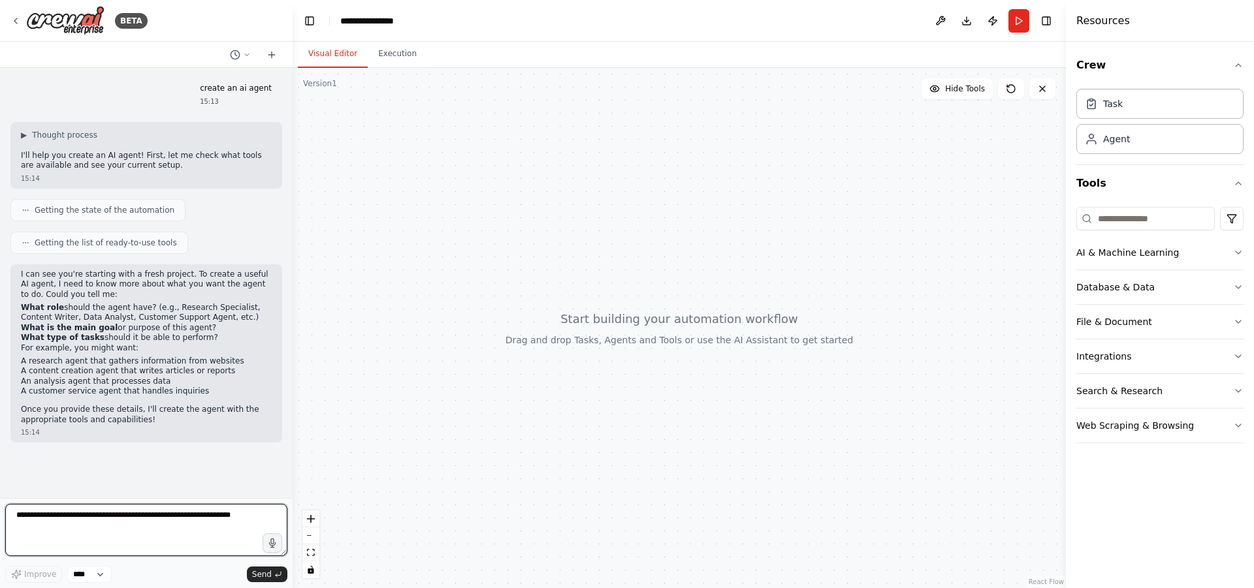
click at [148, 522] on textarea at bounding box center [146, 530] width 282 height 52
type textarea "**********"
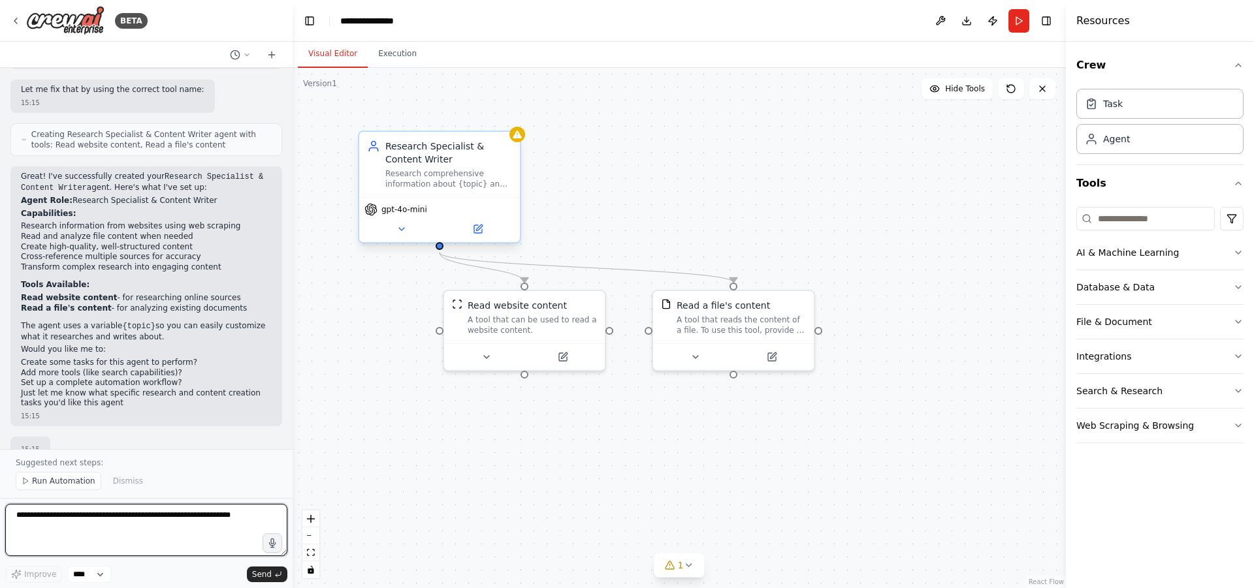
scroll to position [514, 0]
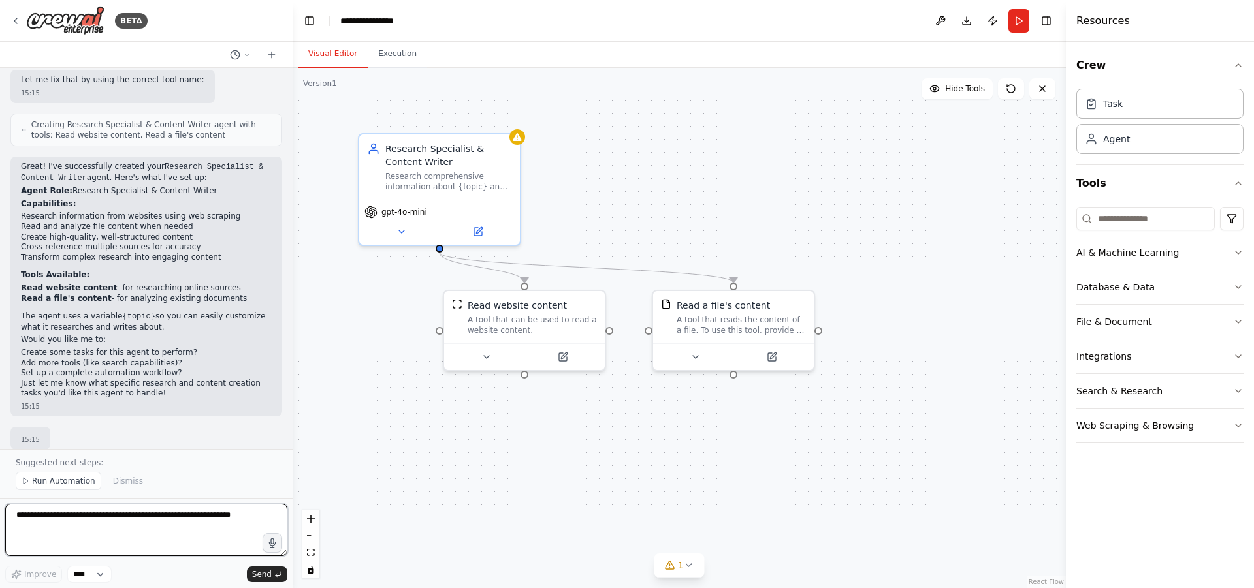
click at [51, 513] on textarea at bounding box center [146, 530] width 282 height 52
type textarea "**********"
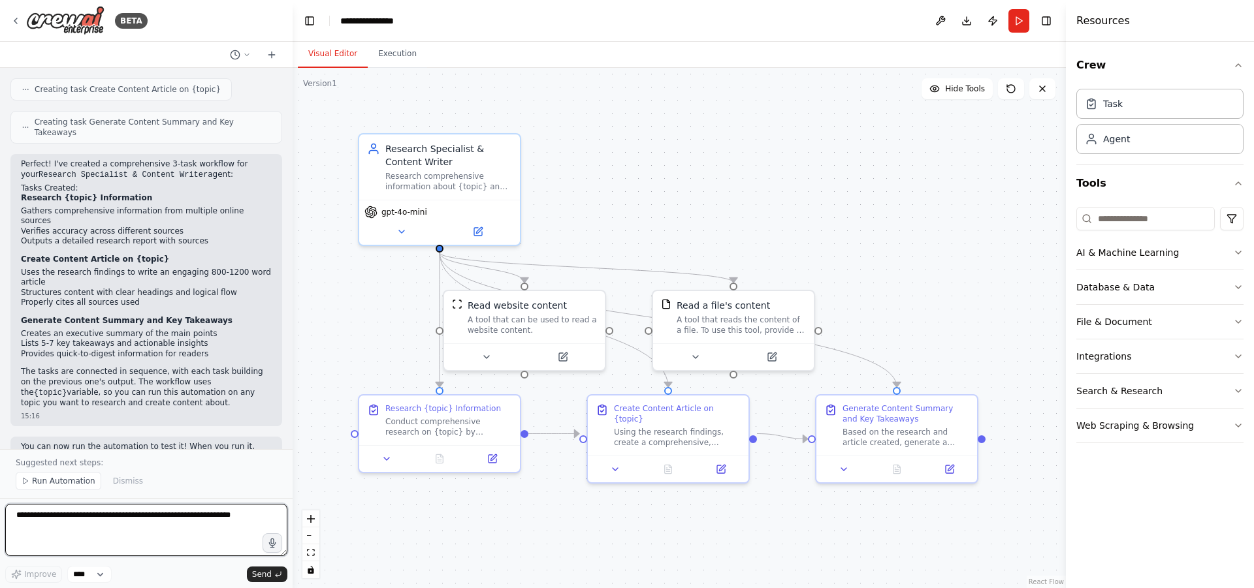
scroll to position [1071, 0]
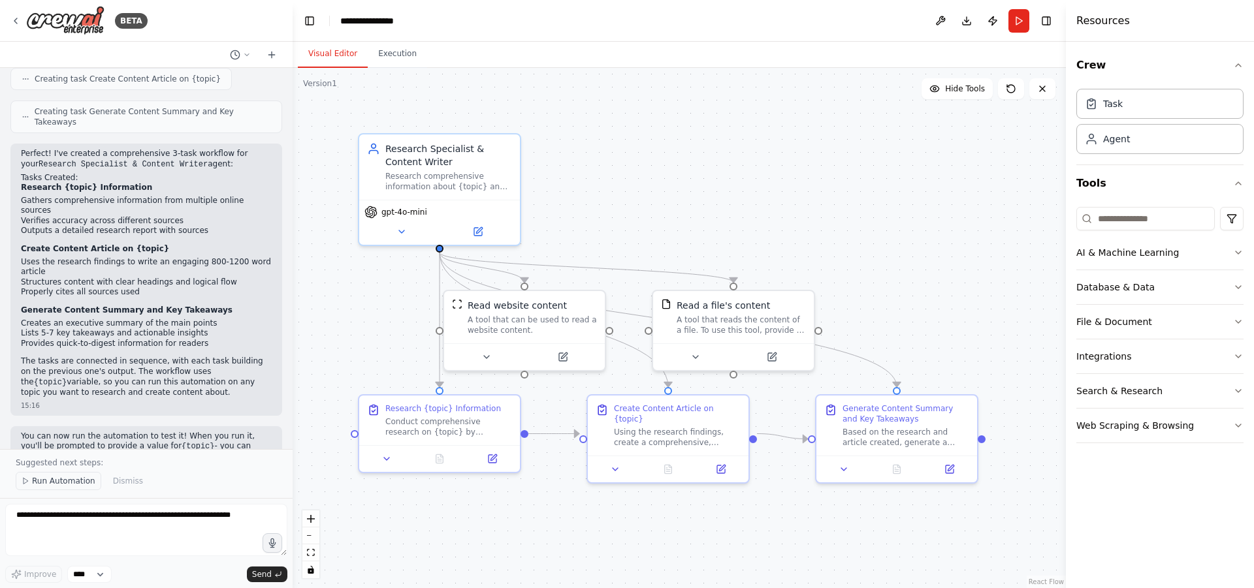
click at [74, 486] on span "Run Automation" at bounding box center [63, 481] width 63 height 10
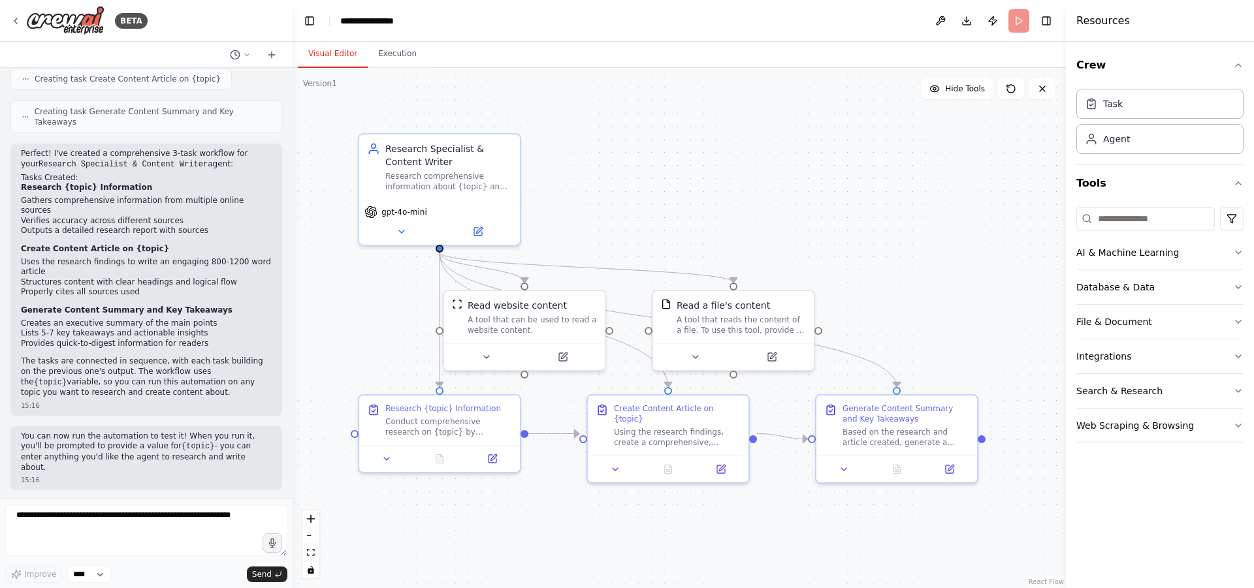
scroll to position [1022, 0]
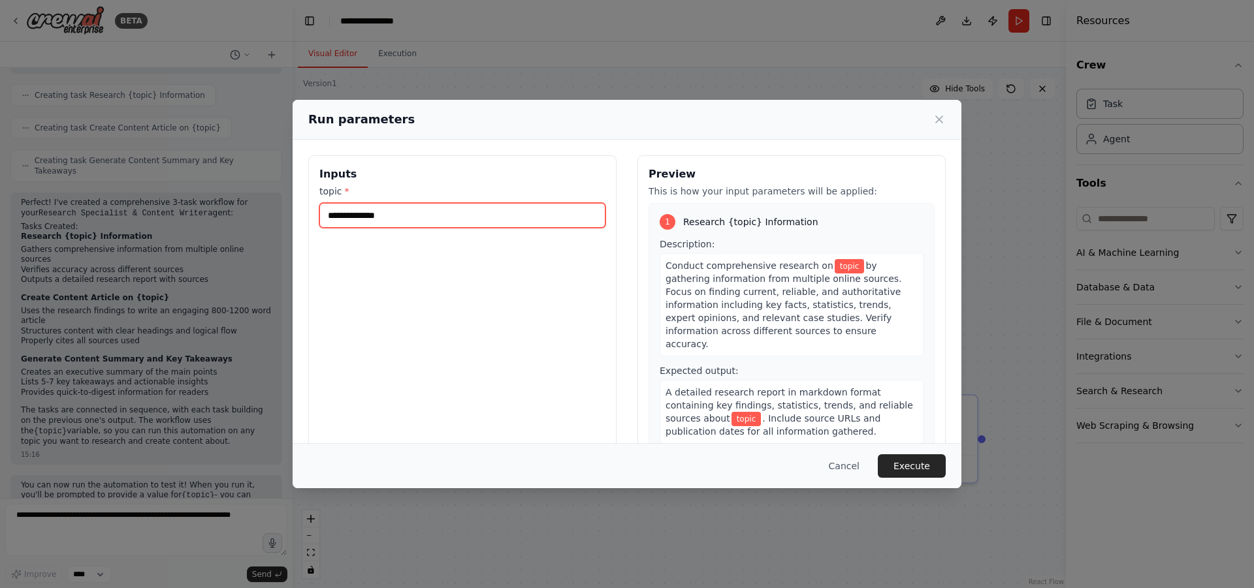
click at [460, 212] on input "topic *" at bounding box center [462, 215] width 286 height 25
type input "**********"
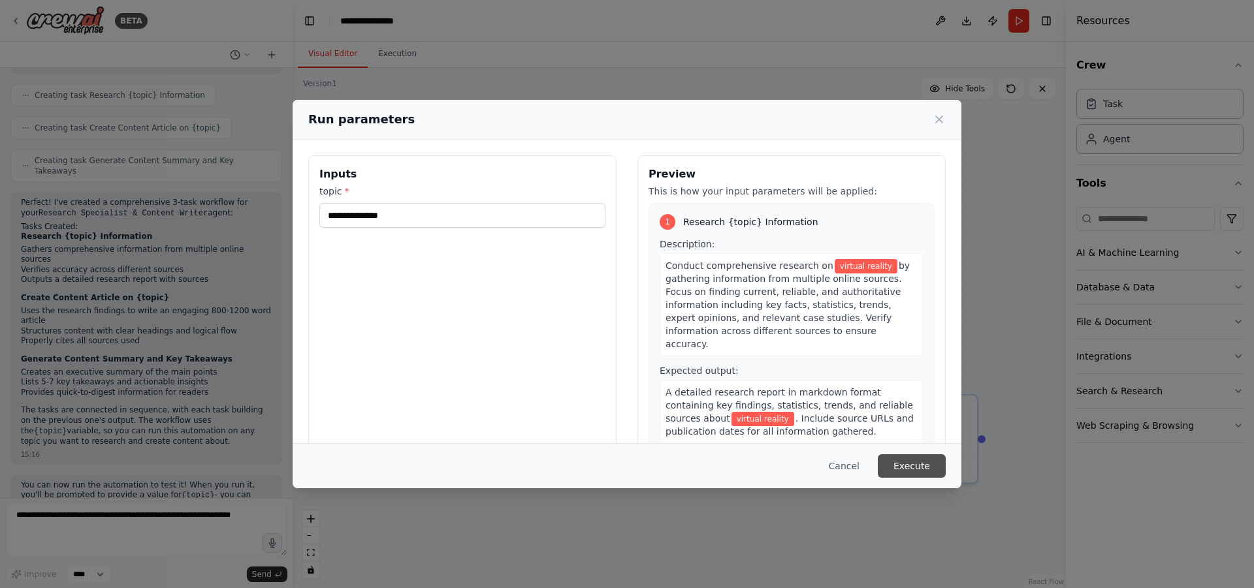
click at [895, 466] on button "Execute" at bounding box center [912, 466] width 68 height 24
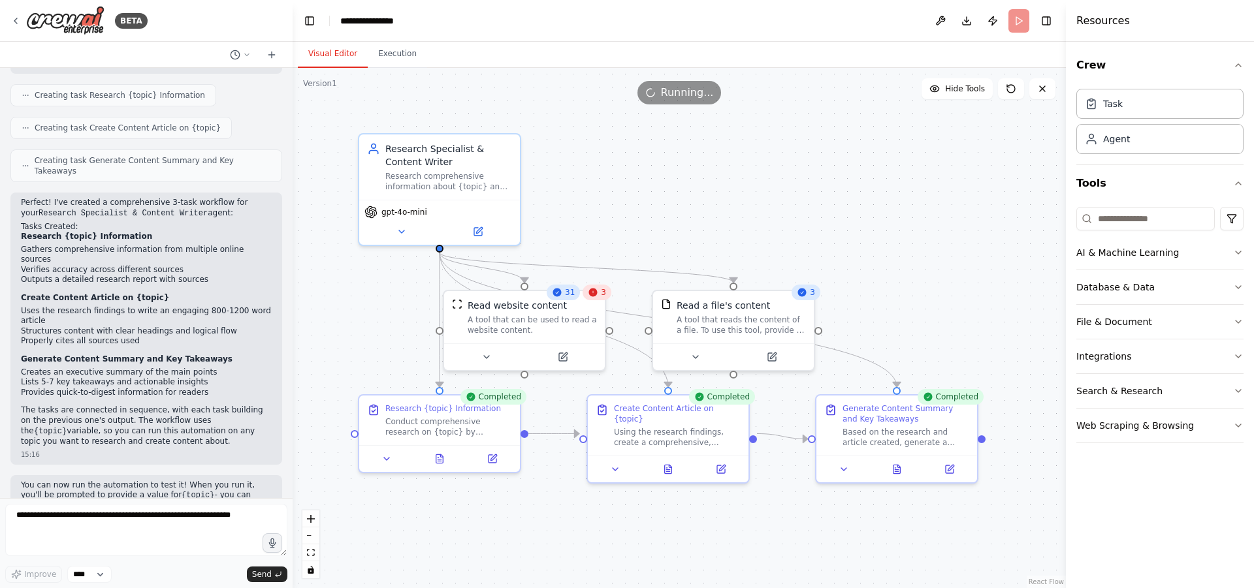
scroll to position [1071, 0]
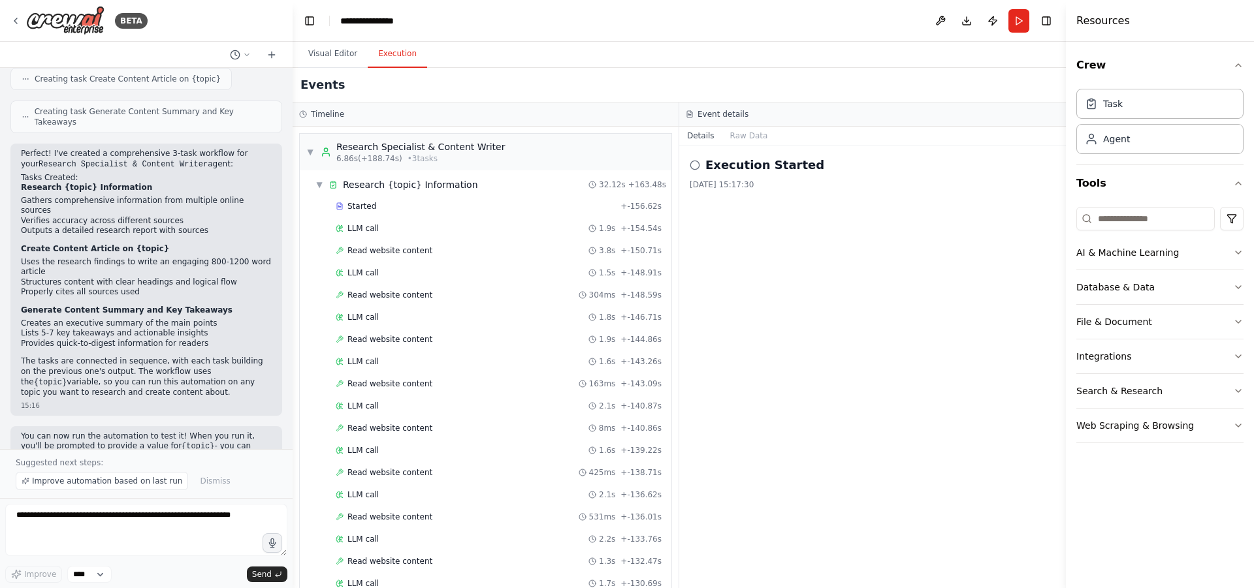
click at [392, 59] on button "Execution" at bounding box center [397, 53] width 59 height 27
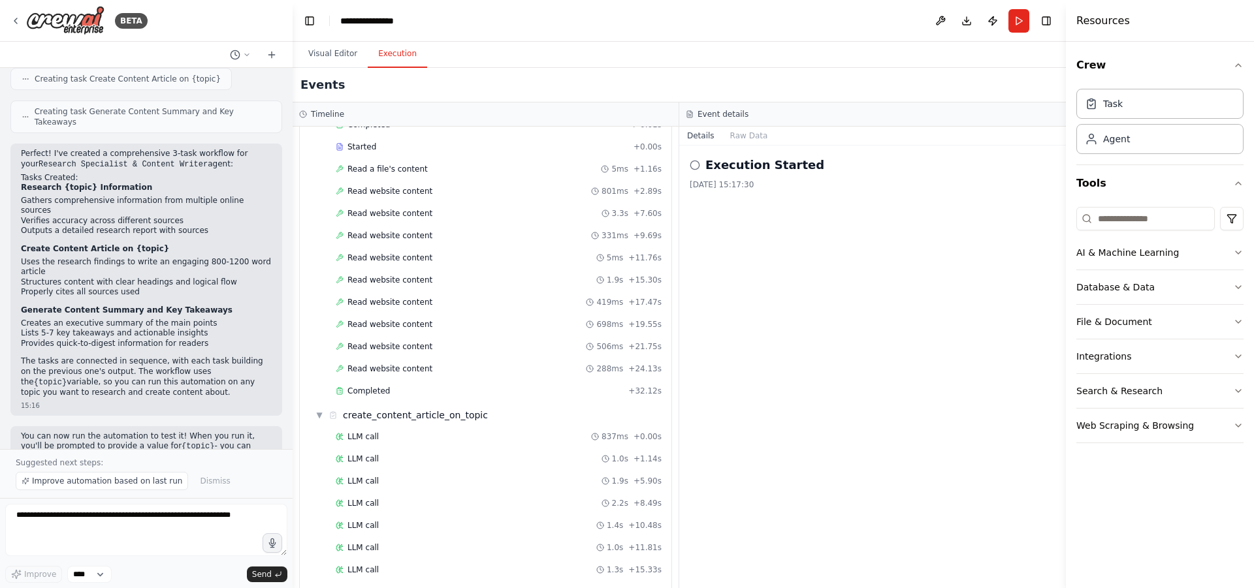
scroll to position [1506, 0]
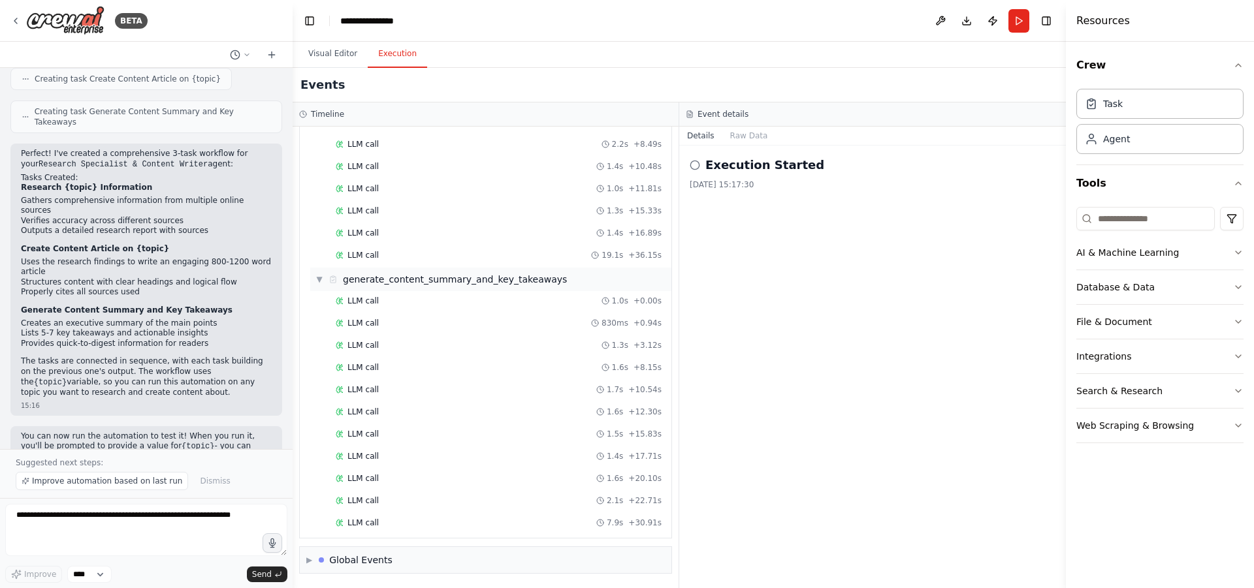
click at [323, 279] on span "▼" at bounding box center [319, 279] width 8 height 10
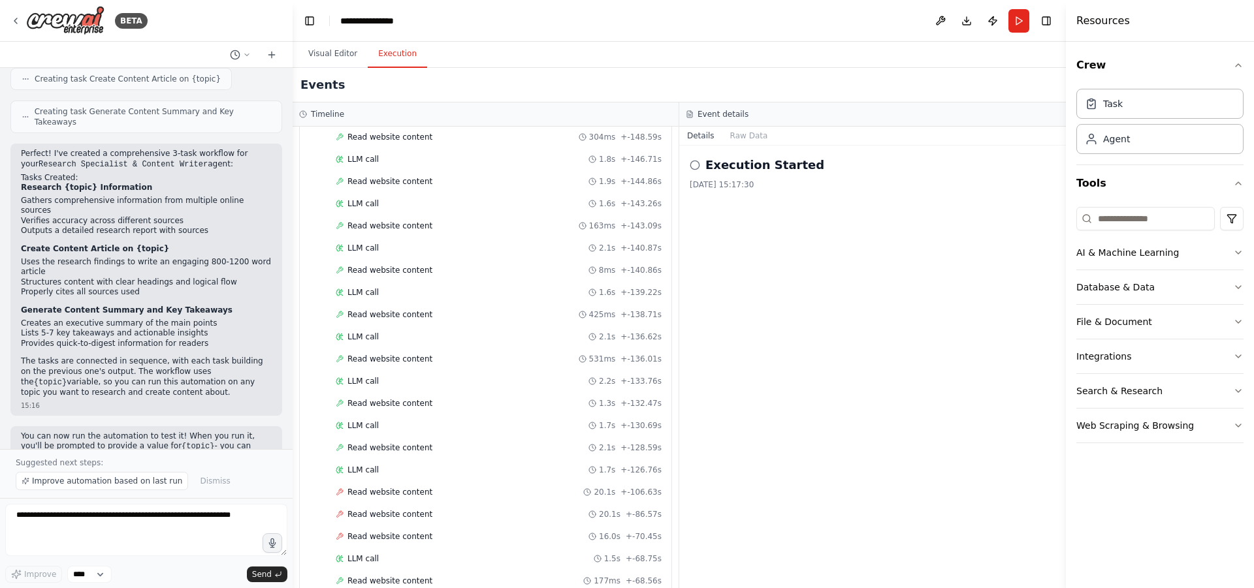
scroll to position [0, 0]
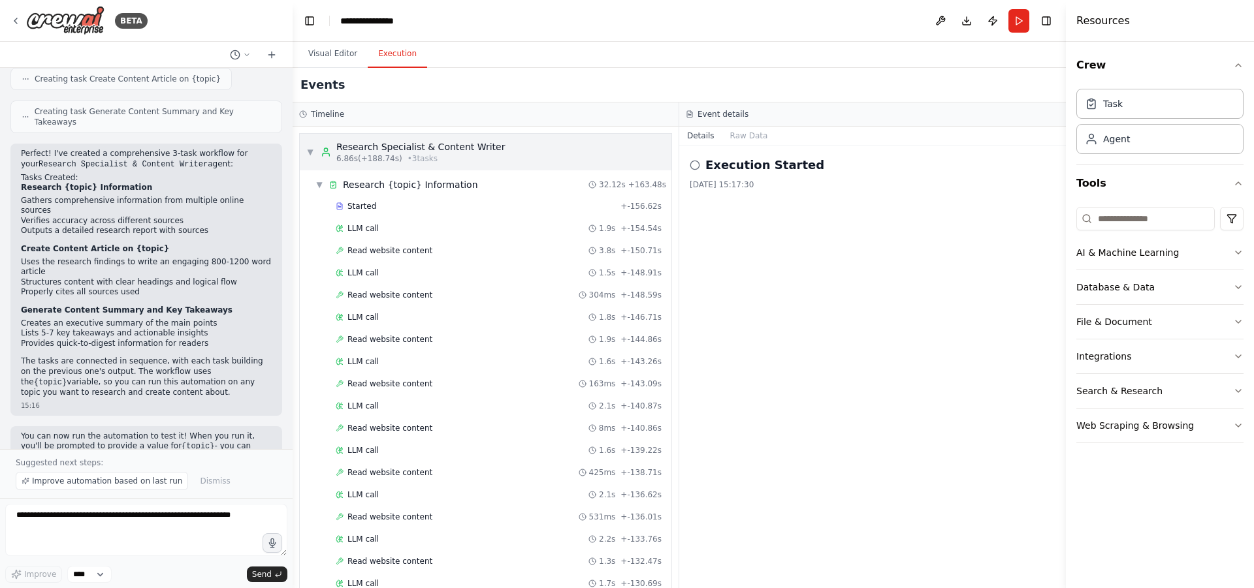
click at [311, 151] on span "▼" at bounding box center [310, 152] width 8 height 10
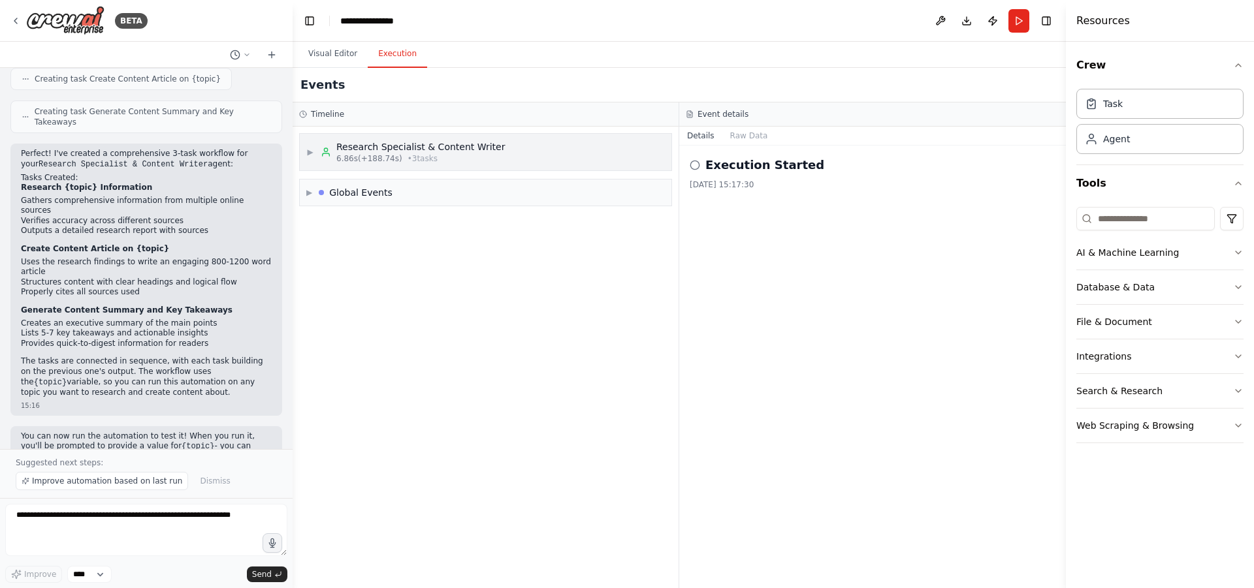
click at [311, 151] on span "▶" at bounding box center [310, 152] width 8 height 10
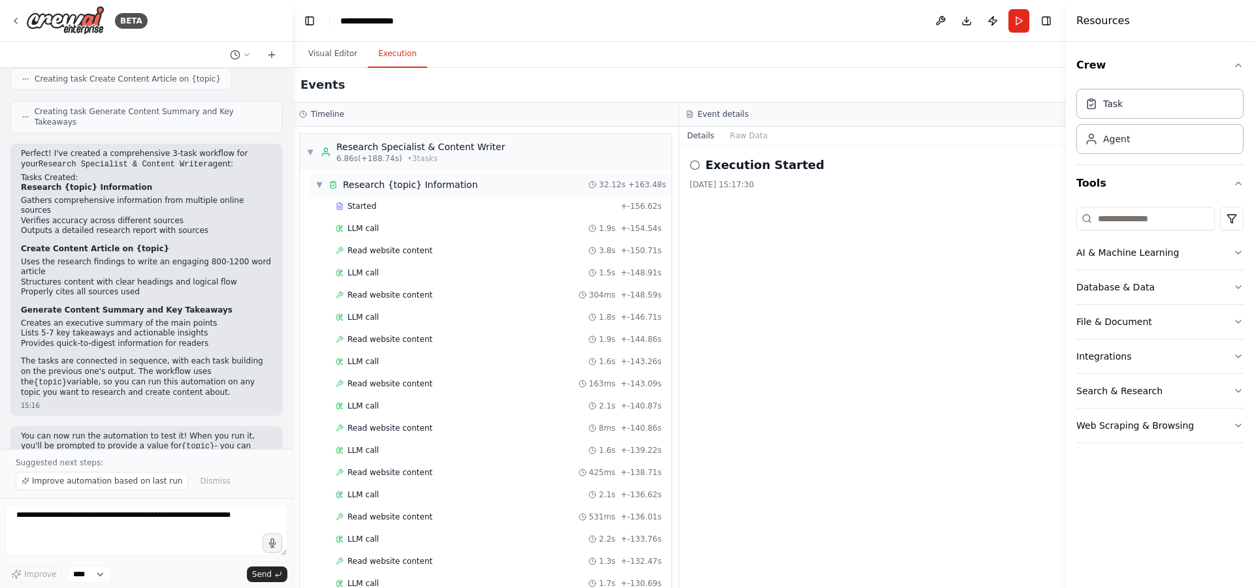
click at [321, 184] on span "▼" at bounding box center [319, 185] width 8 height 10
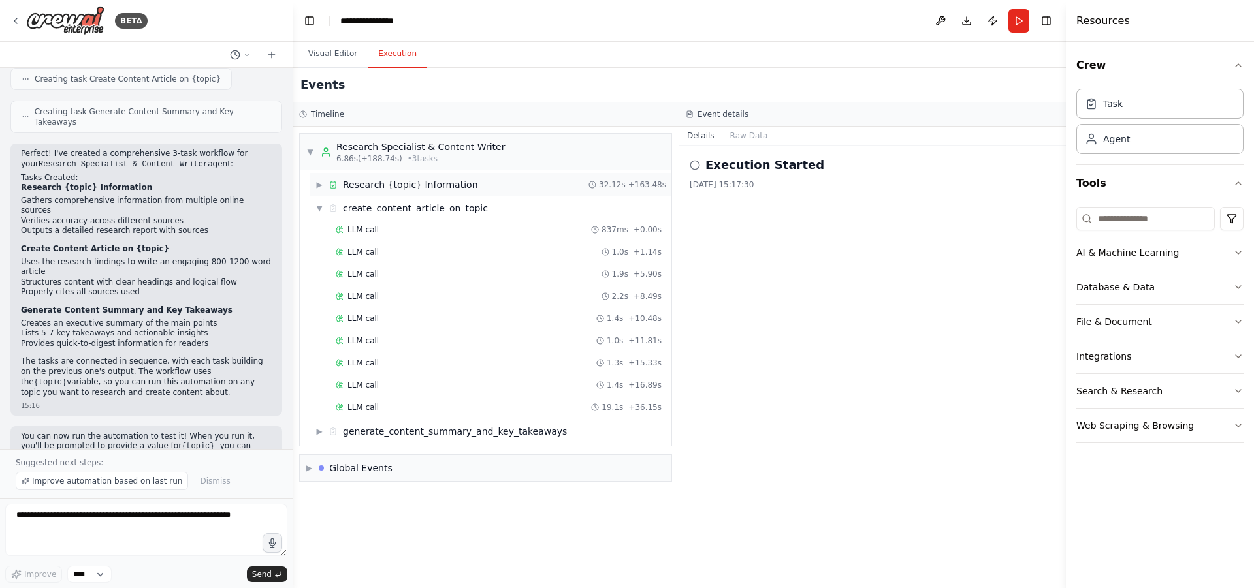
click at [321, 184] on span "▶" at bounding box center [319, 185] width 8 height 10
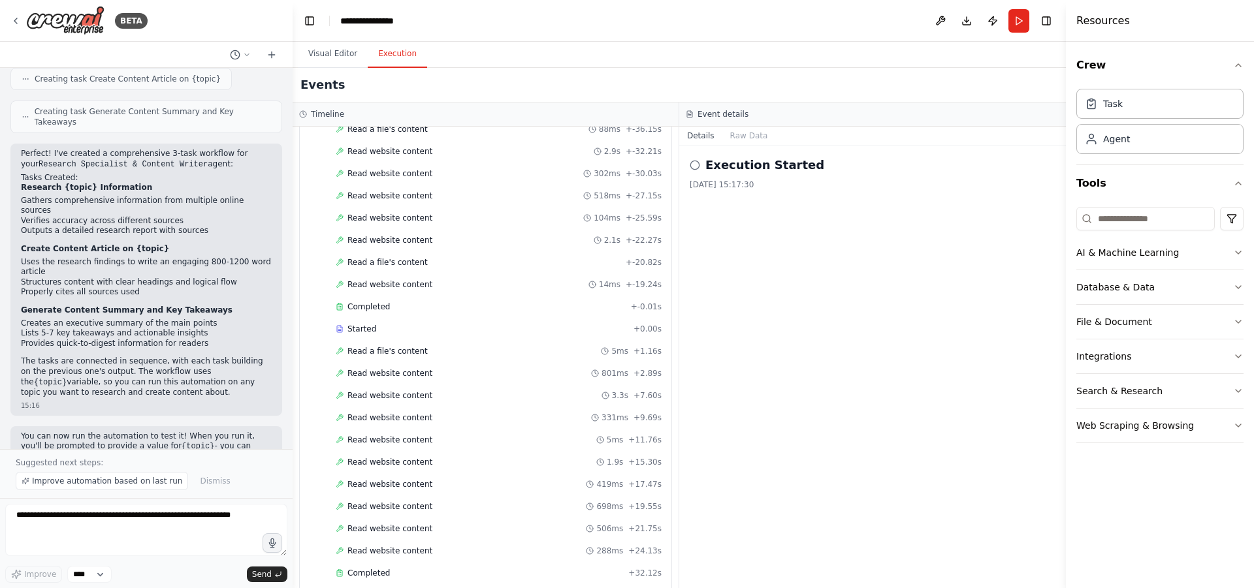
scroll to position [1262, 0]
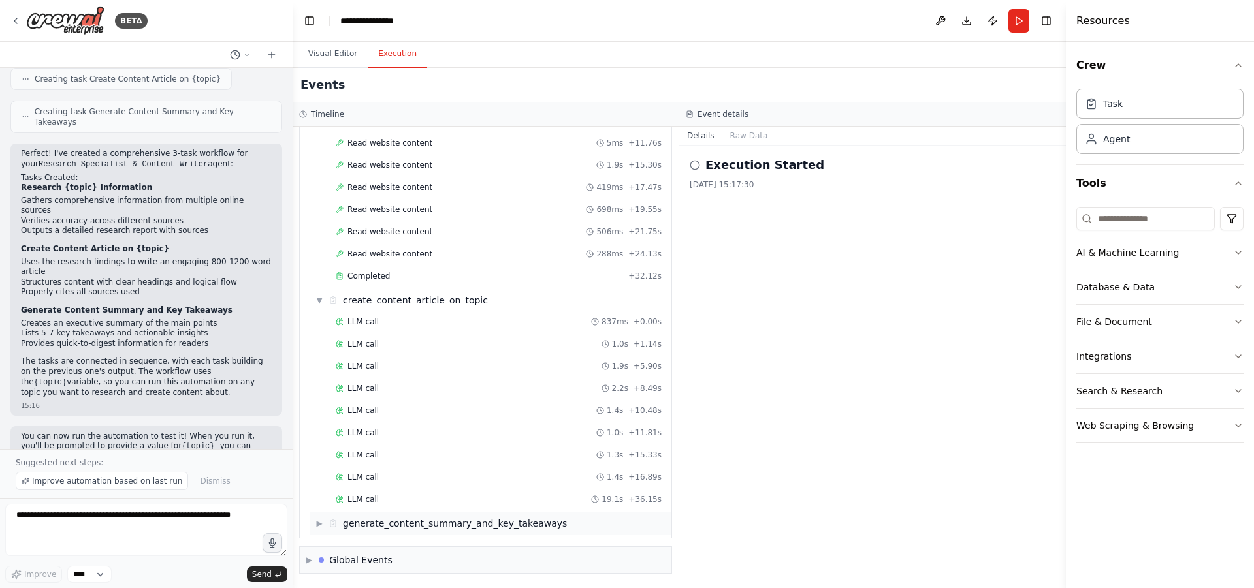
click at [321, 524] on span "▶" at bounding box center [319, 523] width 8 height 10
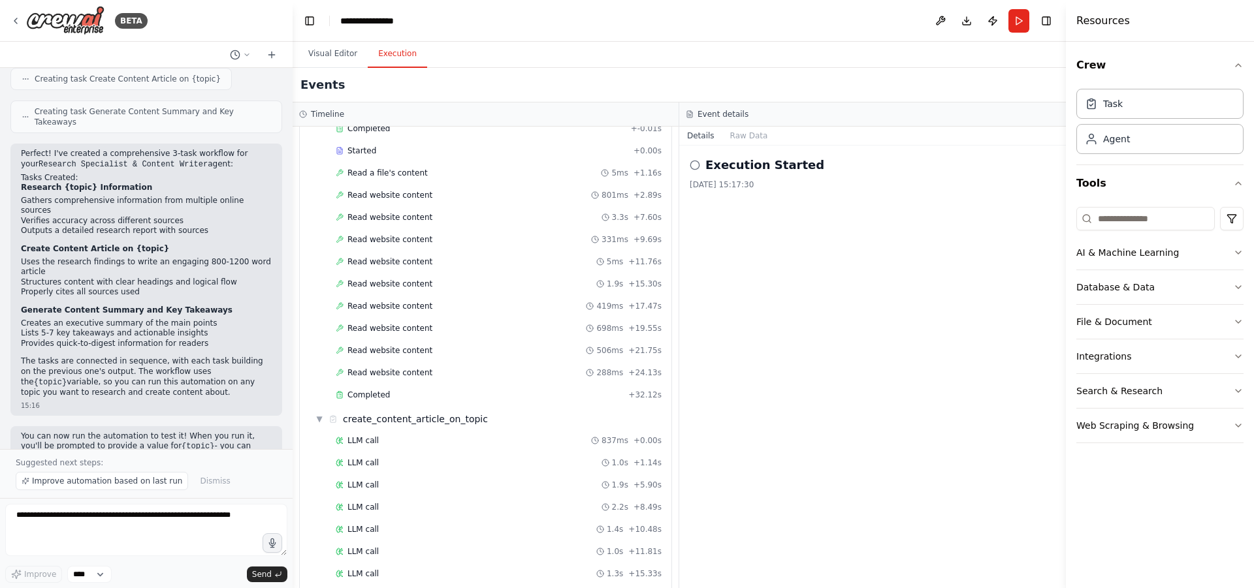
scroll to position [1123, 0]
click at [377, 417] on span "Completed" at bounding box center [368, 415] width 42 height 10
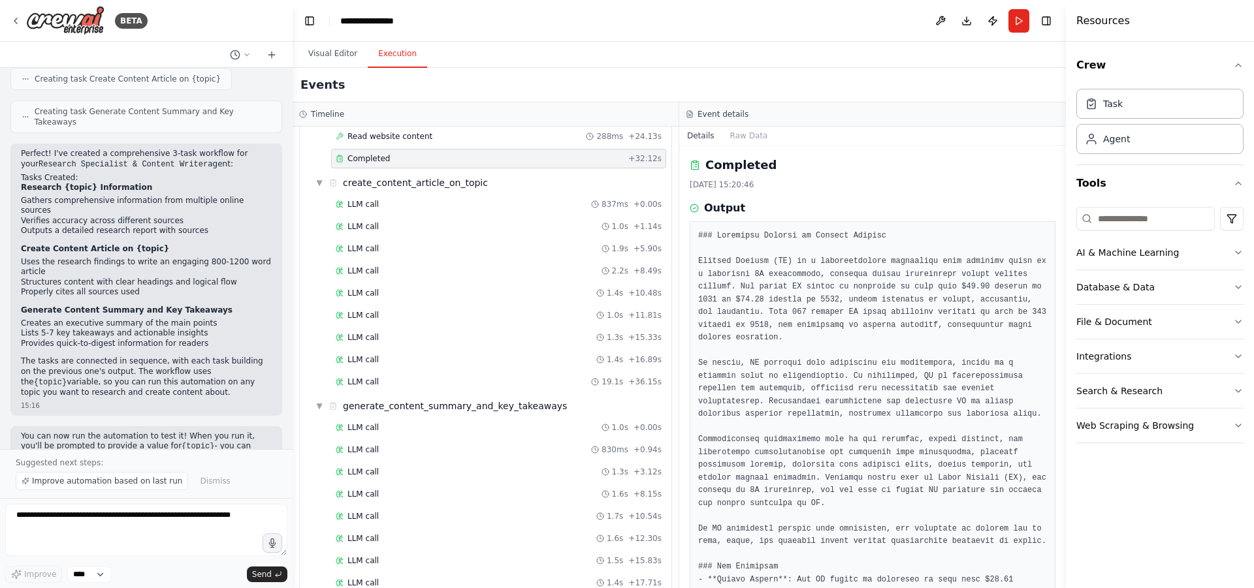
scroll to position [1506, 0]
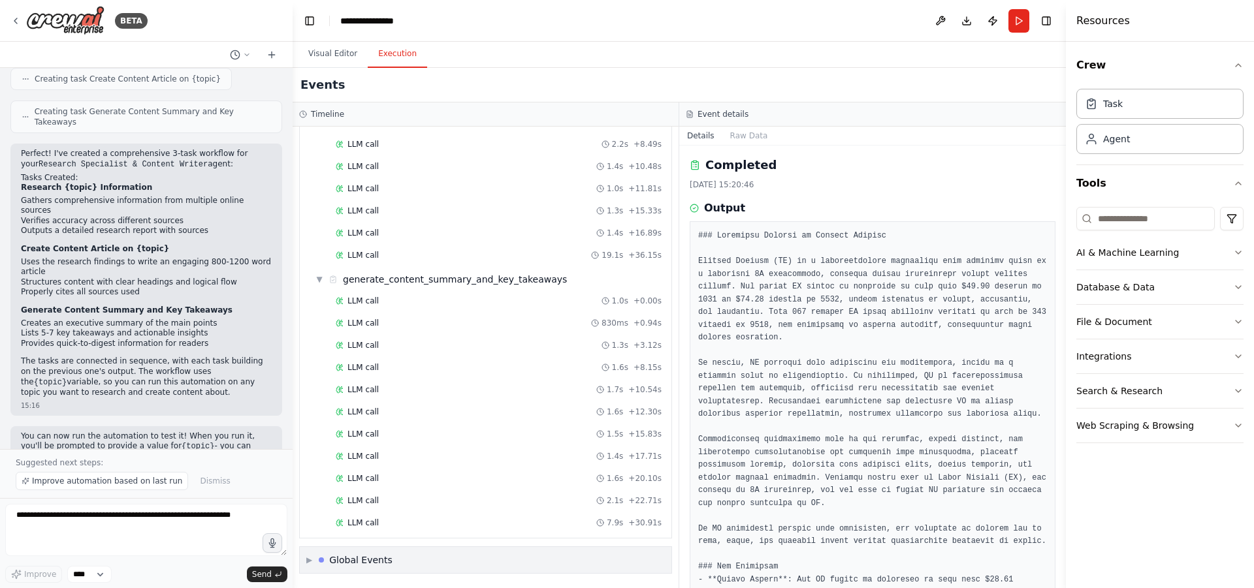
click at [372, 561] on div "Global Events" at bounding box center [360, 560] width 63 height 13
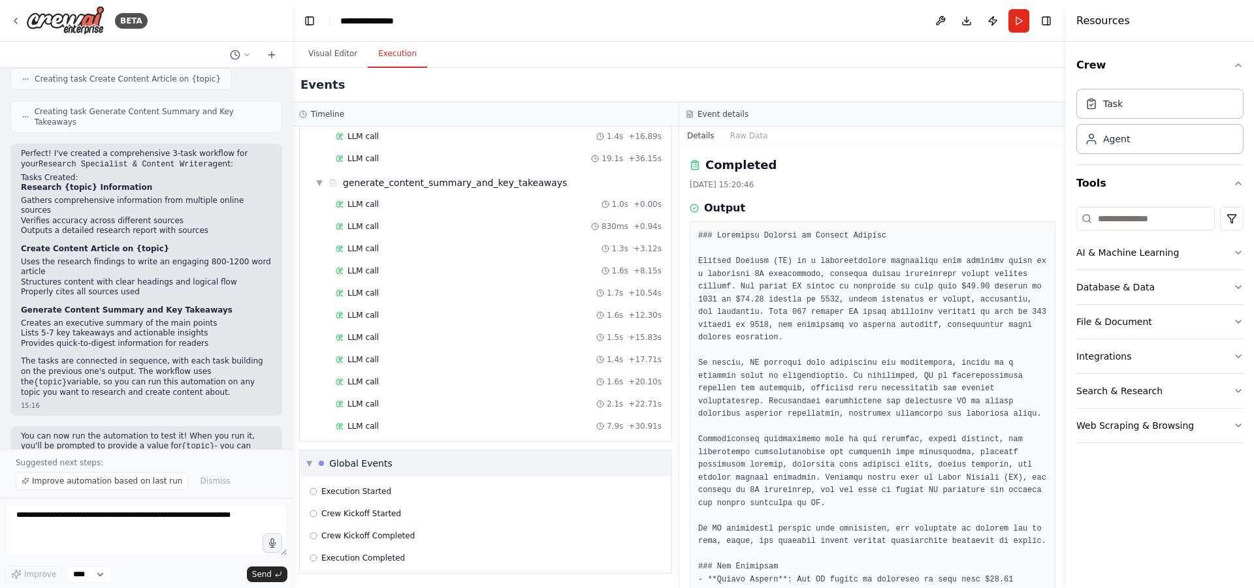
click at [372, 561] on span "Execution Completed" at bounding box center [363, 558] width 84 height 10
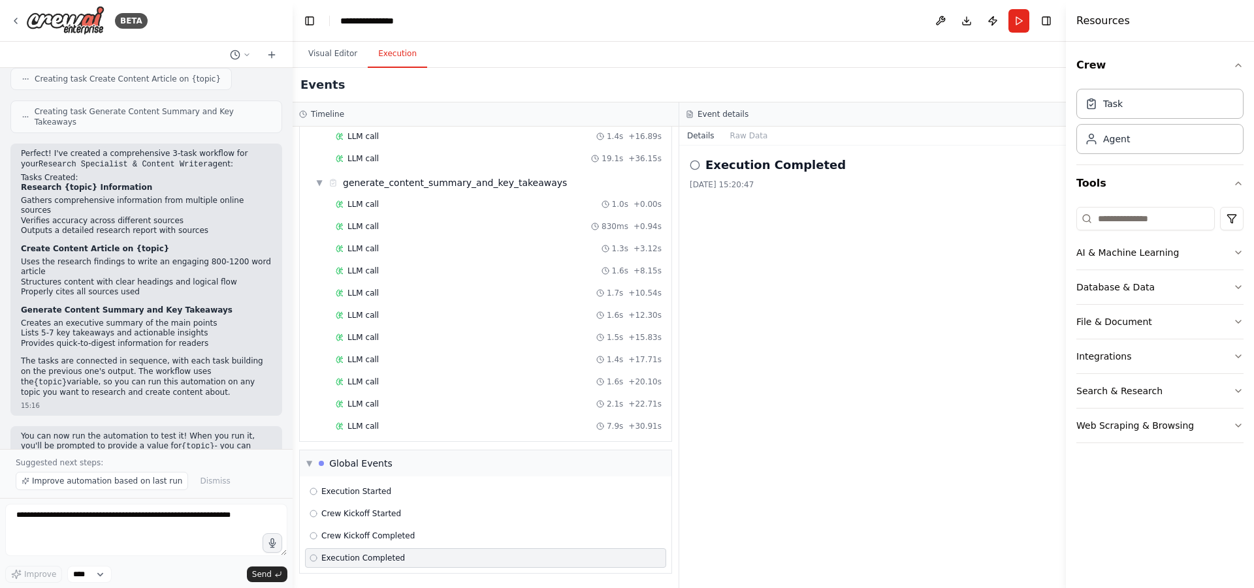
click at [312, 560] on icon at bounding box center [313, 558] width 8 height 8
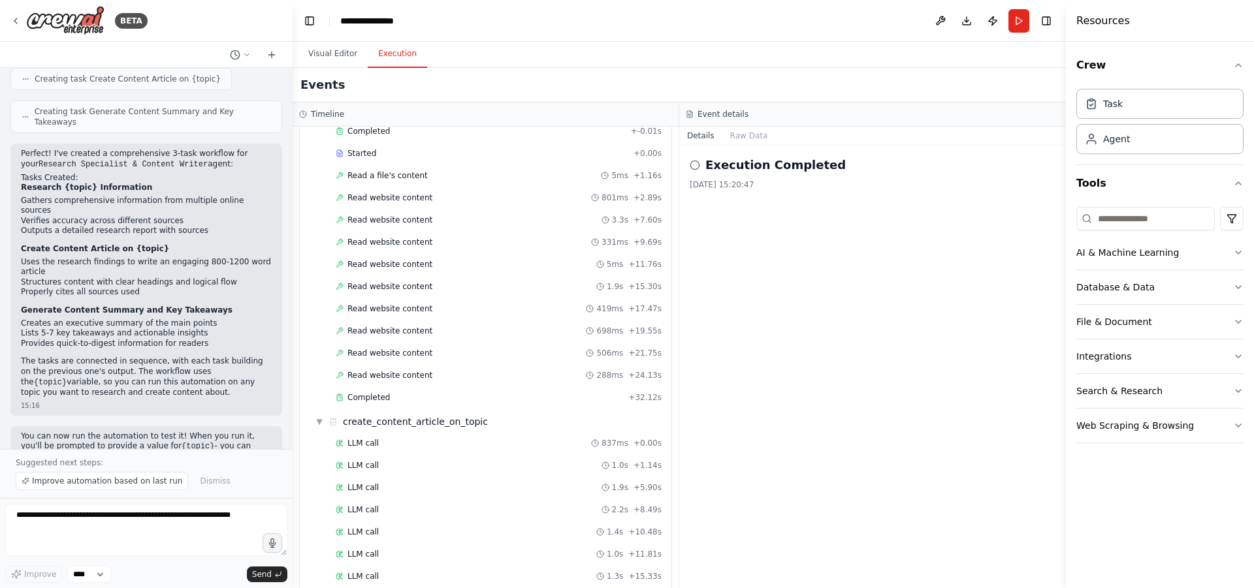
scroll to position [1141, 0]
click at [424, 398] on div "Completed" at bounding box center [479, 397] width 287 height 10
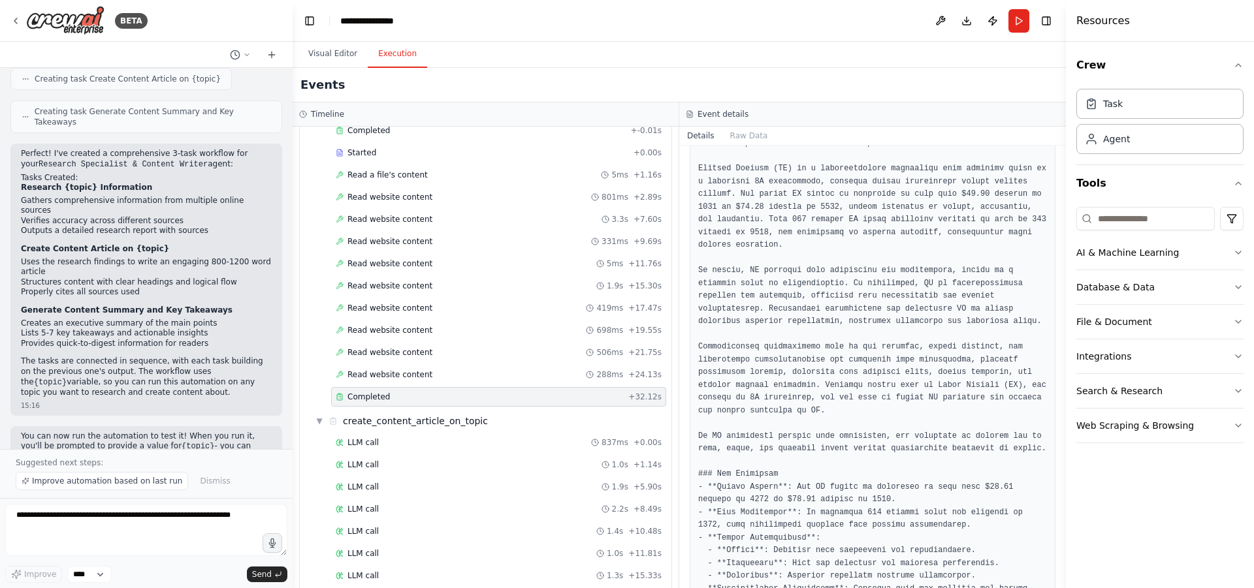
scroll to position [270, 0]
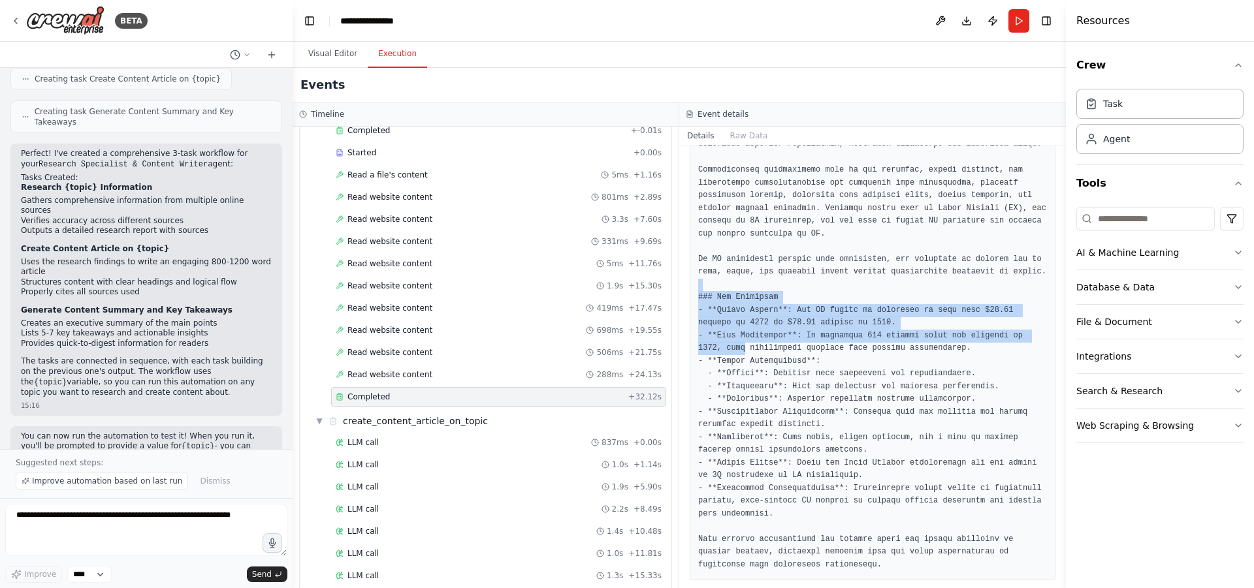
drag, startPoint x: 714, startPoint y: 336, endPoint x: 716, endPoint y: 274, distance: 62.1
click at [716, 274] on pre at bounding box center [872, 265] width 349 height 611
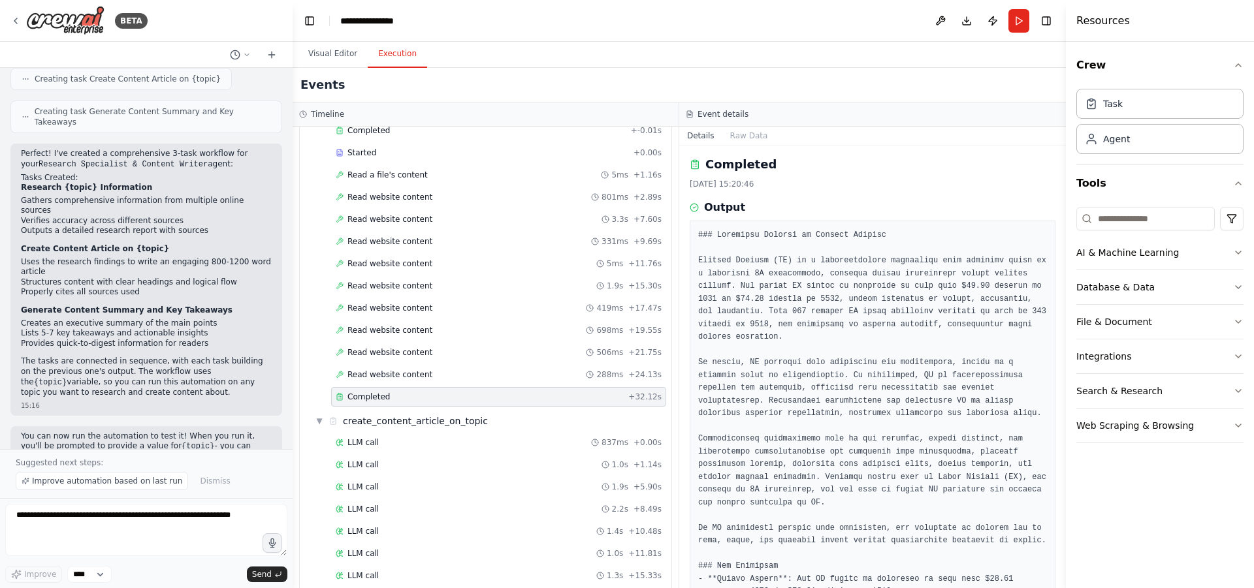
scroll to position [0, 0]
drag, startPoint x: 699, startPoint y: 238, endPoint x: 719, endPoint y: 197, distance: 45.8
click at [719, 197] on div "Completed 28/08/2025, 15:20:46 Output" at bounding box center [872, 367] width 387 height 443
click at [790, 197] on div "Completed 28/08/2025, 15:20:46 Output" at bounding box center [872, 367] width 387 height 443
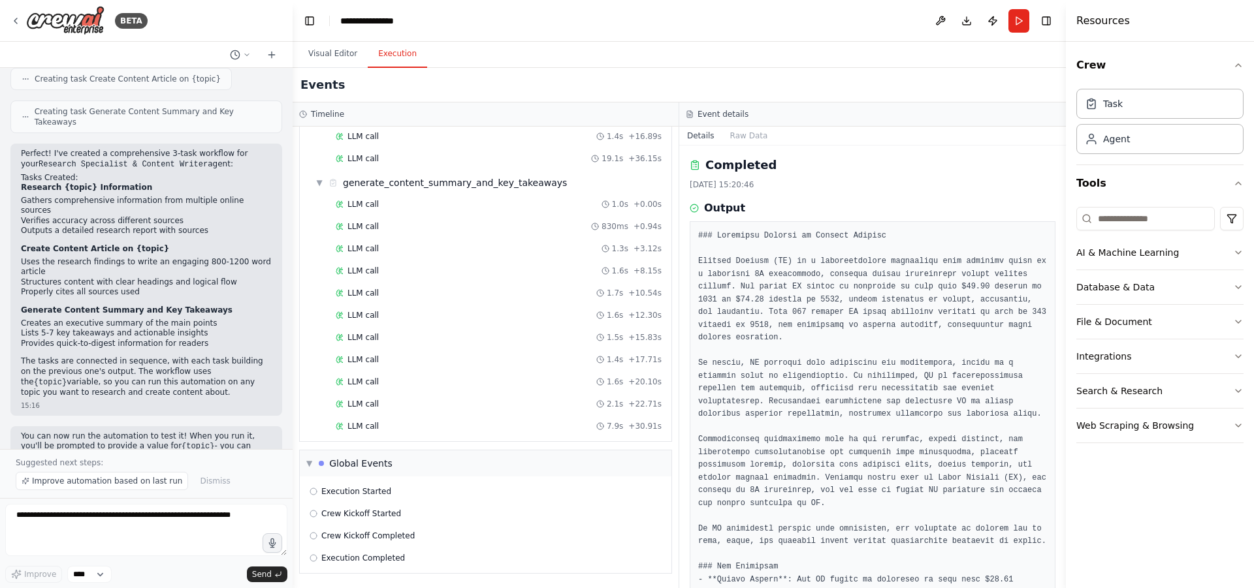
scroll to position [270, 0]
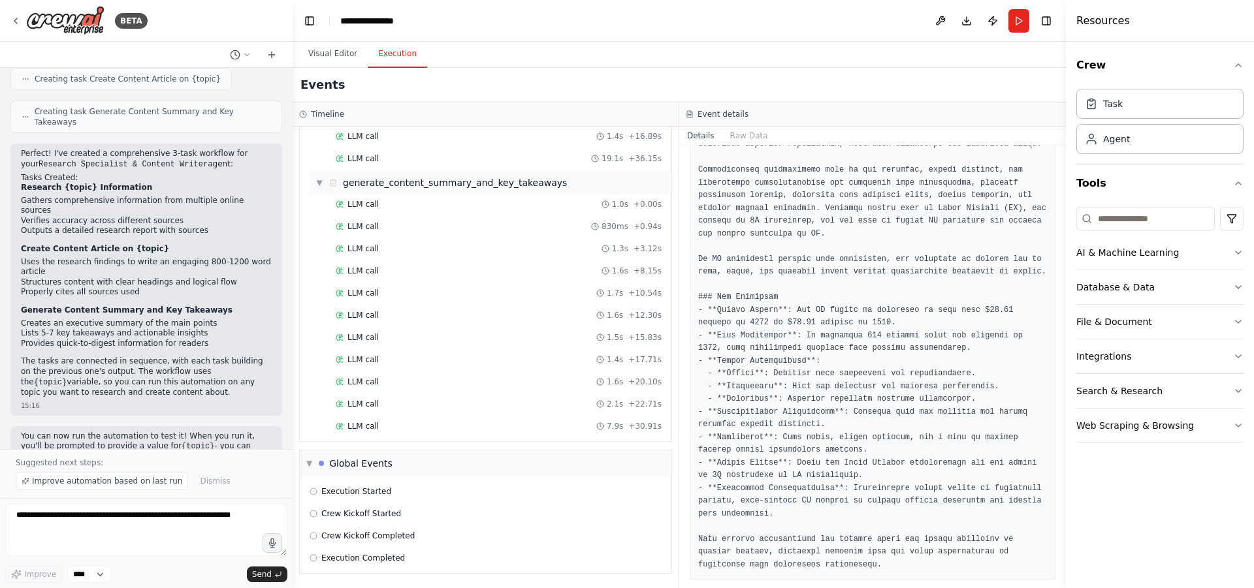
click at [319, 186] on span "▼" at bounding box center [319, 183] width 8 height 10
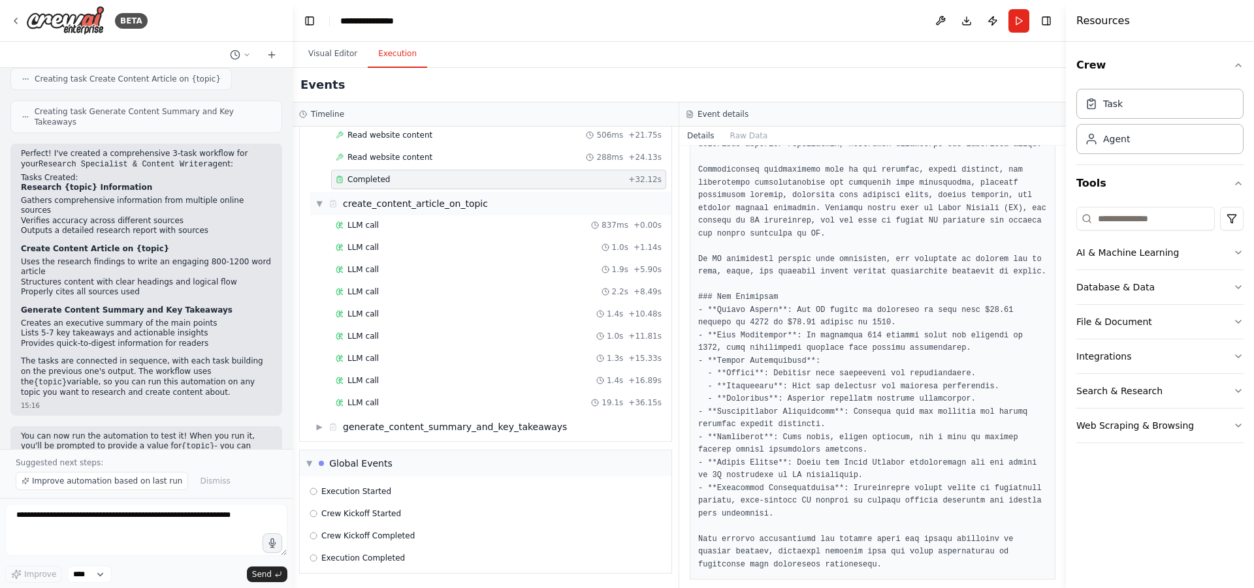
click at [325, 208] on div "▼ create_content_article_on_topic" at bounding box center [401, 203] width 172 height 13
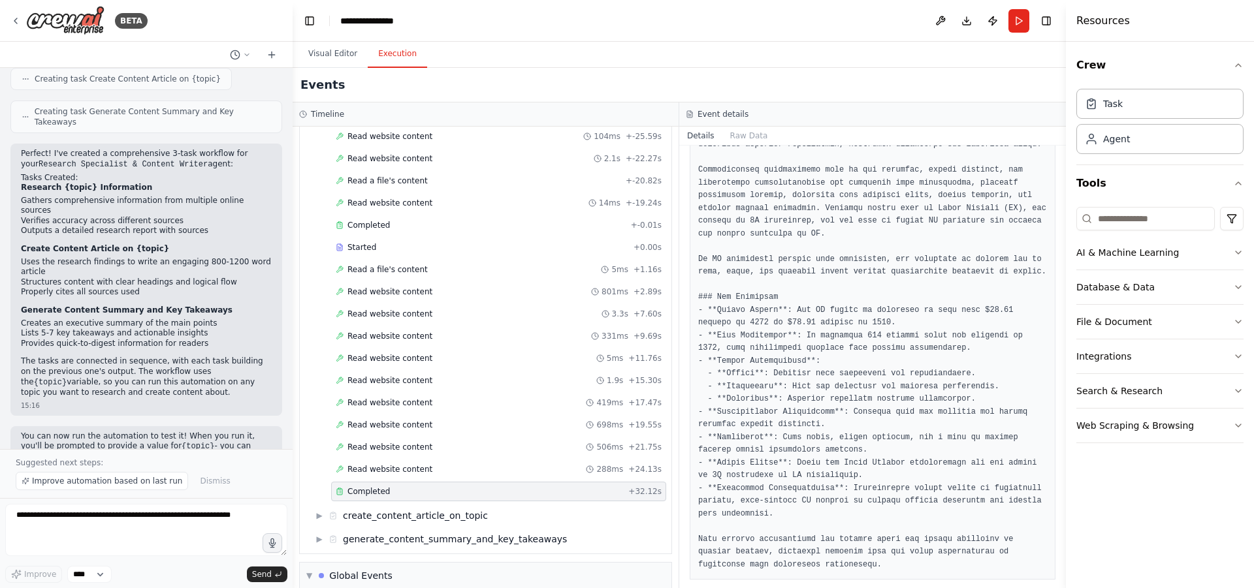
scroll to position [1047, 0]
click at [351, 220] on span "Completed" at bounding box center [368, 224] width 42 height 10
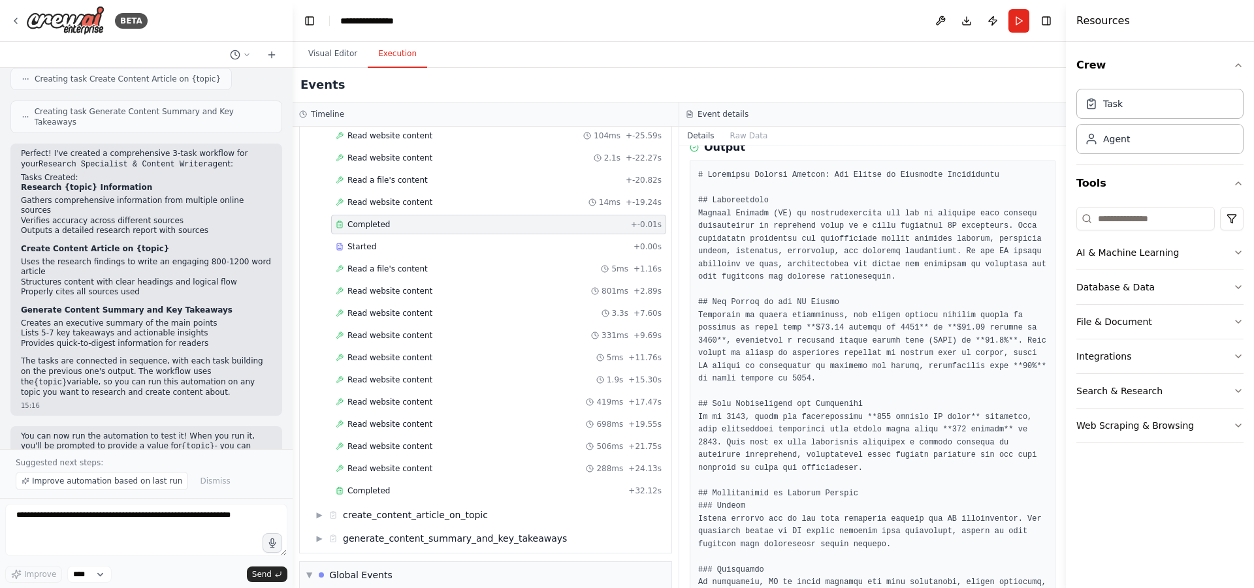
scroll to position [0, 0]
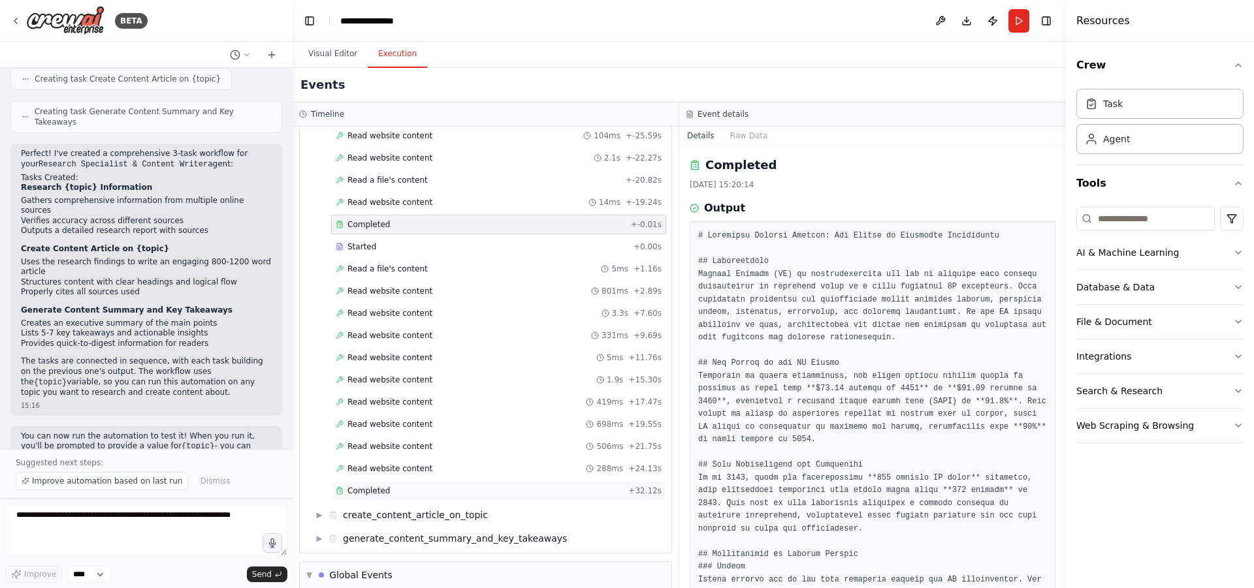
click at [405, 494] on div "Completed" at bounding box center [479, 491] width 287 height 10
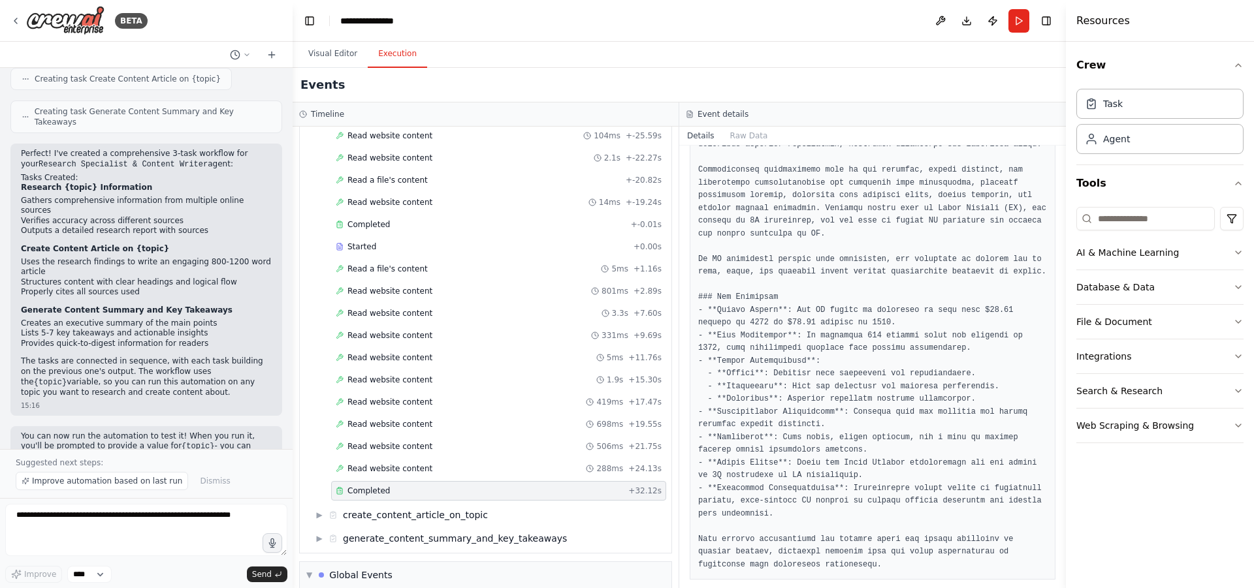
scroll to position [270, 0]
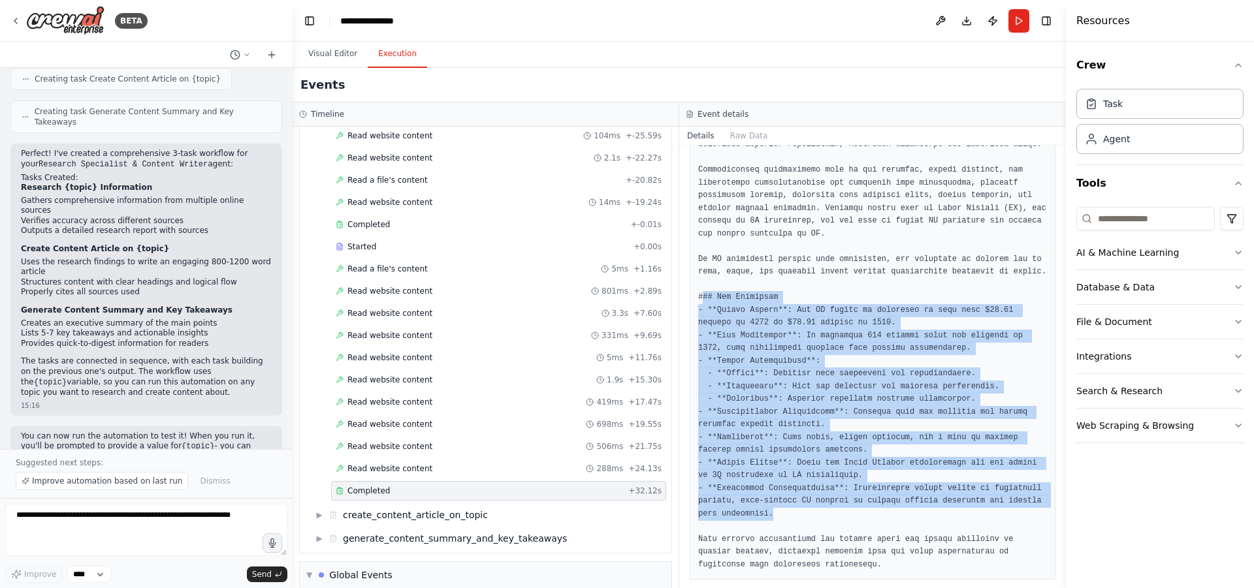
drag, startPoint x: 702, startPoint y: 285, endPoint x: 757, endPoint y: 505, distance: 227.4
click at [757, 505] on pre at bounding box center [872, 265] width 349 height 611
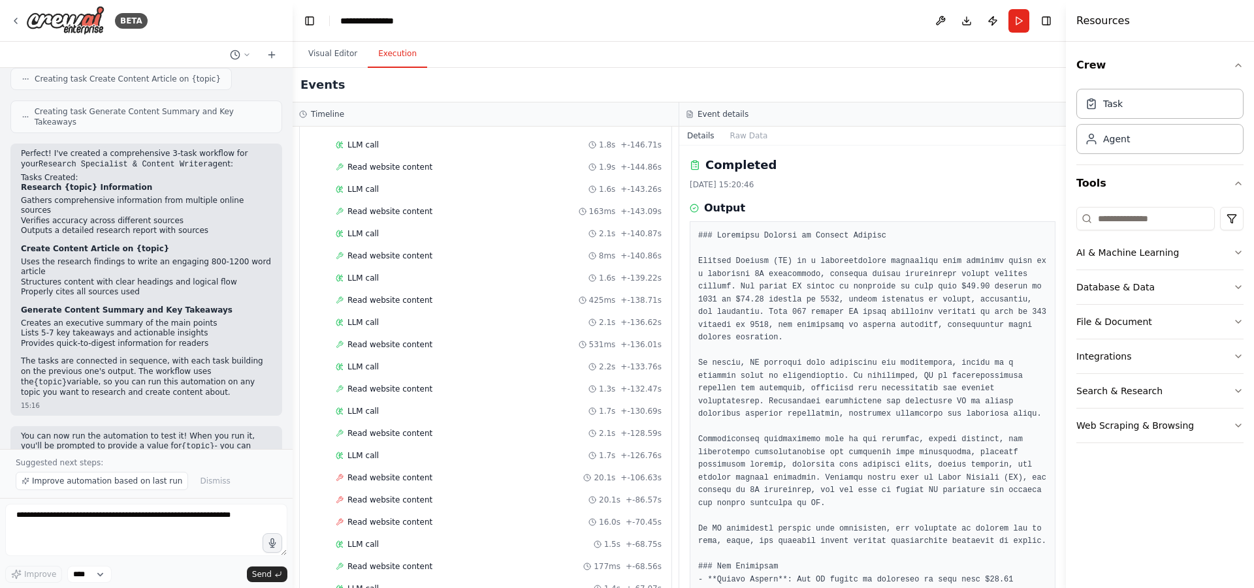
scroll to position [0, 0]
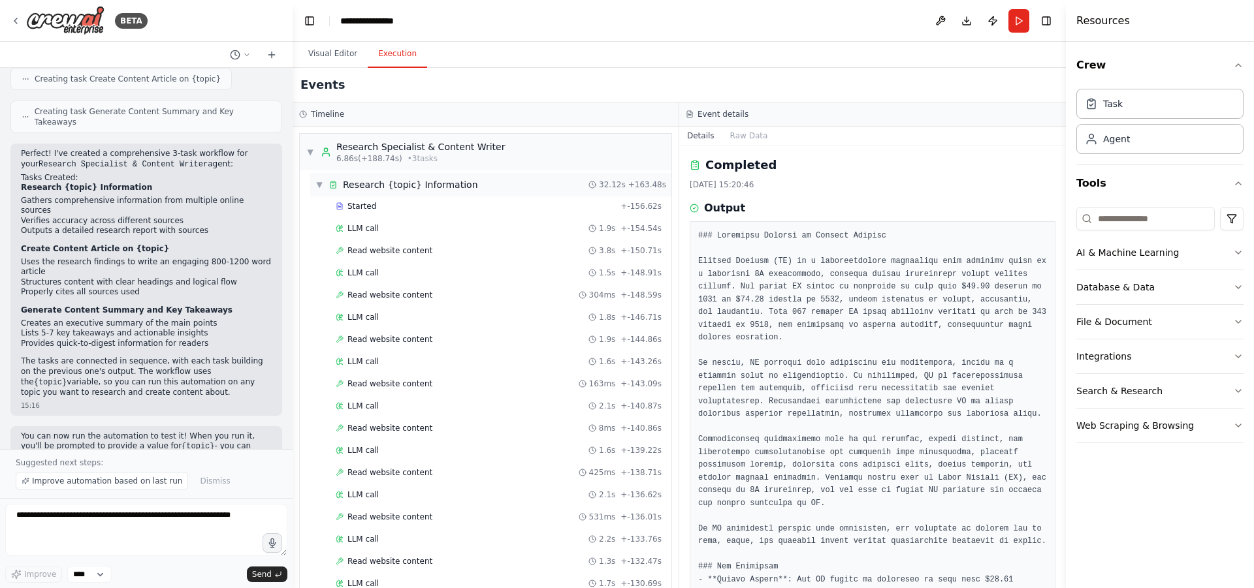
click at [319, 188] on span "▼" at bounding box center [319, 185] width 8 height 10
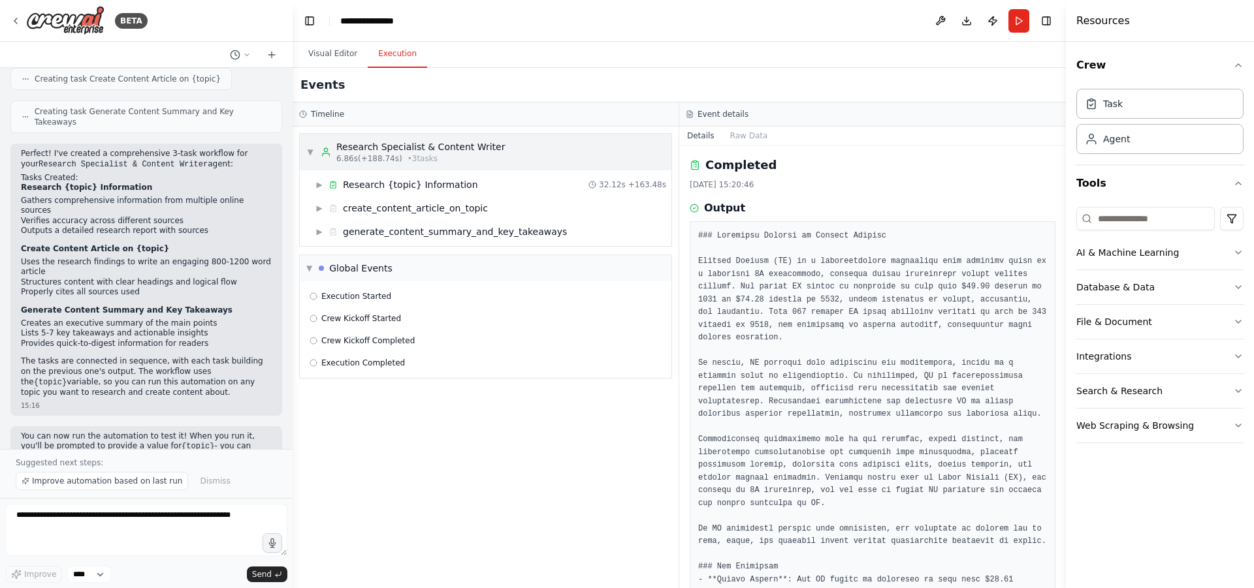
click at [310, 148] on span "▼" at bounding box center [310, 152] width 8 height 10
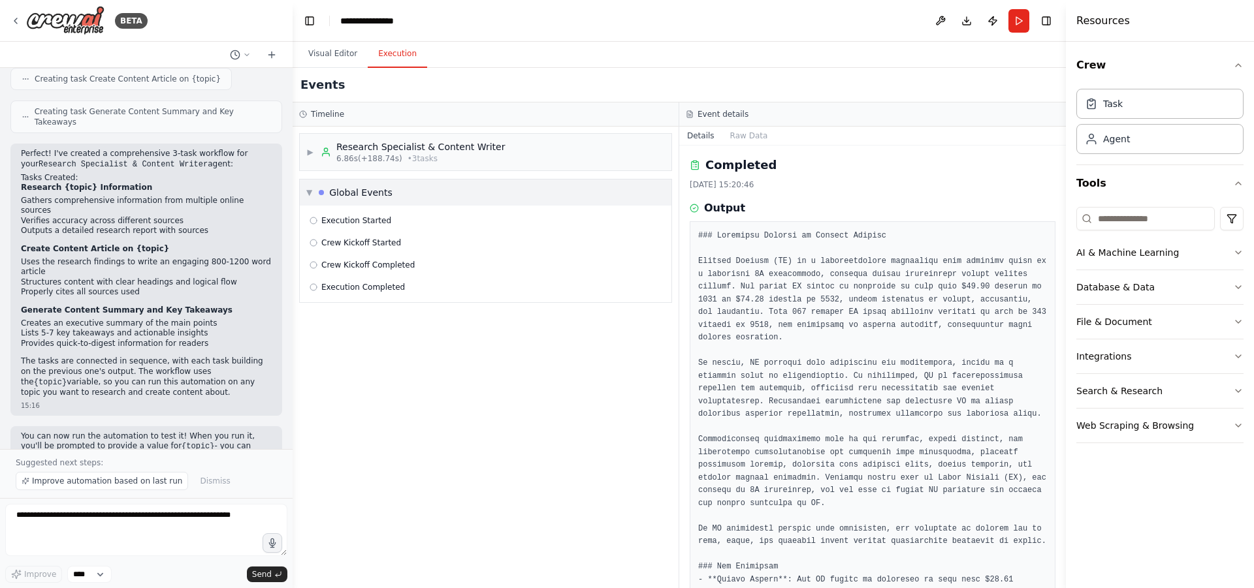
click at [308, 191] on span "▼" at bounding box center [309, 192] width 6 height 10
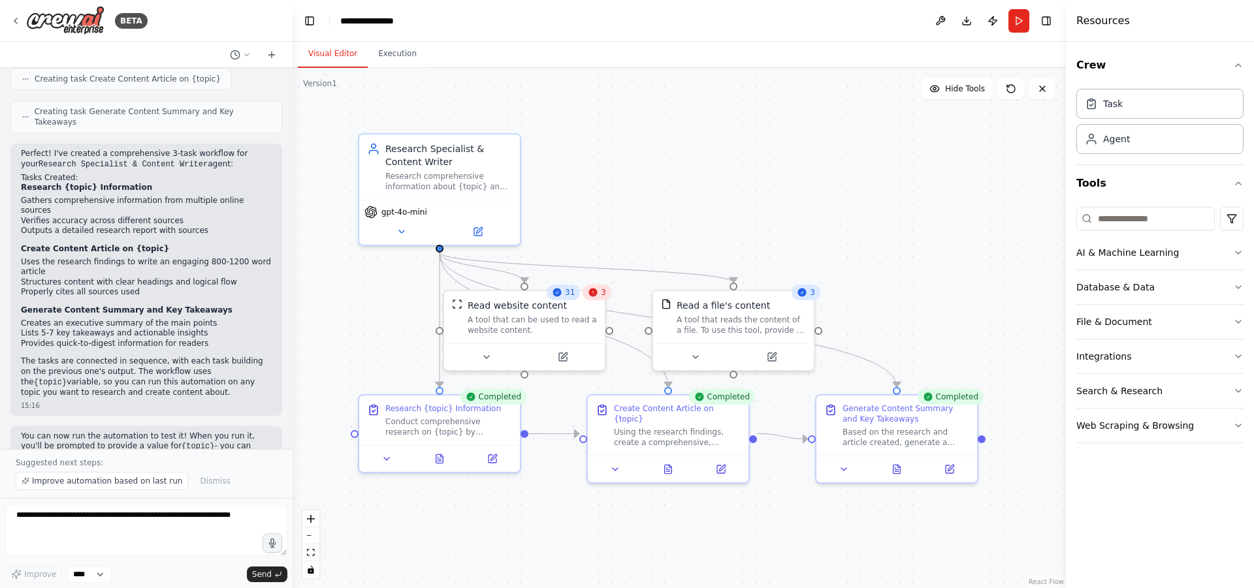
click at [332, 47] on button "Visual Editor" at bounding box center [333, 53] width 70 height 27
click at [596, 301] on div "Read website content" at bounding box center [532, 302] width 129 height 13
click at [669, 173] on div ".deletable-edge-delete-btn { width: 20px; height: 20px; border: 0px solid #ffff…" at bounding box center [679, 328] width 773 height 520
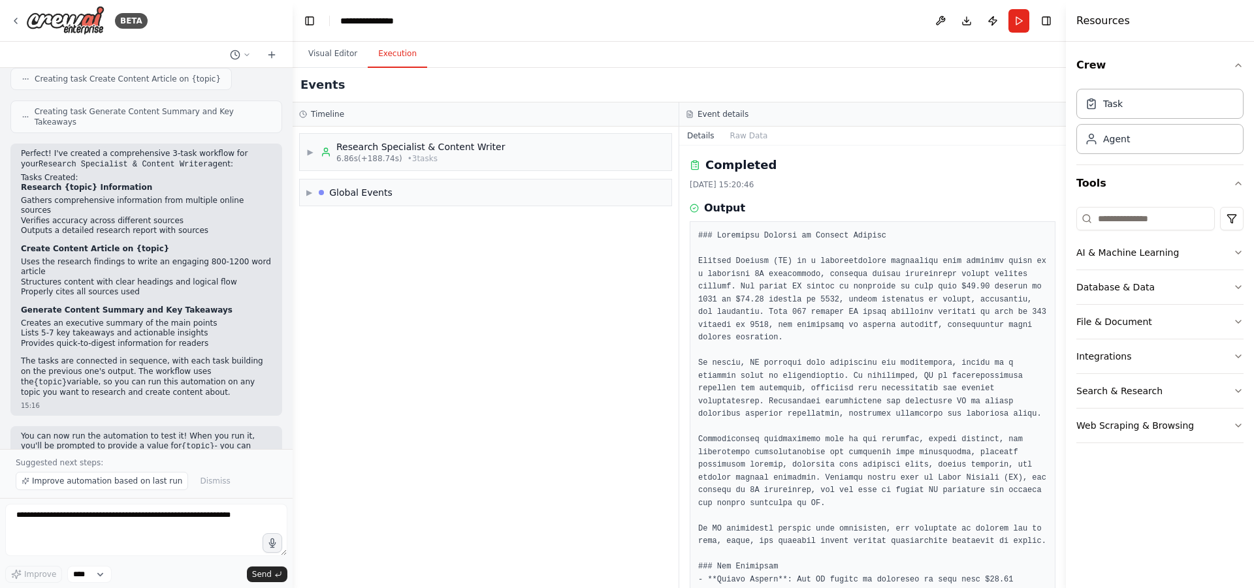
click at [381, 52] on button "Execution" at bounding box center [397, 53] width 59 height 27
click at [307, 155] on span "▶" at bounding box center [310, 152] width 8 height 10
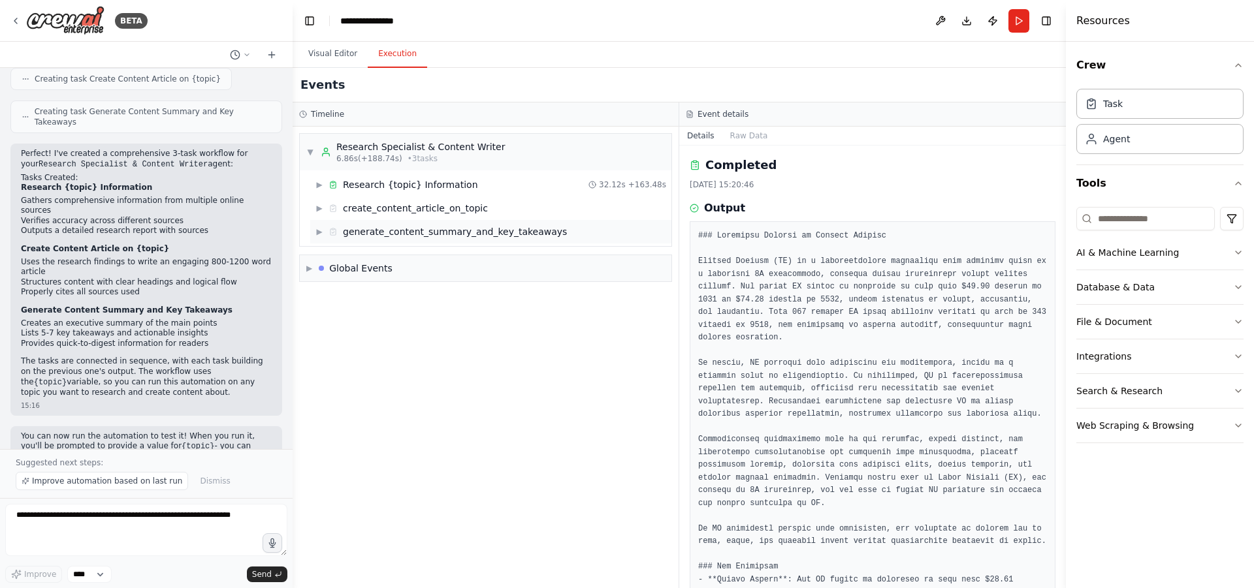
click at [331, 233] on icon at bounding box center [332, 231] width 9 height 9
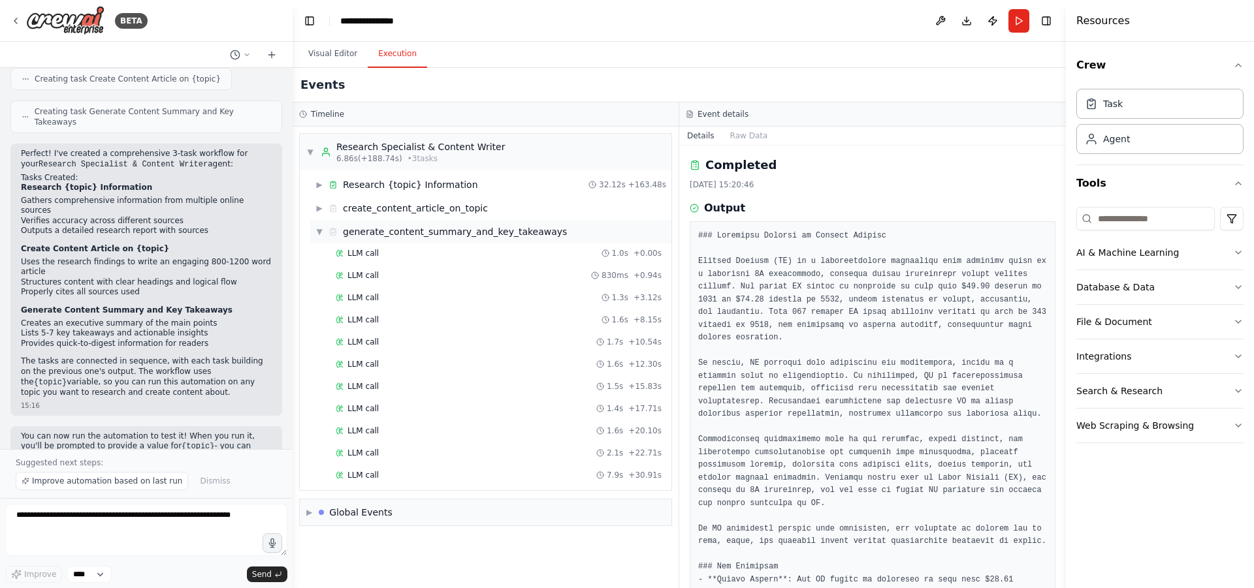
click at [317, 236] on span "▼" at bounding box center [319, 232] width 8 height 10
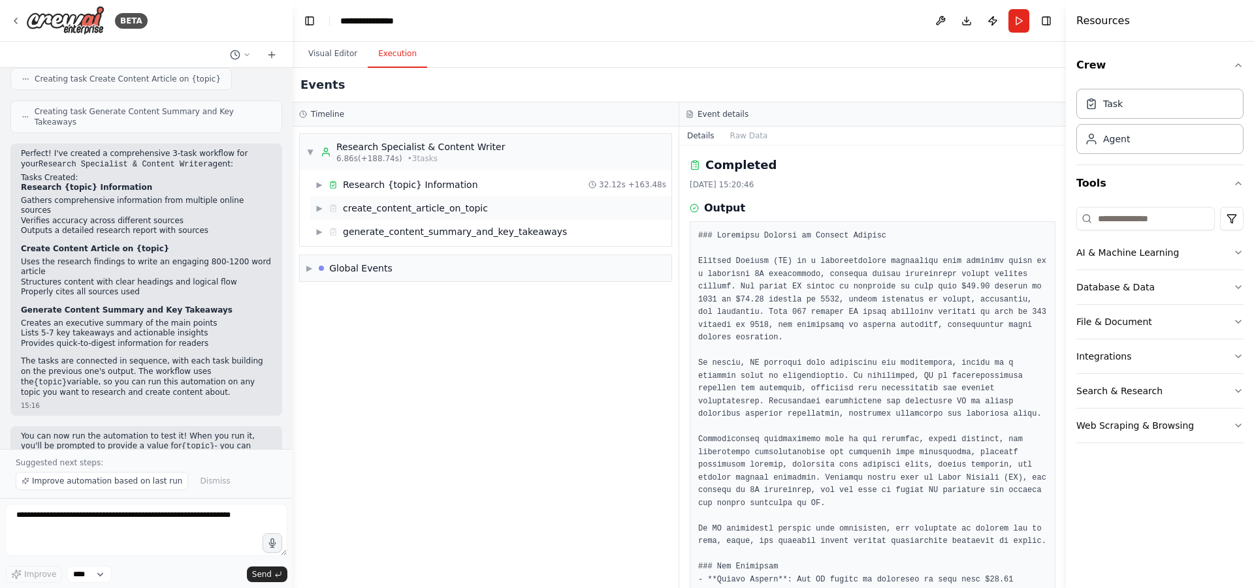
click at [328, 210] on icon at bounding box center [332, 208] width 9 height 9
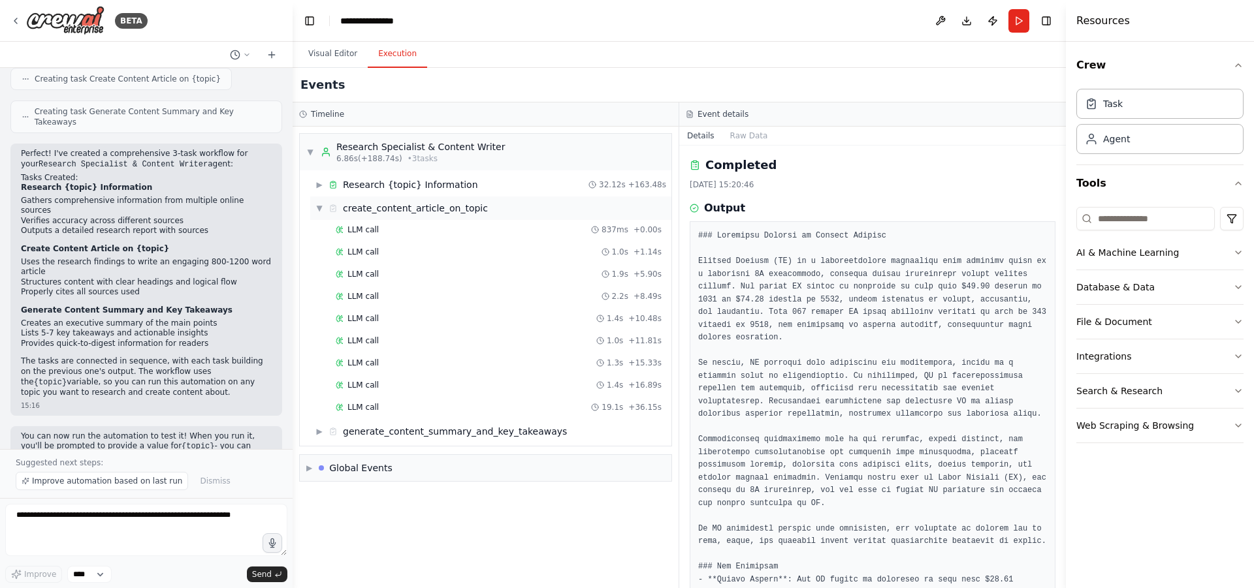
click at [328, 210] on icon at bounding box center [332, 208] width 9 height 9
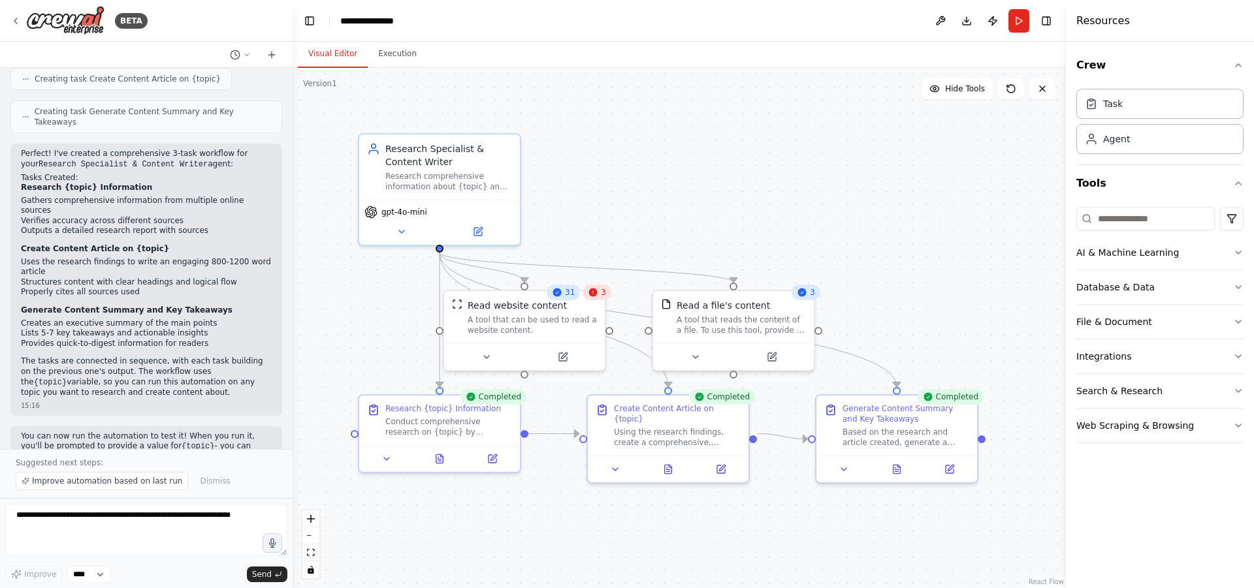
click at [334, 53] on button "Visual Editor" at bounding box center [333, 53] width 70 height 27
drag, startPoint x: 633, startPoint y: 346, endPoint x: 618, endPoint y: 368, distance: 27.2
click at [618, 368] on div ".deletable-edge-delete-btn { width: 20px; height: 20px; border: 0px solid #ffff…" at bounding box center [679, 328] width 773 height 520
drag, startPoint x: 634, startPoint y: 349, endPoint x: 587, endPoint y: 349, distance: 47.0
click at [587, 349] on div ".deletable-edge-delete-btn { width: 20px; height: 20px; border: 0px solid #ffff…" at bounding box center [679, 328] width 773 height 520
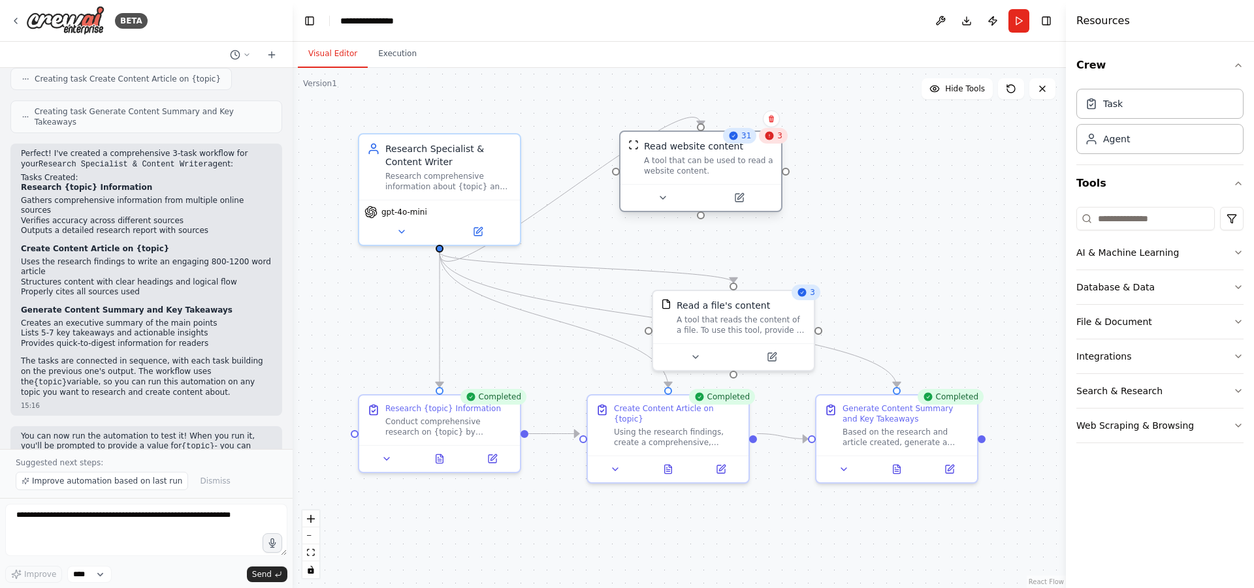
drag, startPoint x: 529, startPoint y: 310, endPoint x: 710, endPoint y: 148, distance: 242.8
click at [710, 148] on div "Read website content A tool that can be used to read a website content." at bounding box center [708, 158] width 129 height 37
click at [601, 333] on icon "Edge from 8726b513-2ed0-45af-8f76-6a0d84da70df to 5f730145-4499-4cb5-aaae-d1bfc…" at bounding box center [553, 320] width 229 height 135
click at [556, 323] on icon at bounding box center [553, 320] width 10 height 12
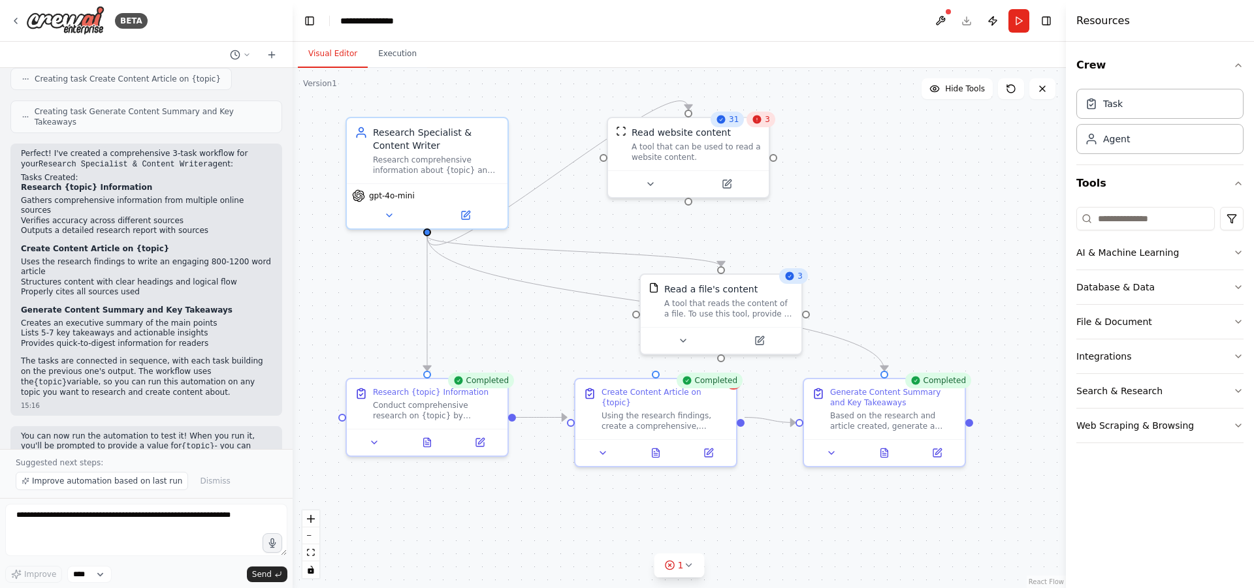
drag, startPoint x: 556, startPoint y: 323, endPoint x: 546, endPoint y: 307, distance: 18.8
click at [546, 307] on div ".deletable-edge-delete-btn { width: 20px; height: 20px; border: 0px solid #ffff…" at bounding box center [679, 328] width 773 height 520
drag, startPoint x: 851, startPoint y: 340, endPoint x: 731, endPoint y: 296, distance: 128.7
click at [731, 296] on div ".deletable-edge-delete-btn { width: 20px; height: 20px; border: 0px solid #ffff…" at bounding box center [668, 312] width 773 height 520
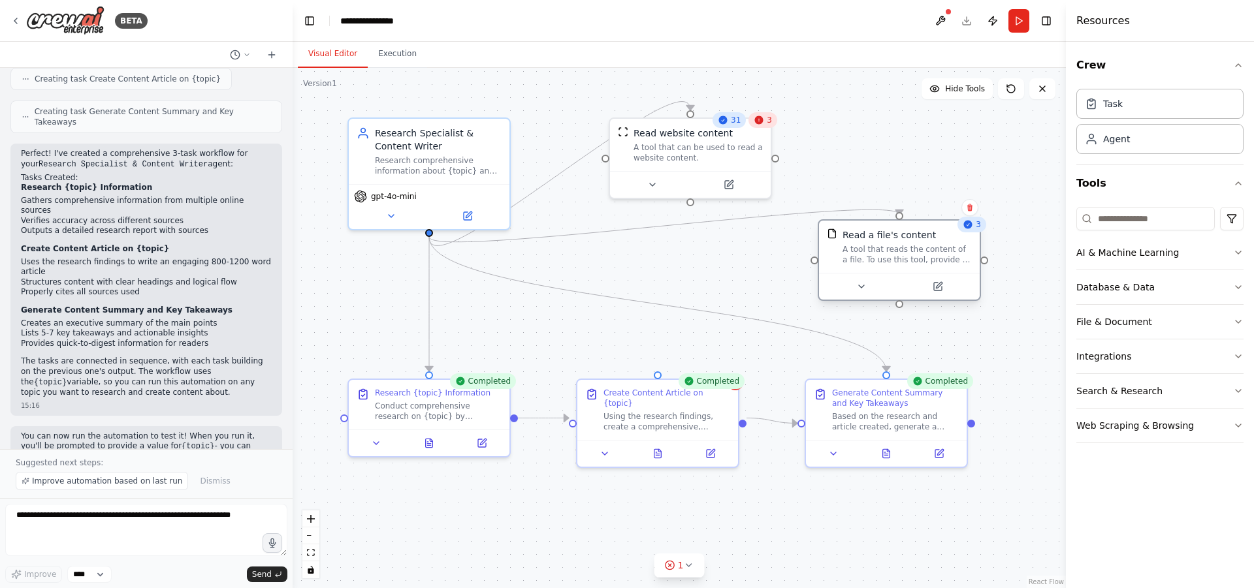
drag, startPoint x: 731, startPoint y: 296, endPoint x: 906, endPoint y: 242, distance: 183.6
click at [906, 242] on div "Read a file's content A tool that reads the content of a file. To use this tool…" at bounding box center [906, 247] width 129 height 37
drag, startPoint x: 702, startPoint y: 223, endPoint x: 691, endPoint y: 221, distance: 11.2
click at [691, 221] on icon "Edge from 8726b513-2ed0-45af-8f76-6a0d84da70df to 29f1026f-8f89-4db3-81a7-61fe4…" at bounding box center [664, 226] width 470 height 32
click at [667, 226] on icon at bounding box center [664, 226] width 10 height 12
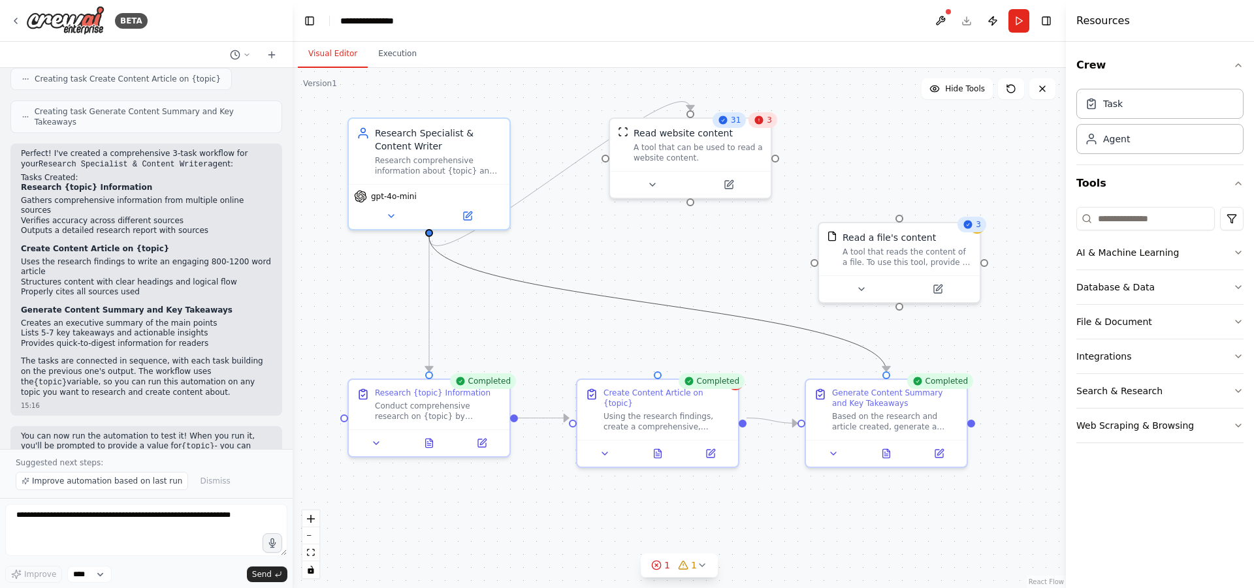
click at [641, 301] on icon "Edge from 8726b513-2ed0-45af-8f76-6a0d84da70df to 667e40a4-a38d-408b-beca-d40ee…" at bounding box center [657, 304] width 457 height 135
click at [656, 301] on icon at bounding box center [657, 304] width 10 height 12
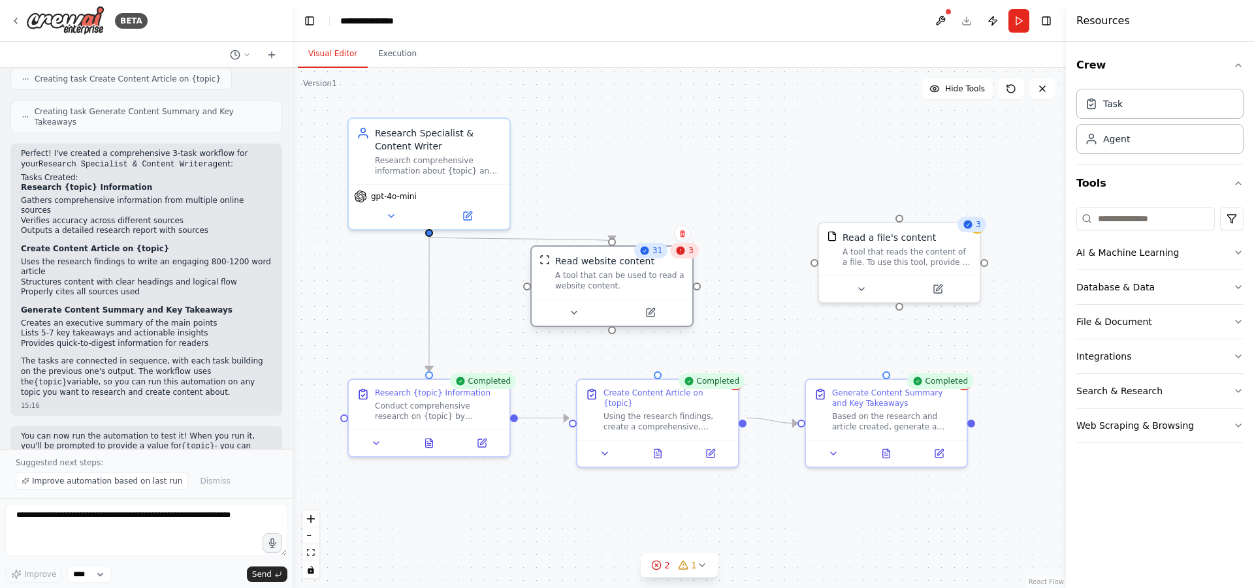
drag, startPoint x: 690, startPoint y: 142, endPoint x: 614, endPoint y: 274, distance: 152.7
click at [614, 274] on div "A tool that can be used to read a website content." at bounding box center [619, 280] width 129 height 21
click at [686, 236] on icon at bounding box center [682, 234] width 8 height 8
click at [660, 238] on button "Confirm" at bounding box center [645, 234] width 46 height 16
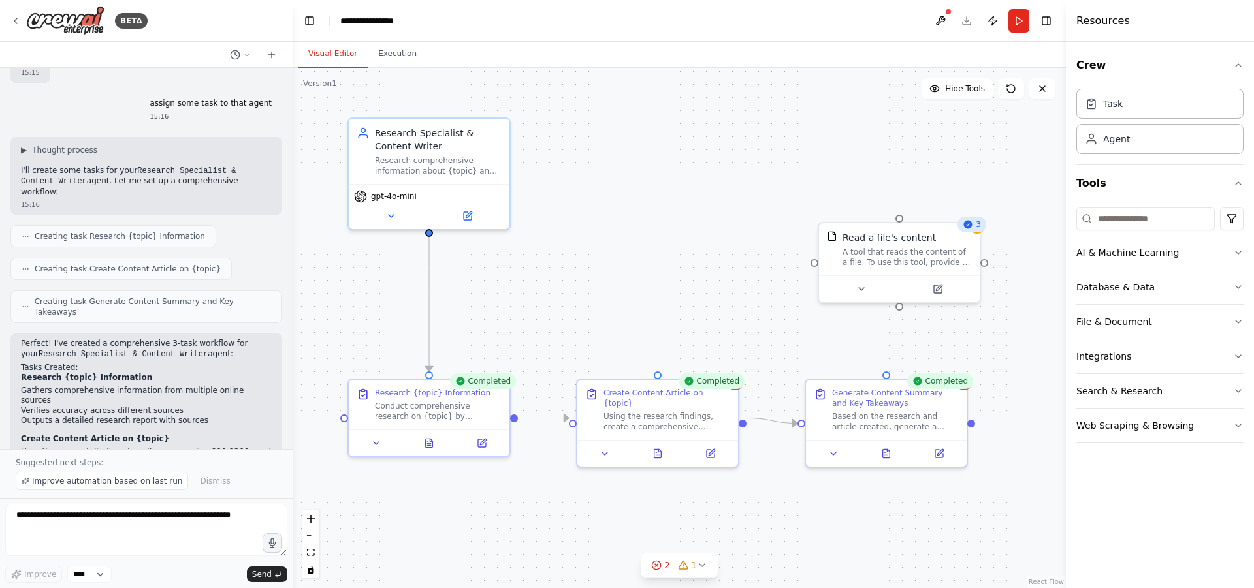
scroll to position [877, 0]
click at [14, 20] on icon at bounding box center [15, 21] width 10 height 10
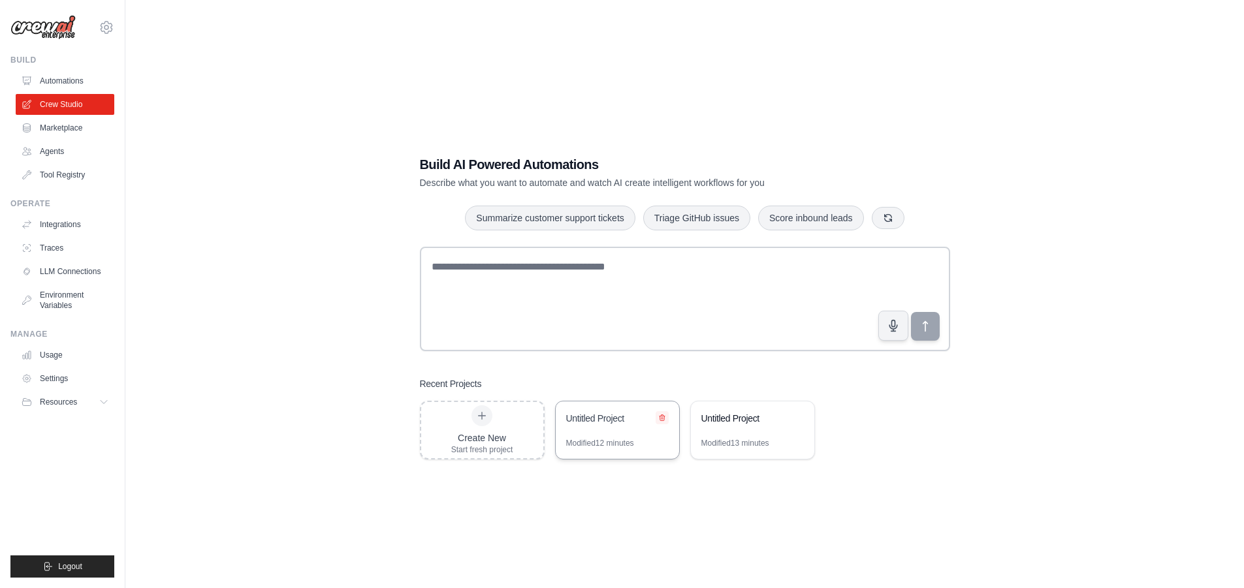
click at [666, 415] on button at bounding box center [662, 417] width 13 height 13
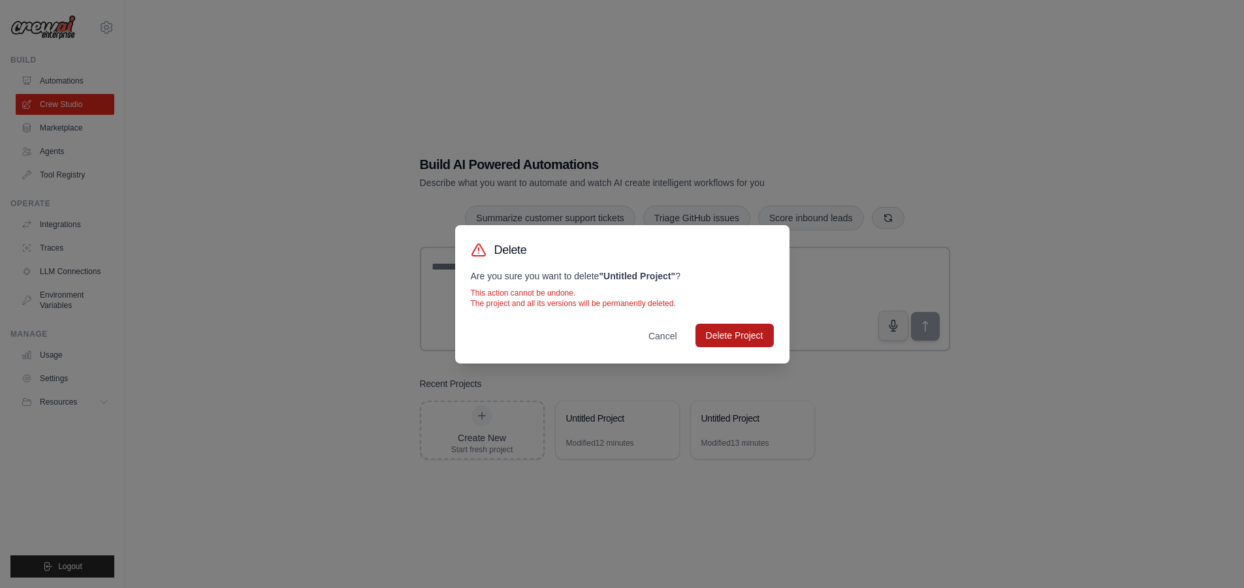
click at [719, 331] on button "Delete Project" at bounding box center [734, 336] width 78 height 24
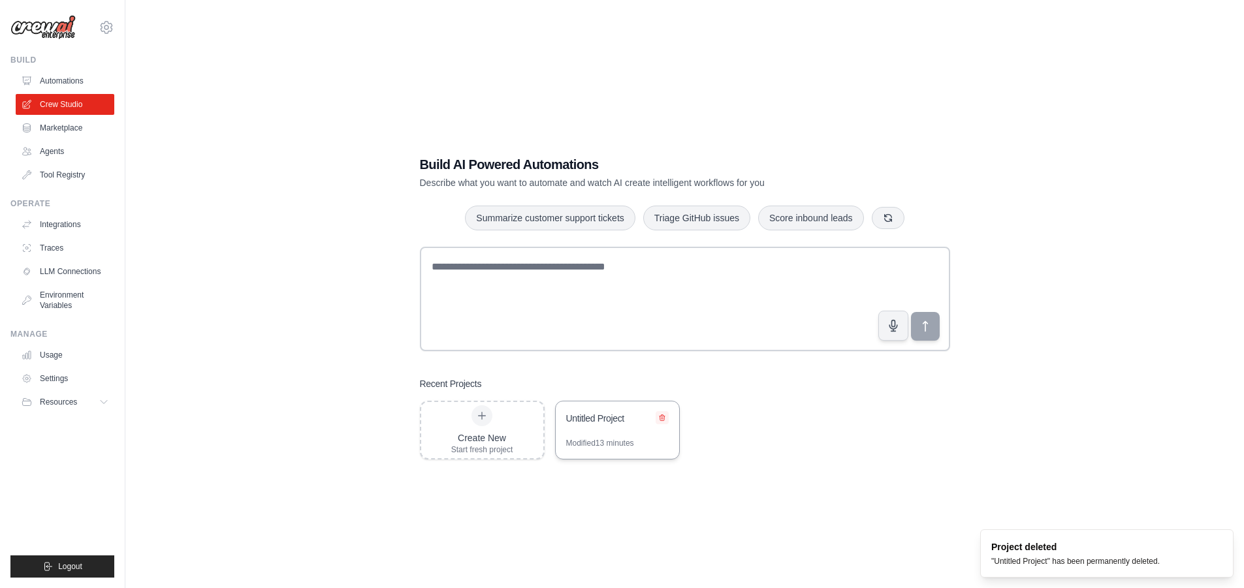
click at [659, 420] on icon at bounding box center [661, 418] width 5 height 6
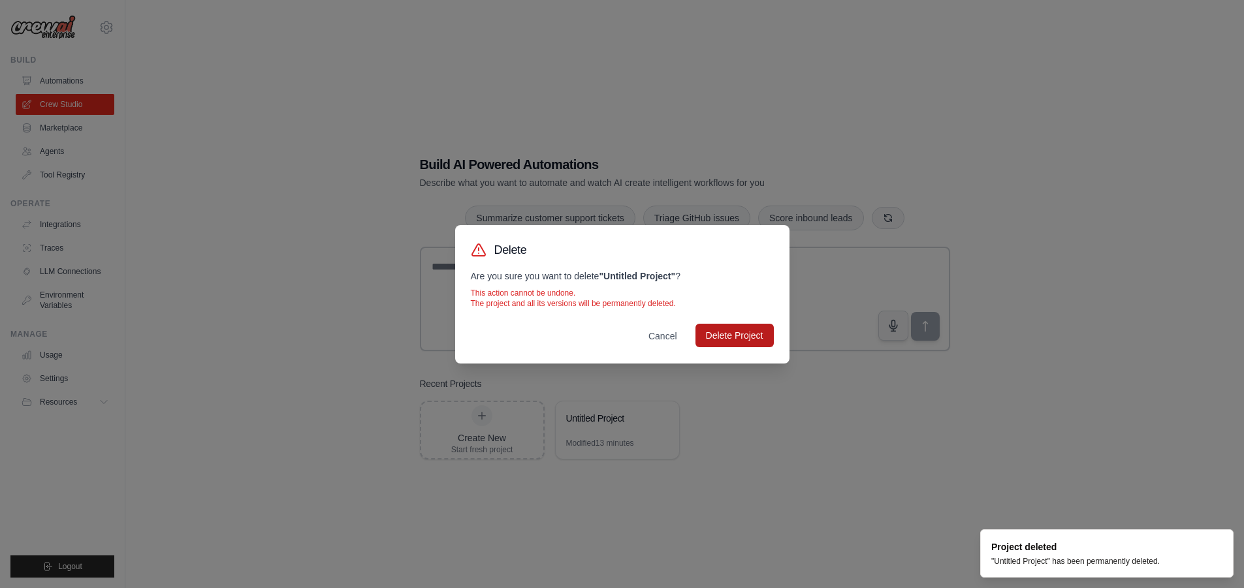
click at [714, 334] on button "Delete Project" at bounding box center [734, 336] width 78 height 24
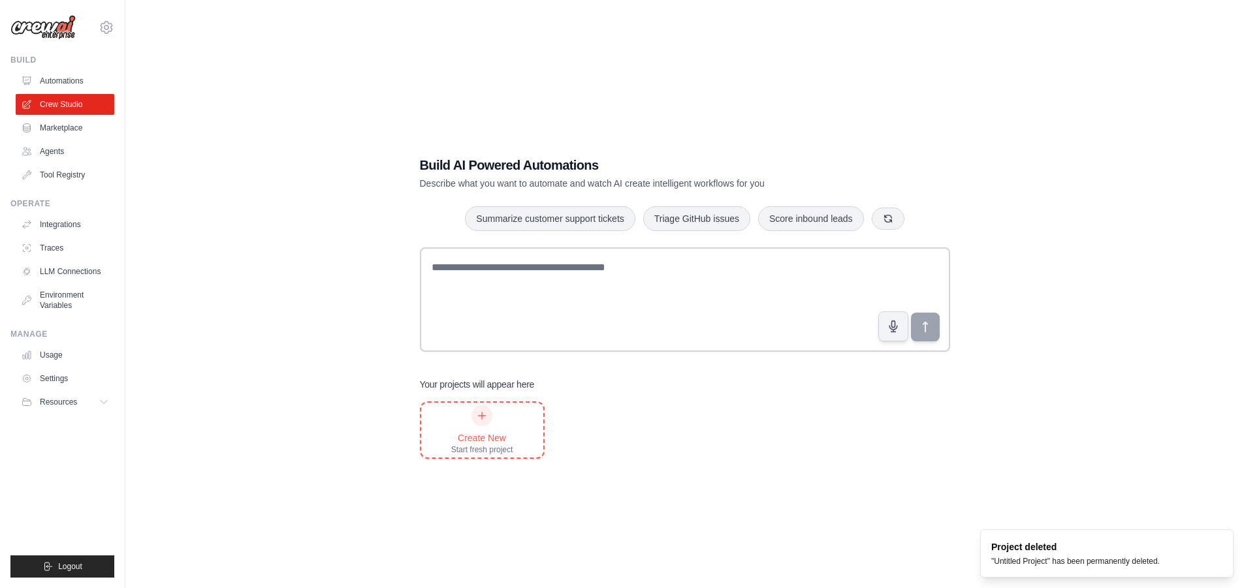
click at [451, 436] on div "Create New" at bounding box center [482, 438] width 62 height 13
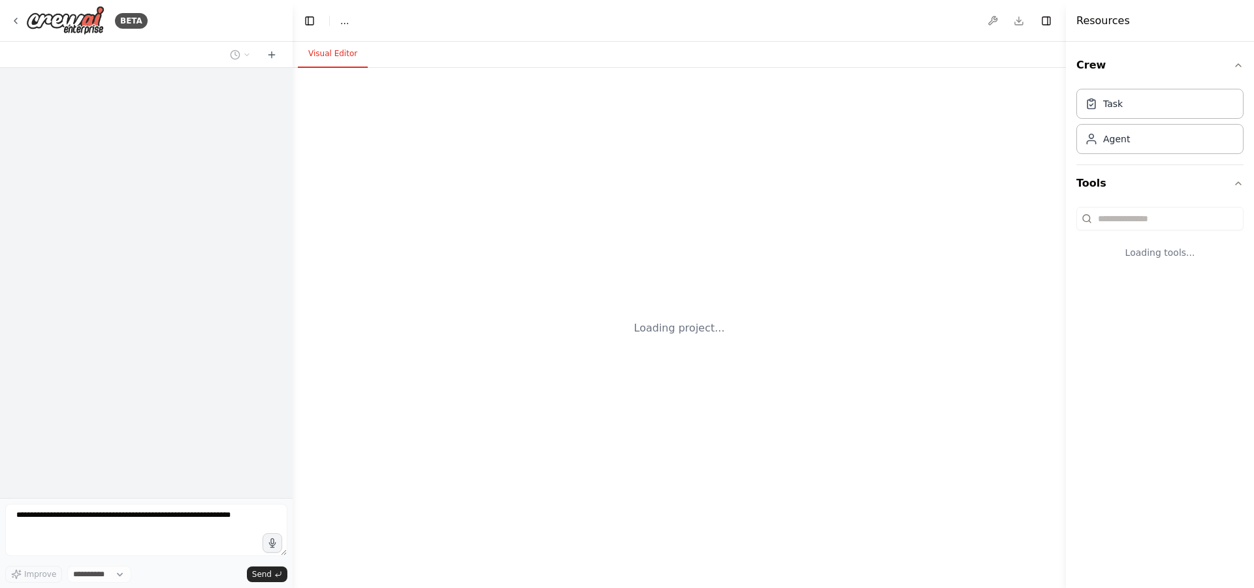
select select "****"
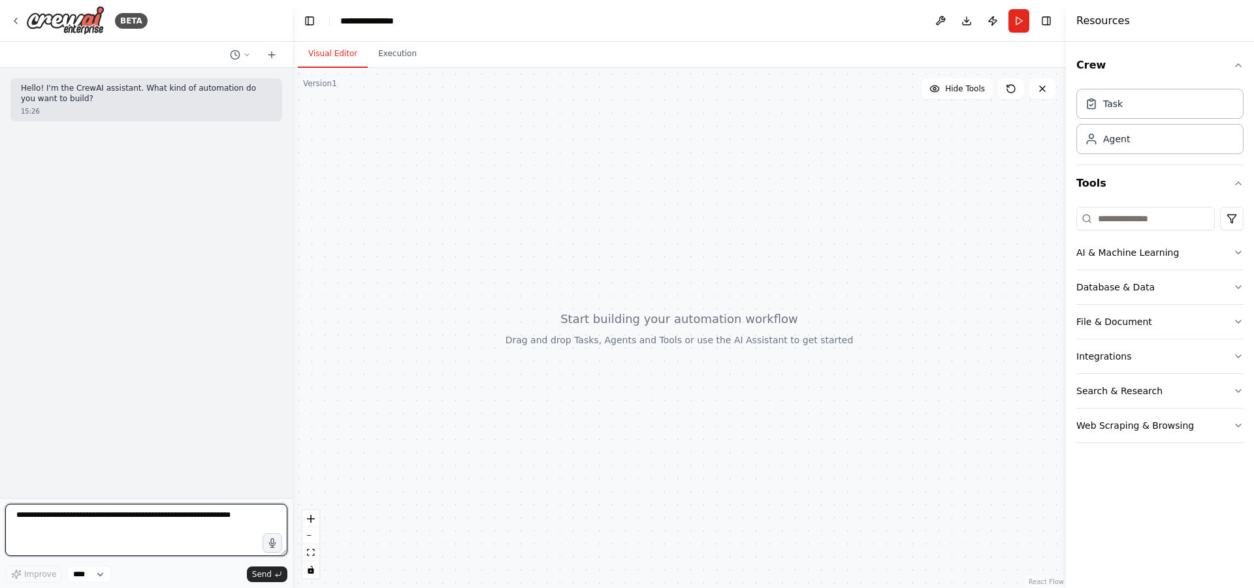
click at [196, 505] on textarea at bounding box center [146, 530] width 282 height 52
type textarea "*"
click at [209, 524] on textarea at bounding box center [146, 530] width 282 height 52
type textarea "**********"
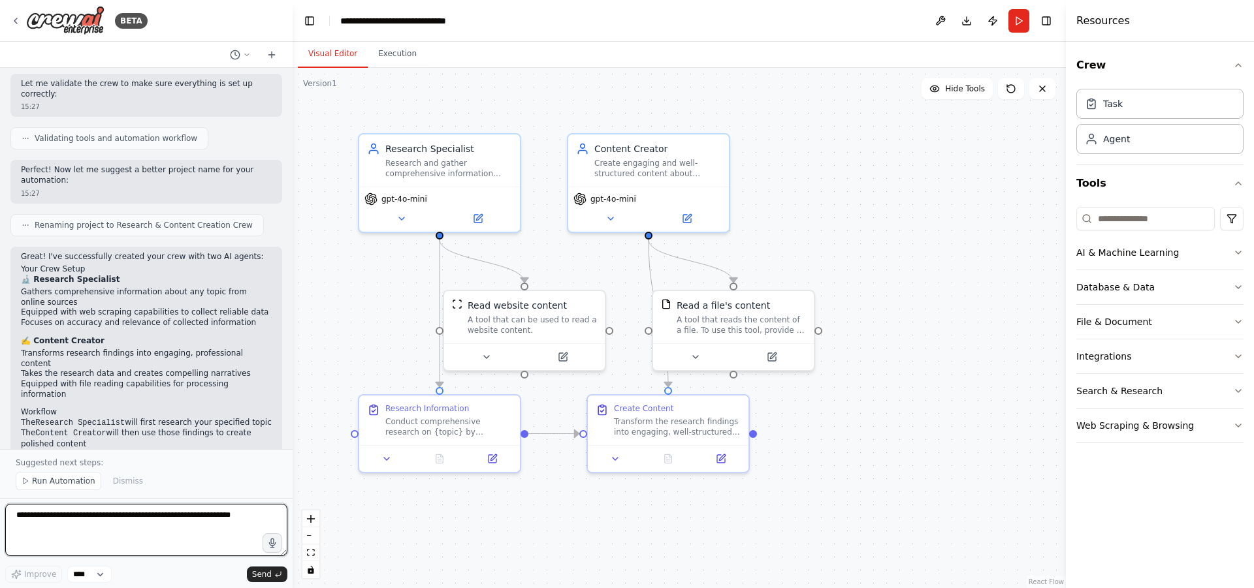
scroll to position [577, 0]
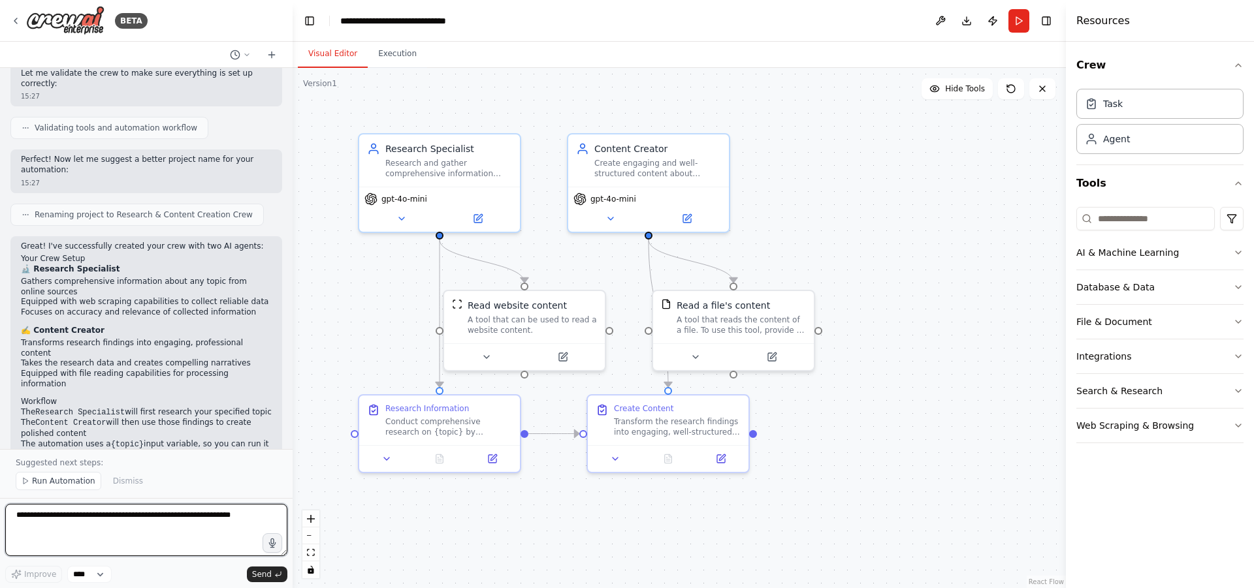
click at [168, 516] on textarea at bounding box center [146, 530] width 282 height 52
type textarea "**********"
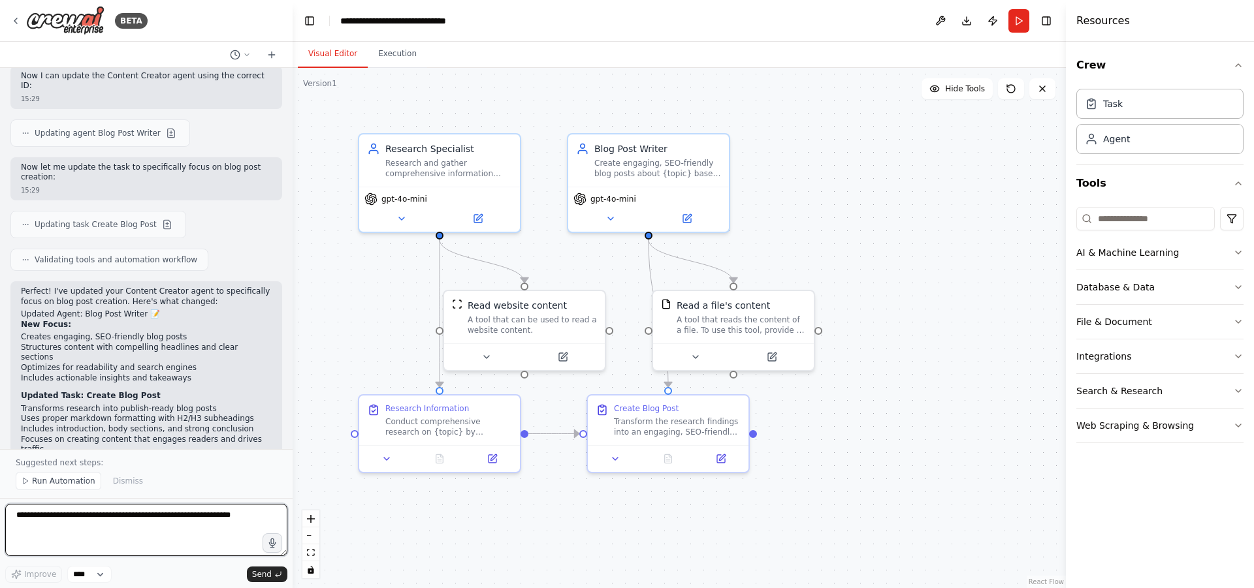
scroll to position [1250, 0]
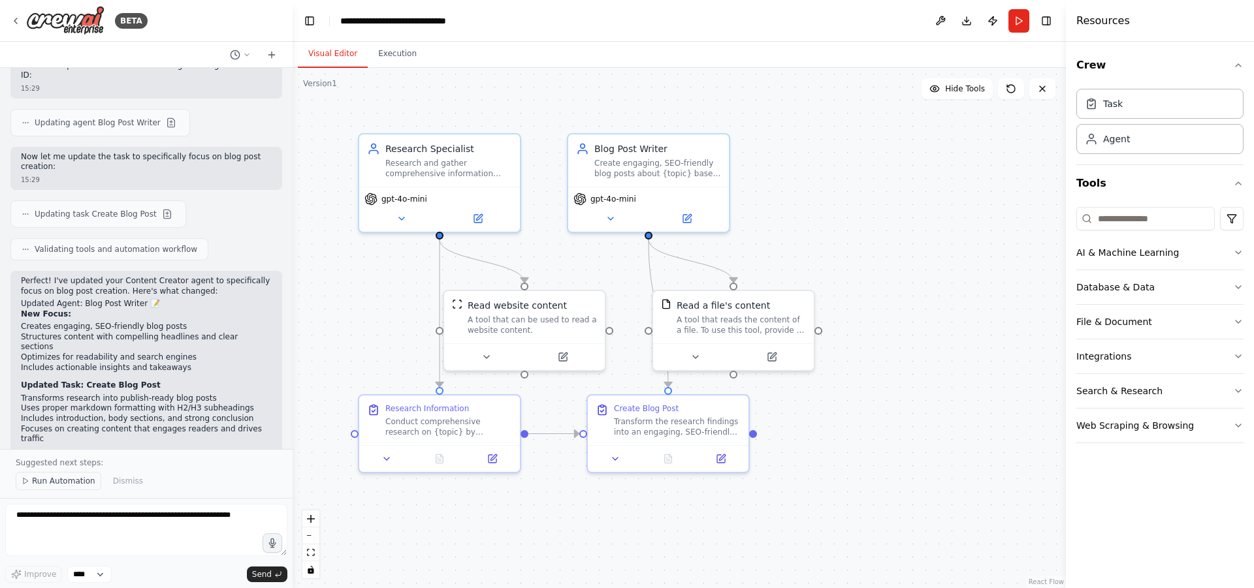
click at [72, 481] on span "Run Automation" at bounding box center [63, 481] width 63 height 10
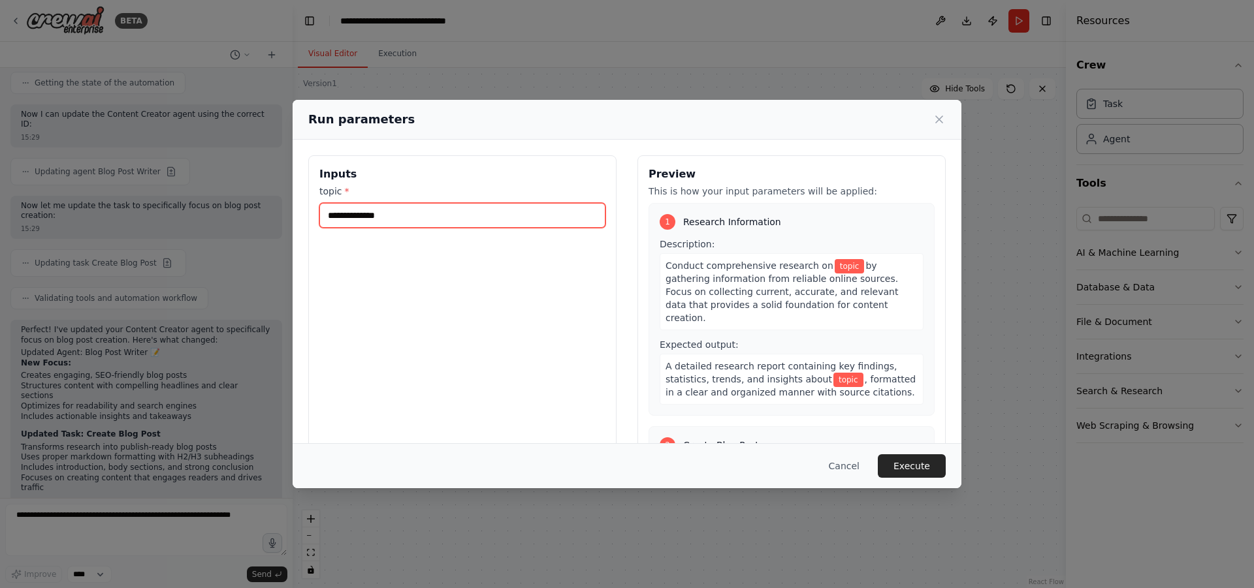
click at [503, 219] on input "topic *" at bounding box center [462, 215] width 286 height 25
type input "**********"
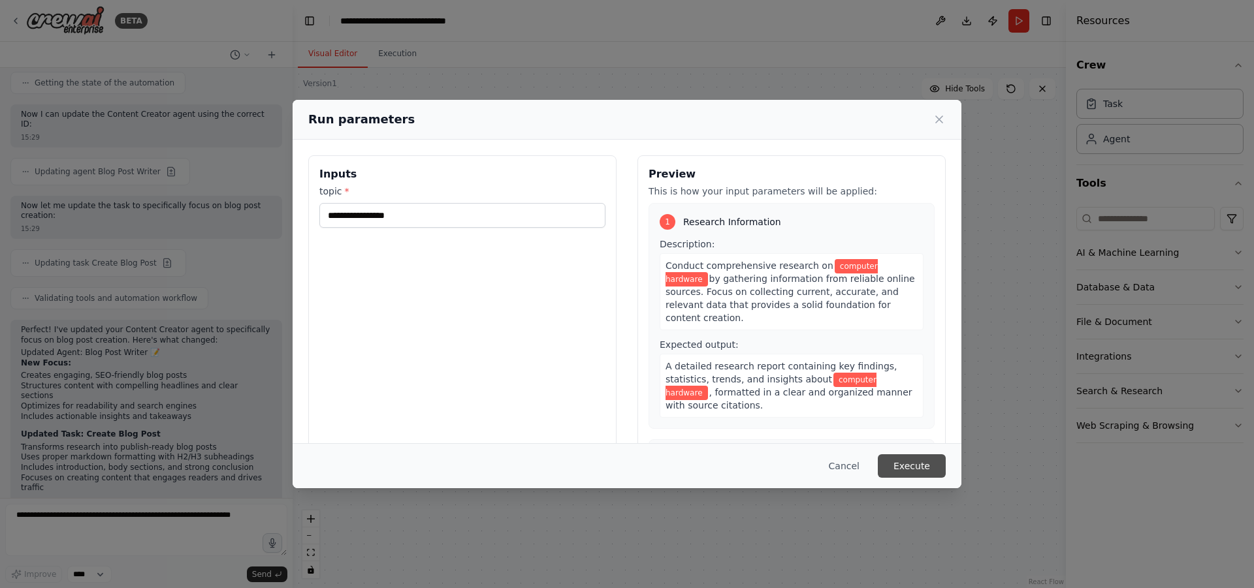
click at [905, 464] on button "Execute" at bounding box center [912, 466] width 68 height 24
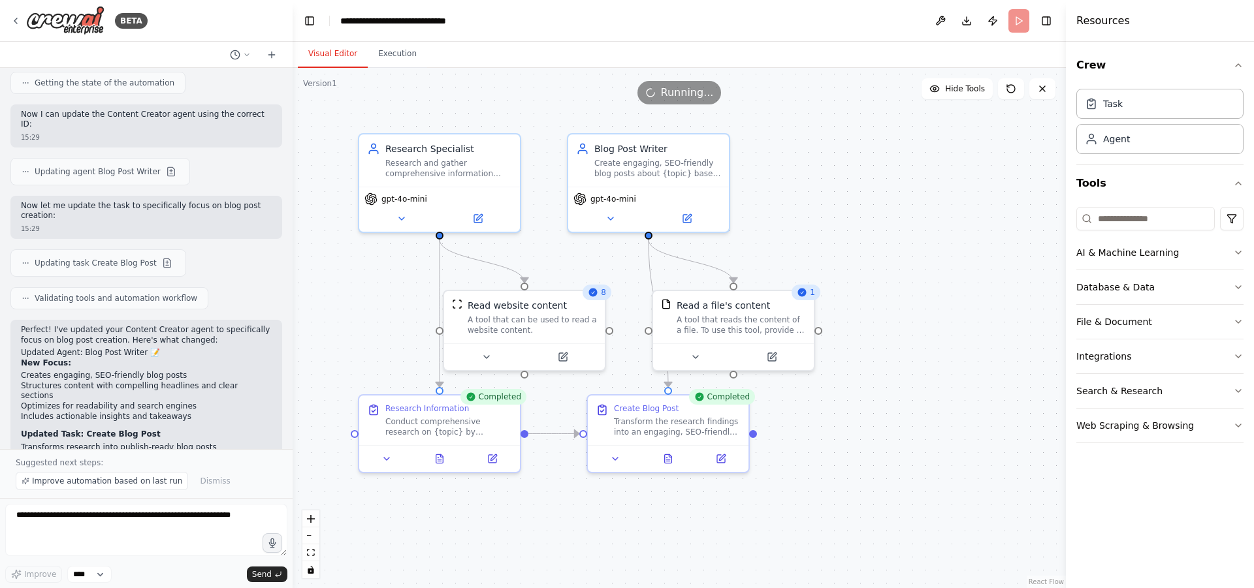
scroll to position [1250, 0]
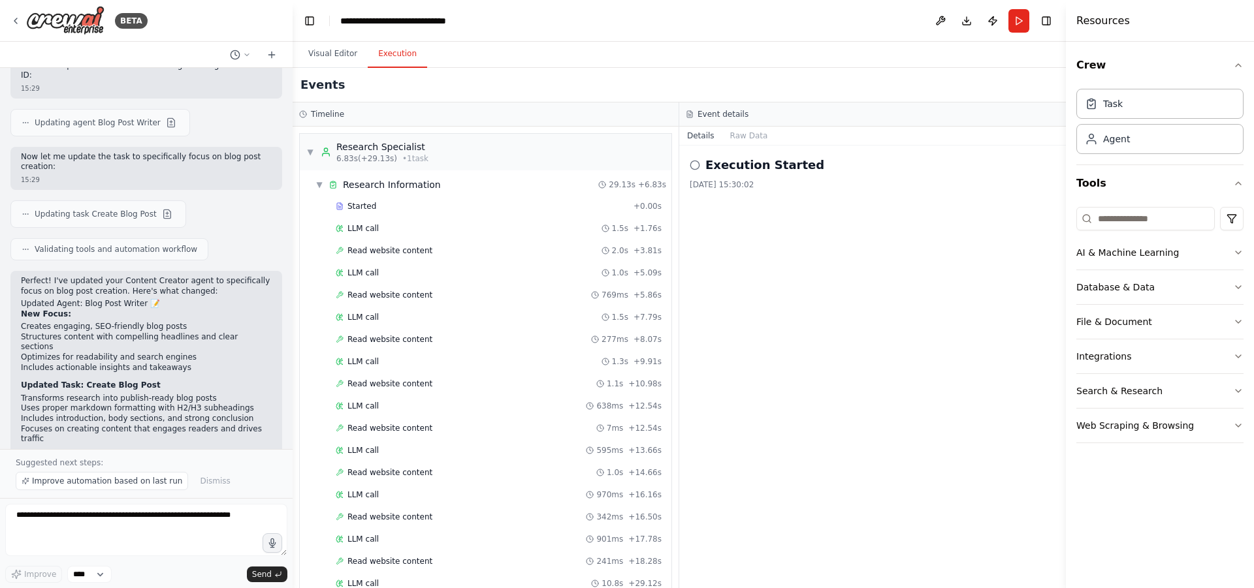
click at [405, 59] on button "Execution" at bounding box center [397, 53] width 59 height 27
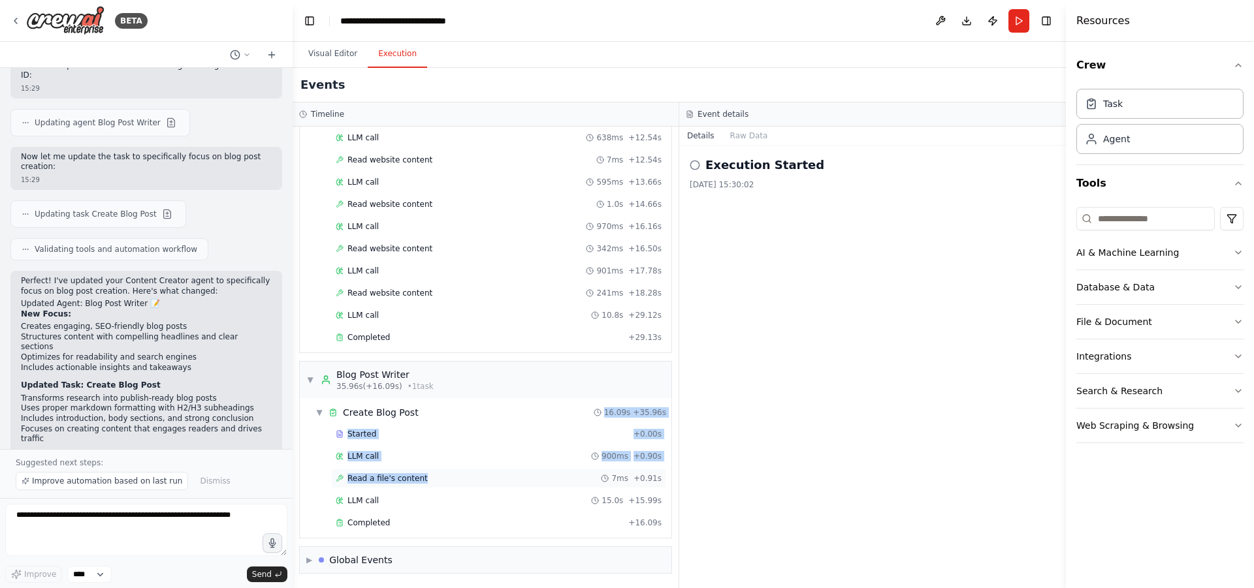
drag, startPoint x: 518, startPoint y: 409, endPoint x: 488, endPoint y: 488, distance: 84.5
click at [488, 488] on div "▼ Create Blog Post 16.09s + 35.96s Started + 0.00s LLM call 900ms + 0.90s Read …" at bounding box center [490, 468] width 361 height 135
click at [876, 485] on div "Execution Started 28/08/2025, 15:30:02" at bounding box center [872, 367] width 387 height 443
click at [452, 526] on div "Completed" at bounding box center [479, 523] width 287 height 10
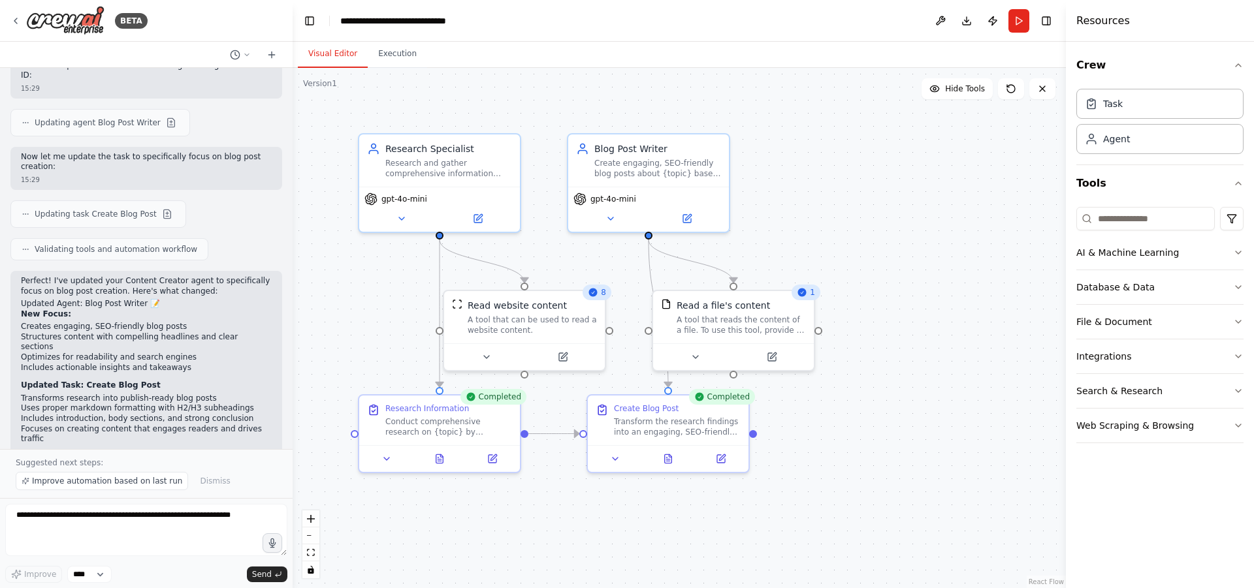
click at [314, 60] on button "Visual Editor" at bounding box center [333, 53] width 70 height 27
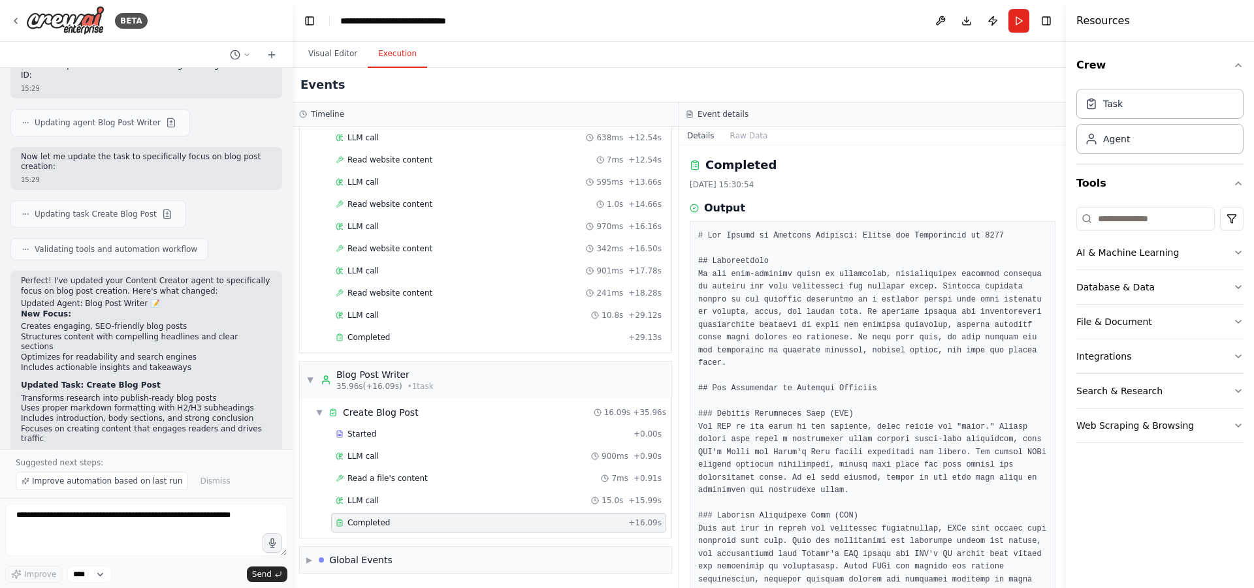
click at [417, 48] on button "Execution" at bounding box center [397, 53] width 59 height 27
click at [555, 343] on div "Completed + 29.13s" at bounding box center [498, 338] width 335 height 20
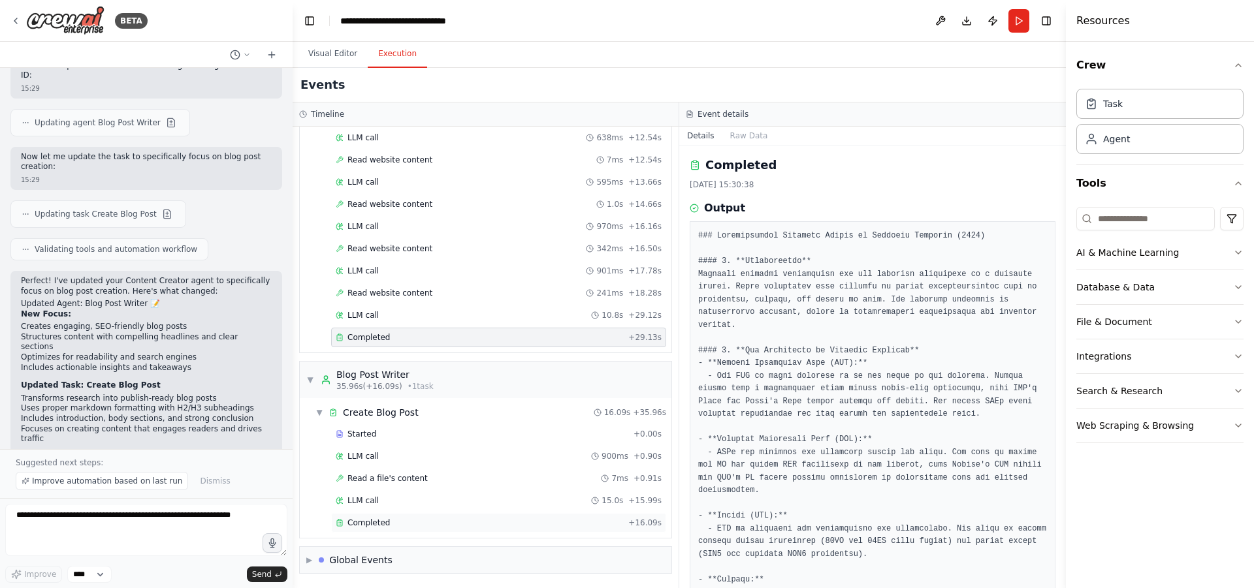
click at [445, 529] on div "Completed + 16.09s" at bounding box center [498, 523] width 335 height 20
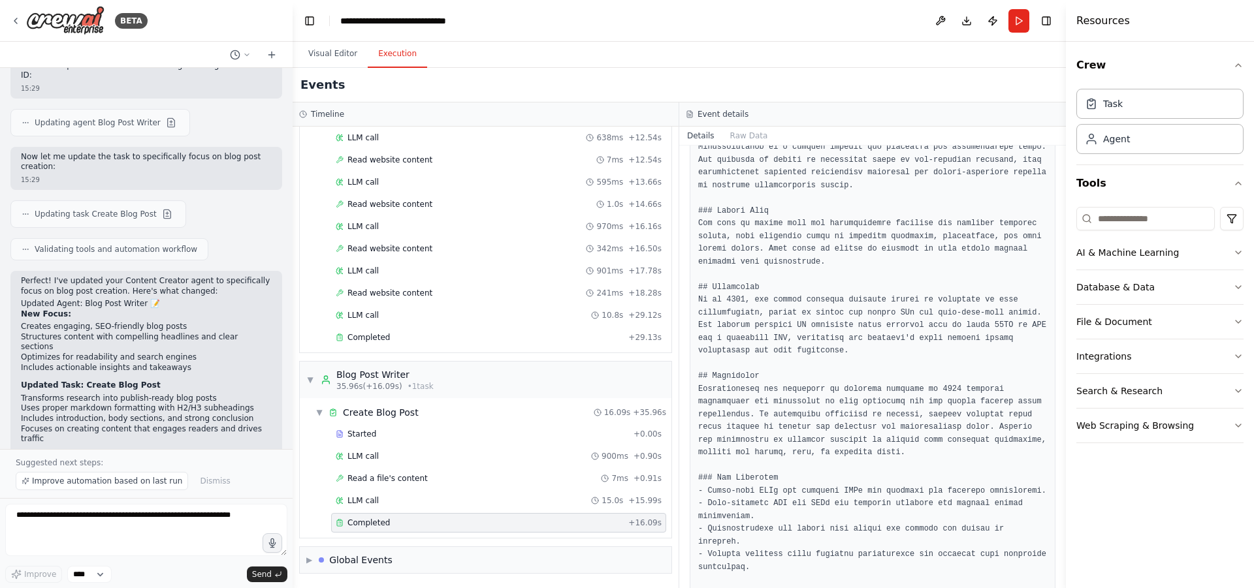
scroll to position [1021, 0]
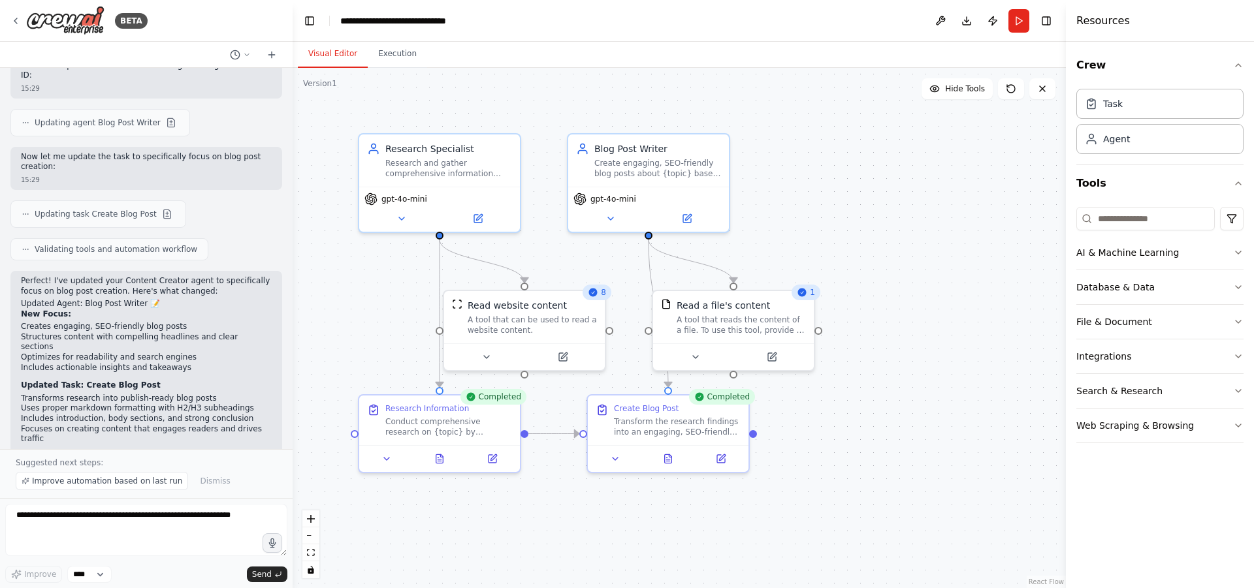
click at [328, 51] on button "Visual Editor" at bounding box center [333, 53] width 70 height 27
click at [13, 20] on icon at bounding box center [15, 21] width 10 height 10
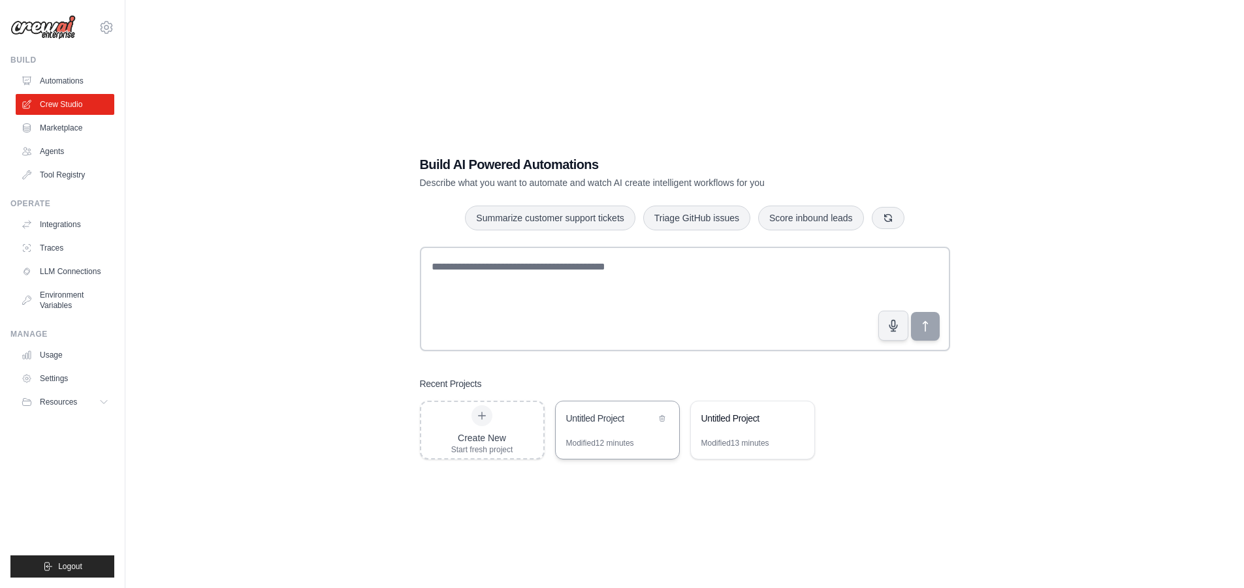
click at [619, 441] on div "Modified 12 minutes" at bounding box center [600, 443] width 68 height 10
click at [766, 441] on div "Modified 13 minutes" at bounding box center [735, 443] width 68 height 10
click at [607, 438] on div "Modified 12 minutes" at bounding box center [600, 443] width 68 height 10
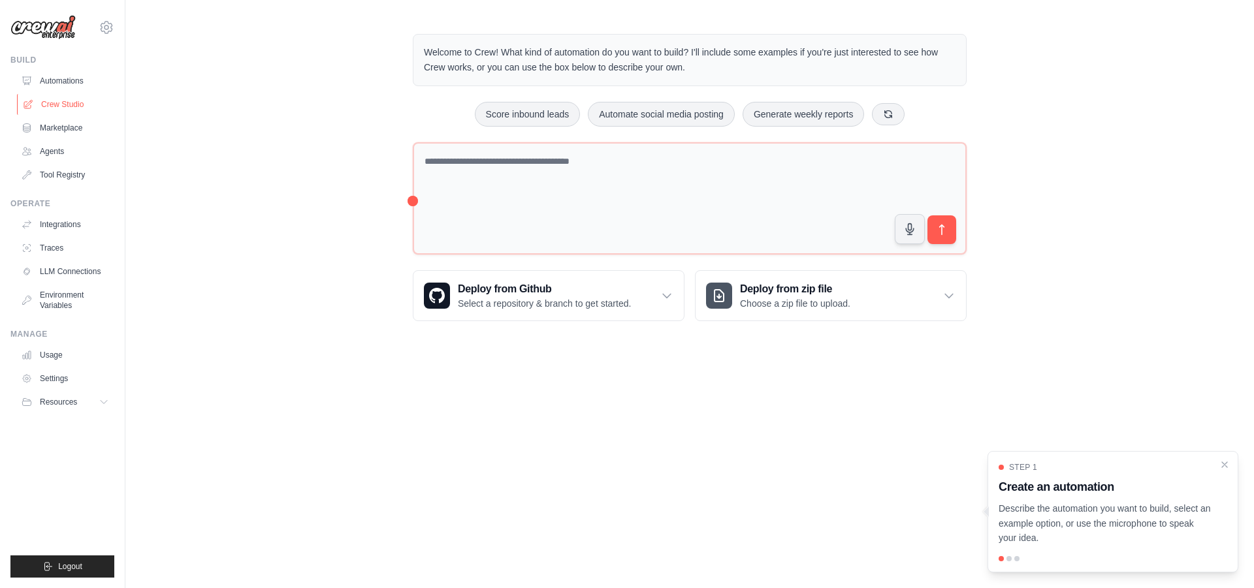
click at [57, 97] on link "Crew Studio" at bounding box center [66, 104] width 99 height 21
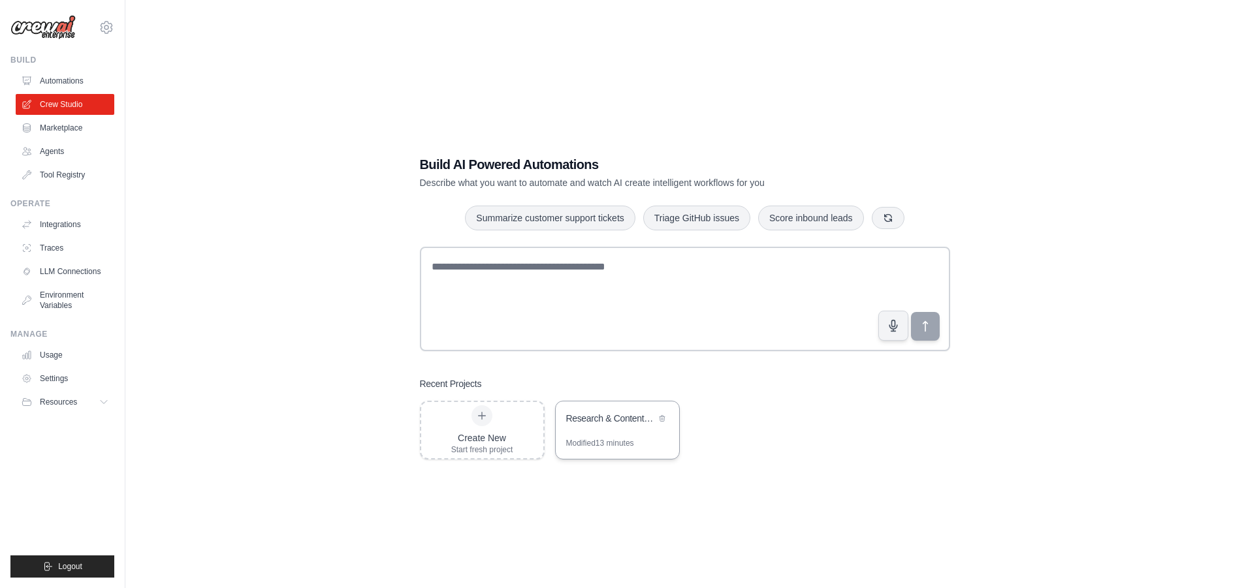
click at [604, 433] on div "Research & Content Creation Crew" at bounding box center [617, 420] width 123 height 37
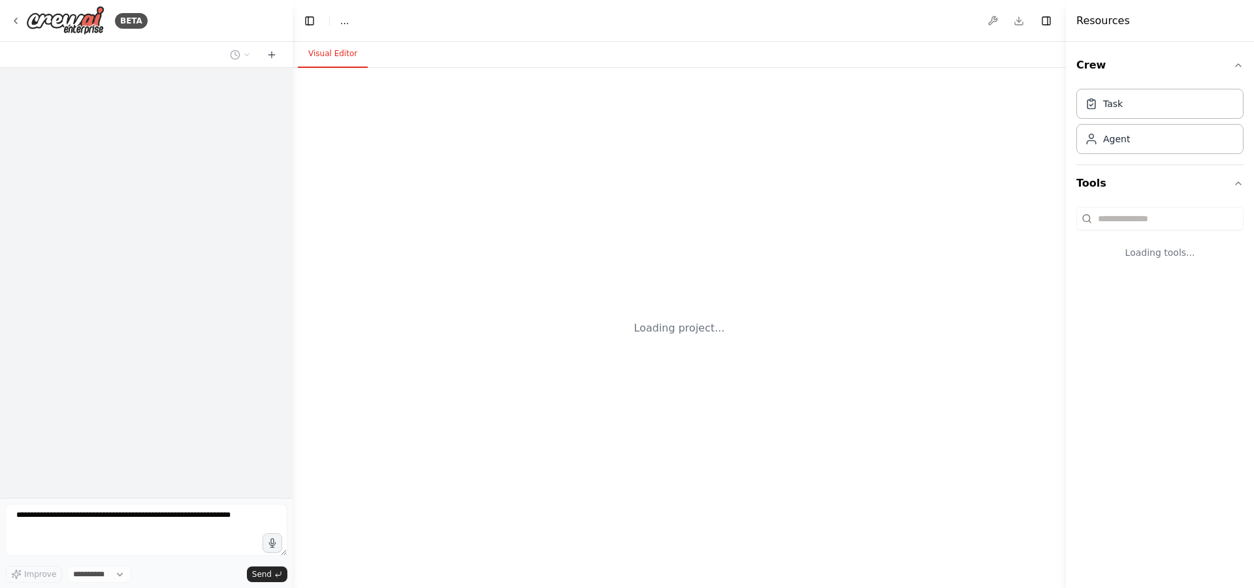
select select "****"
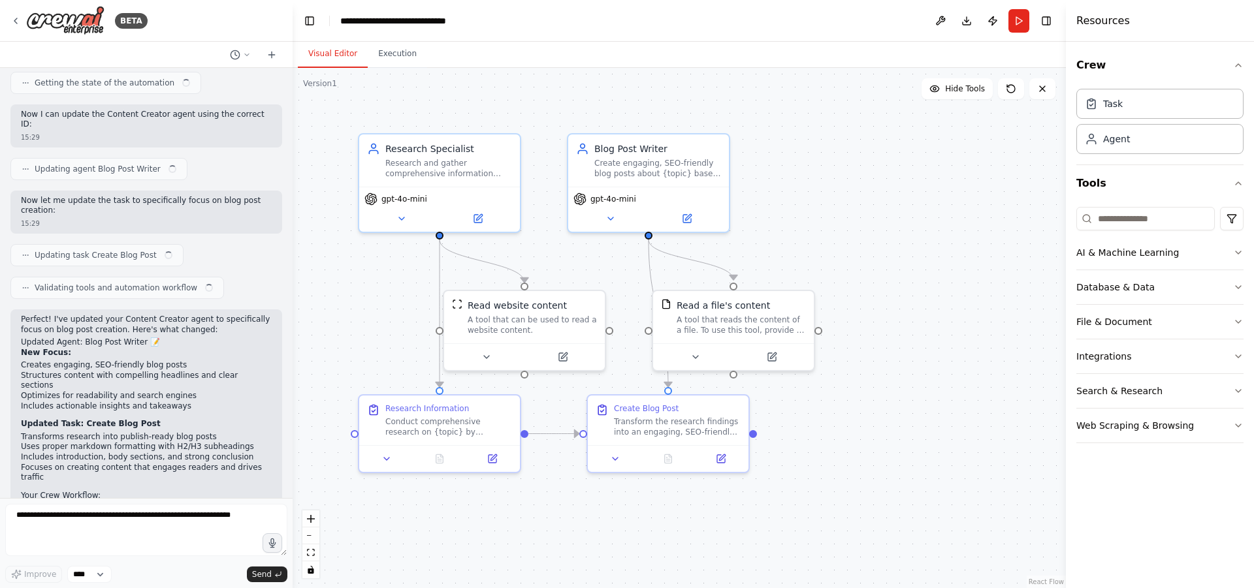
scroll to position [1191, 0]
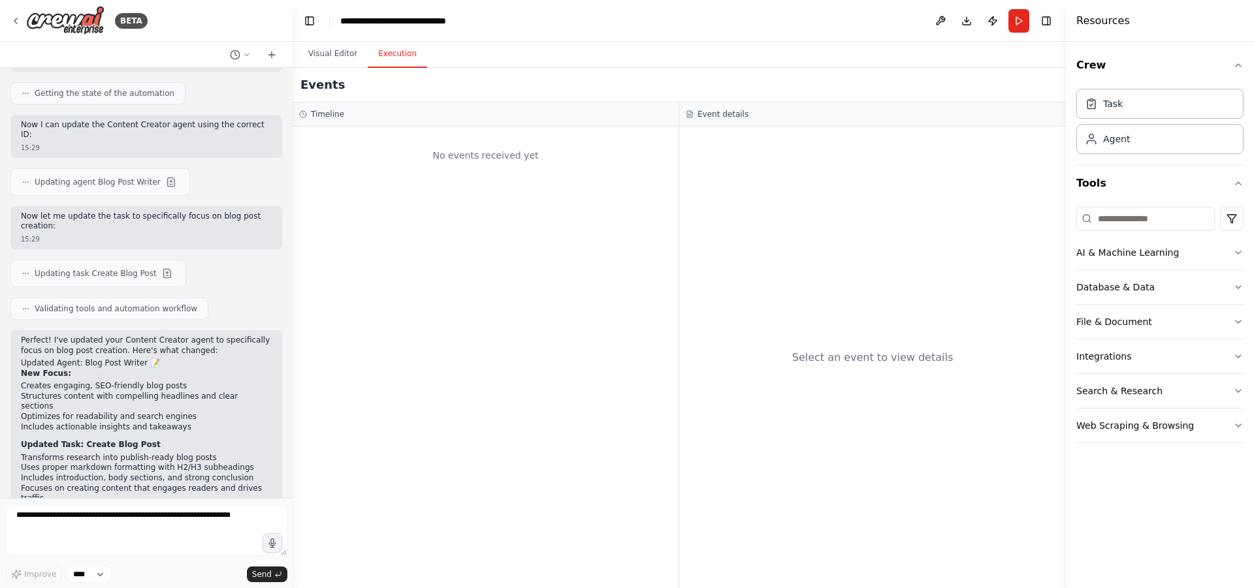
click at [395, 52] on button "Execution" at bounding box center [397, 53] width 59 height 27
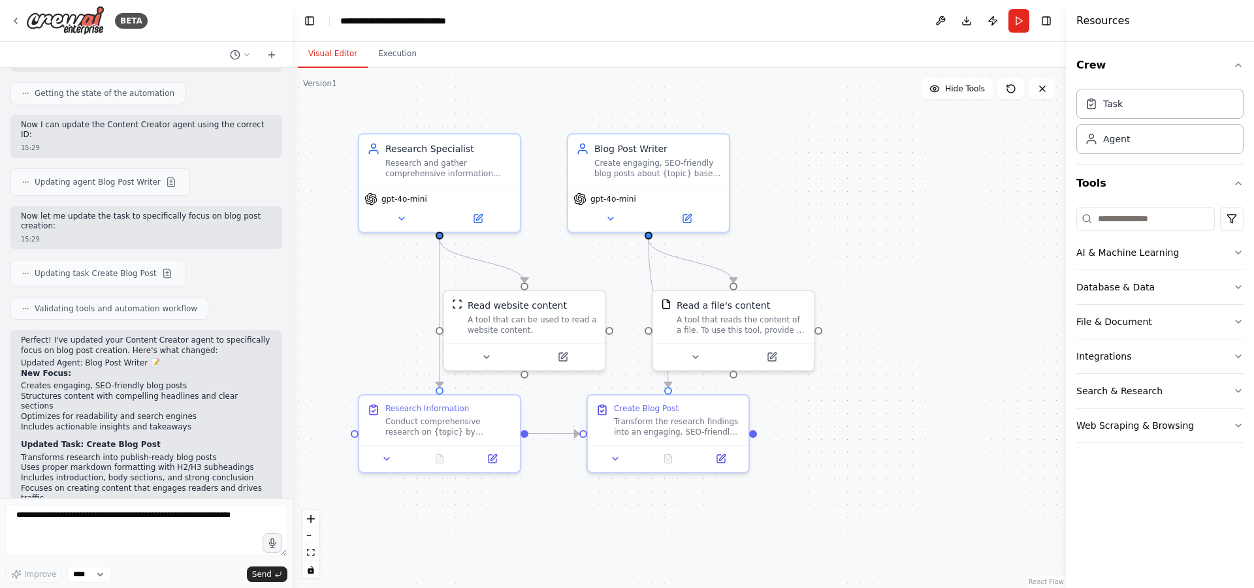
click at [317, 50] on button "Visual Editor" at bounding box center [333, 53] width 70 height 27
